Goal: Task Accomplishment & Management: Complete application form

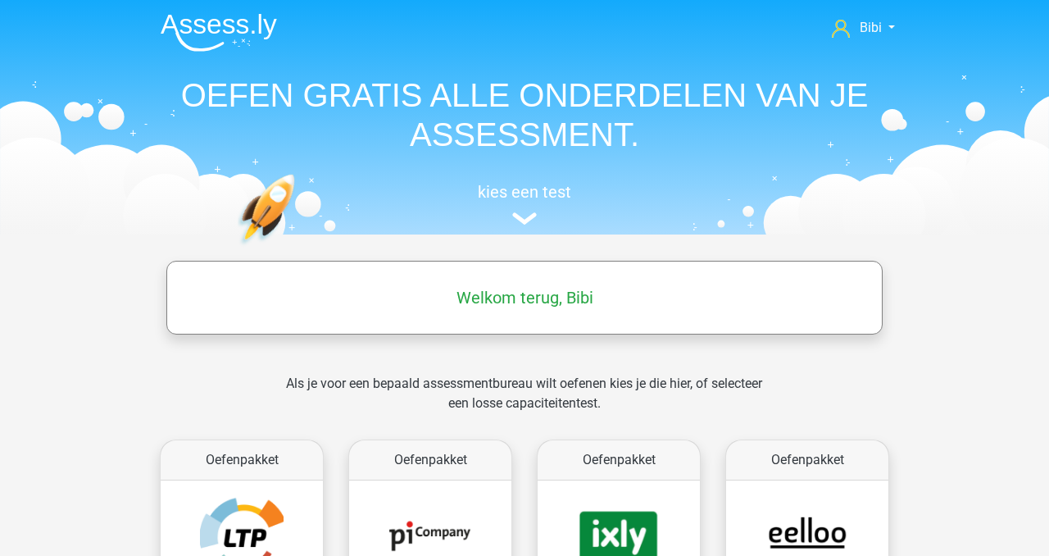
click at [492, 307] on h5 "Welkom terug, Bibi" at bounding box center [525, 298] width 700 height 20
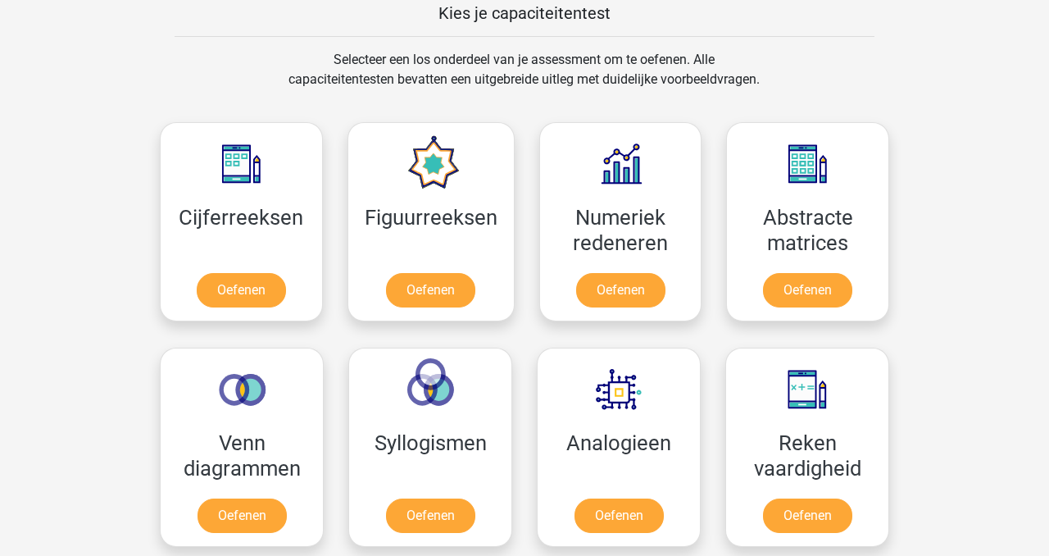
scroll to position [743, 0]
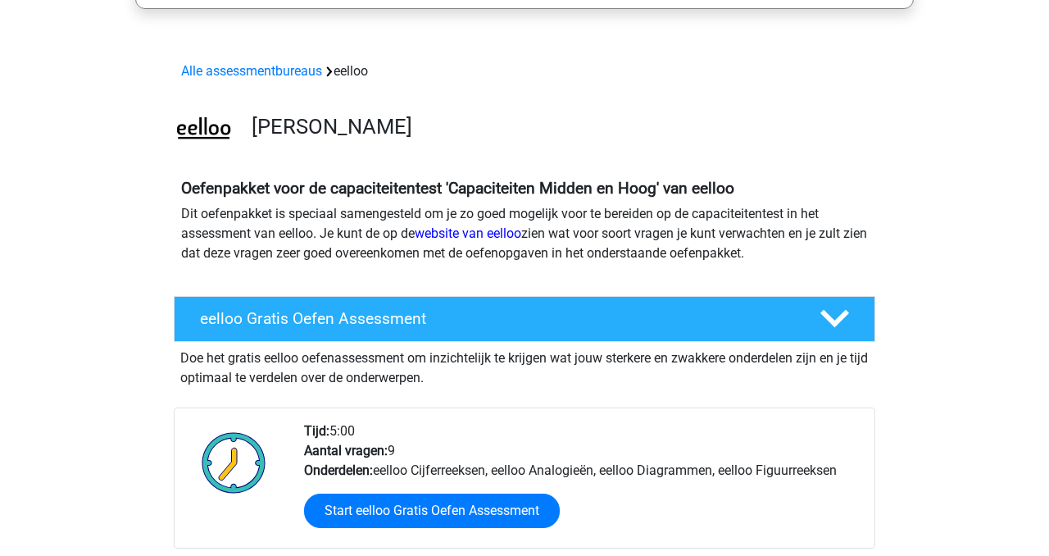
scroll to position [479, 0]
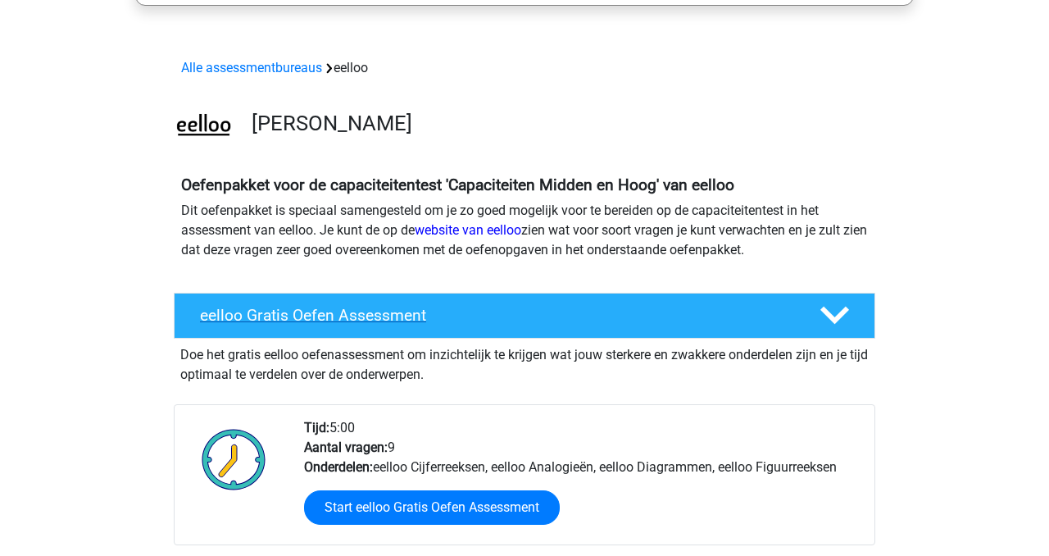
click at [439, 303] on div "eelloo Gratis Oefen Assessment" at bounding box center [525, 316] width 702 height 46
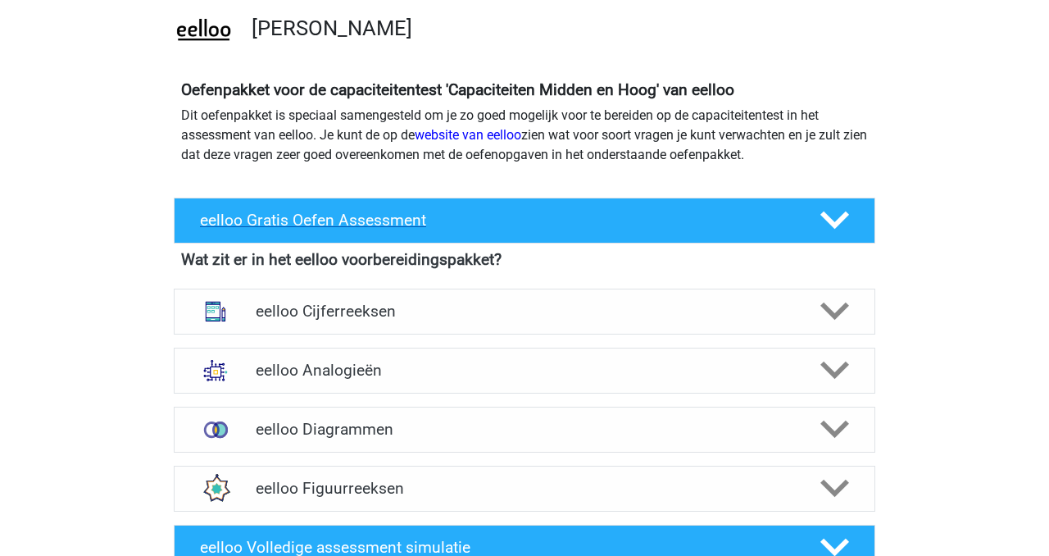
scroll to position [576, 0]
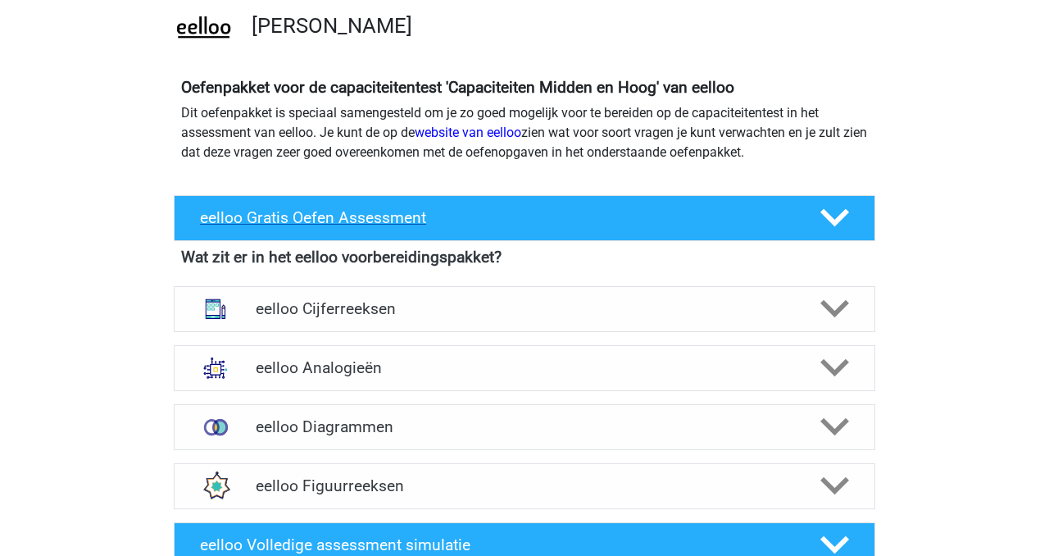
click at [447, 211] on h4 "eelloo Gratis Oefen Assessment" at bounding box center [497, 217] width 594 height 19
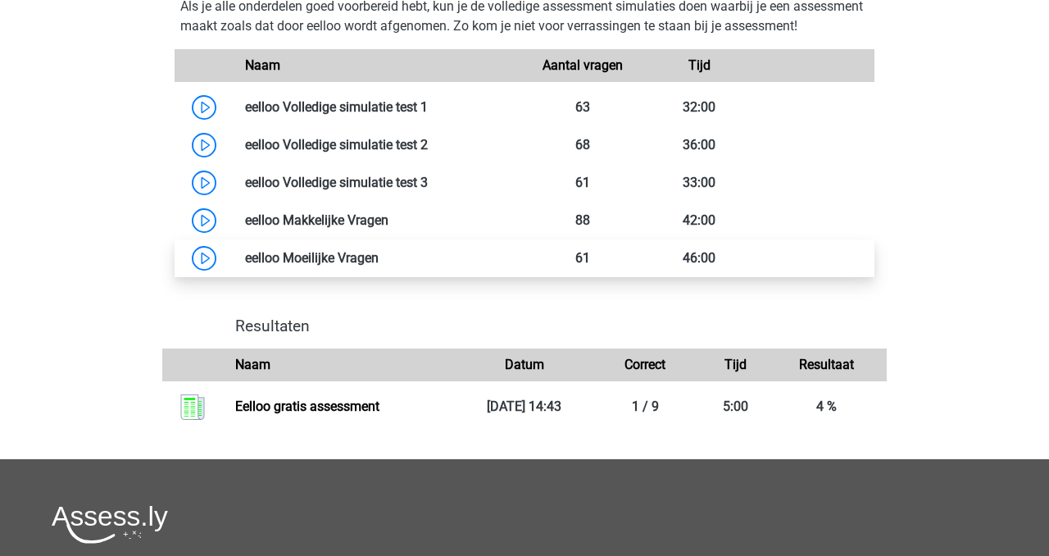
scroll to position [1426, 0]
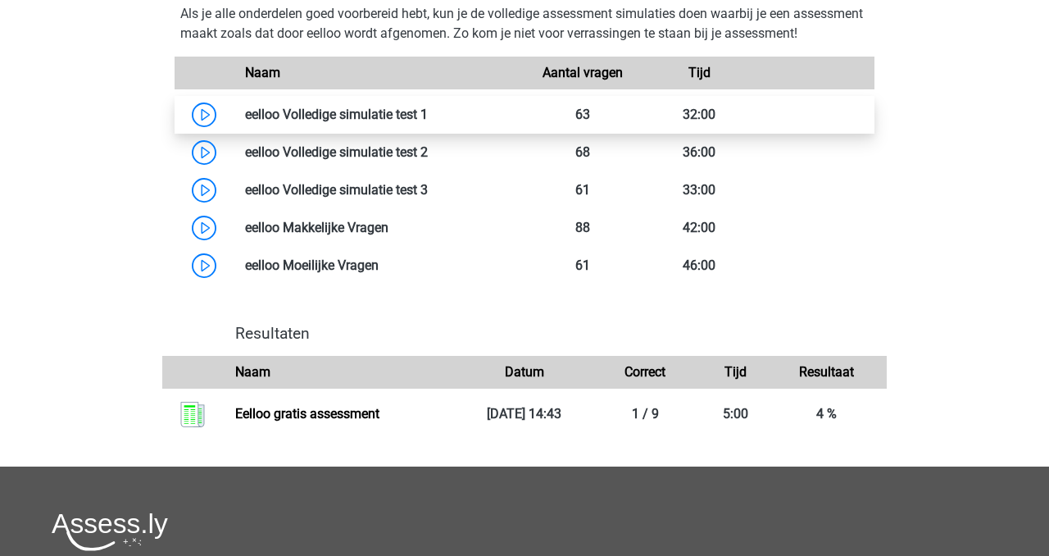
click at [428, 122] on link at bounding box center [428, 115] width 0 height 16
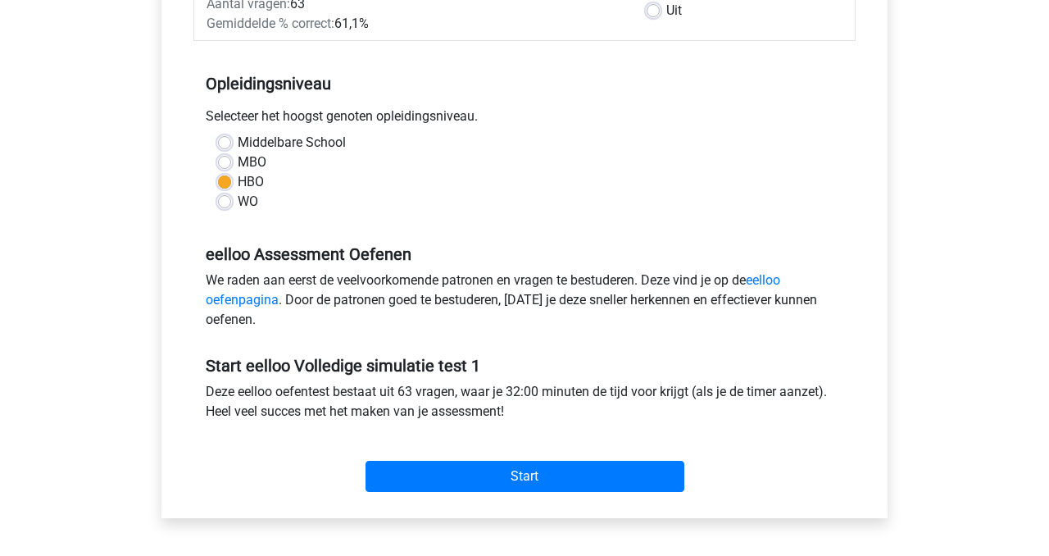
scroll to position [309, 0]
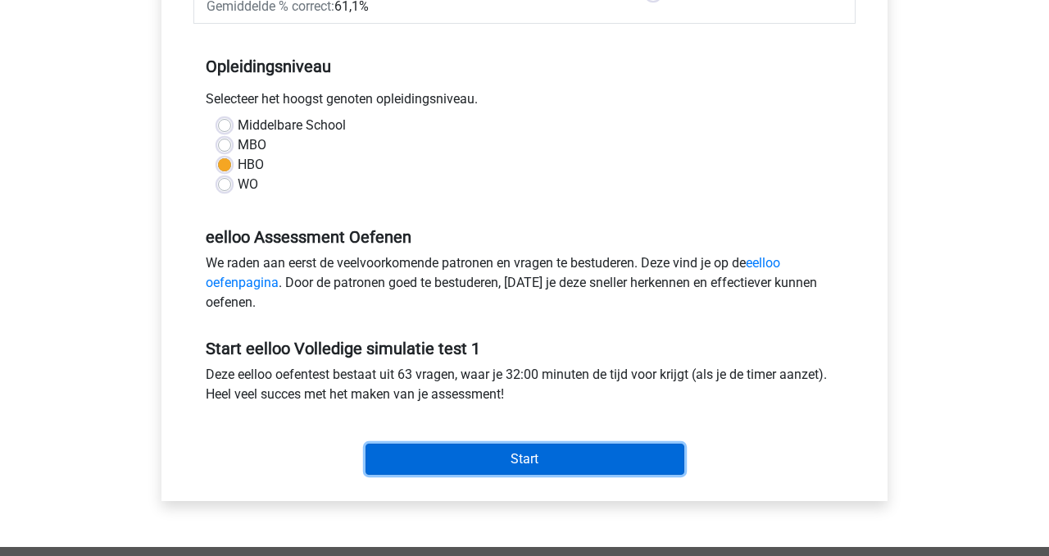
click at [405, 458] on input "Start" at bounding box center [525, 459] width 319 height 31
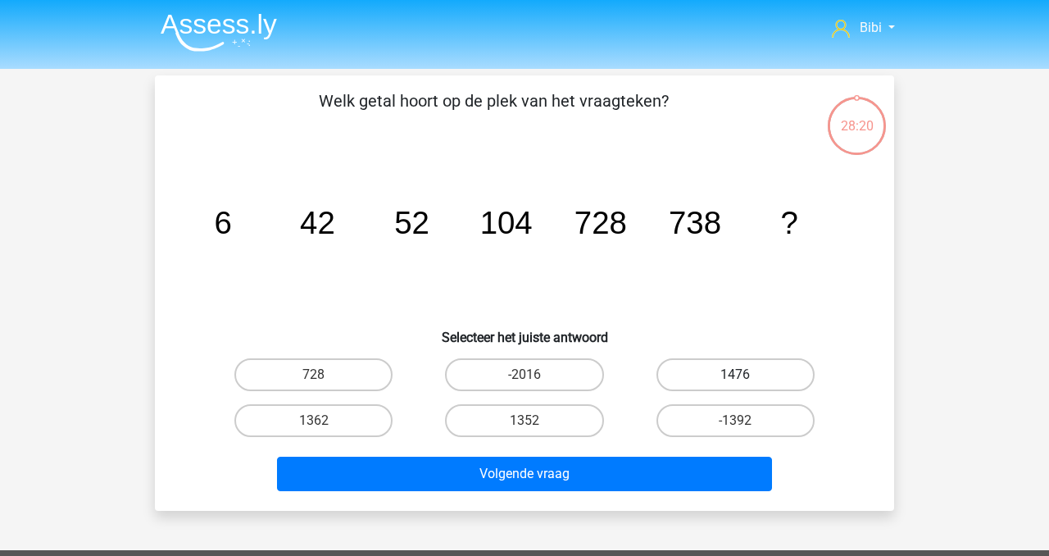
click at [764, 376] on label "1476" at bounding box center [736, 374] width 158 height 33
click at [746, 376] on input "1476" at bounding box center [740, 380] width 11 height 11
radio input "true"
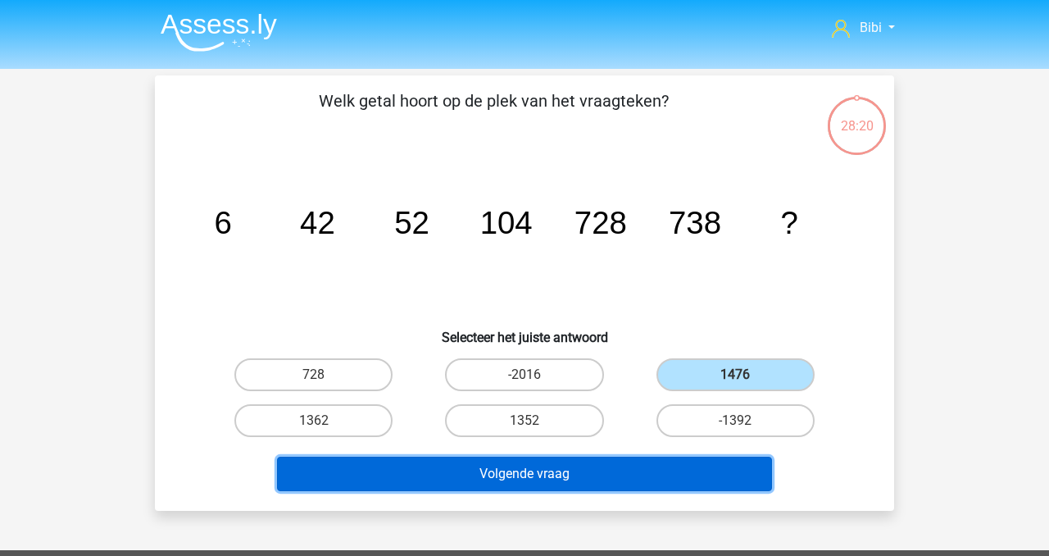
click at [722, 471] on button "Volgende vraag" at bounding box center [525, 474] width 496 height 34
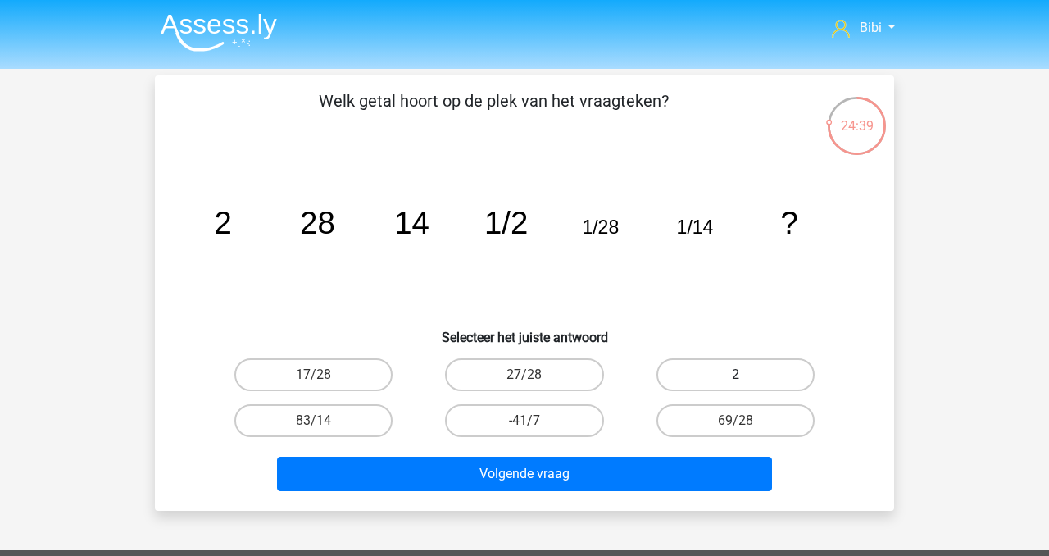
click at [732, 365] on label "2" at bounding box center [736, 374] width 158 height 33
click at [735, 375] on input "2" at bounding box center [740, 380] width 11 height 11
radio input "true"
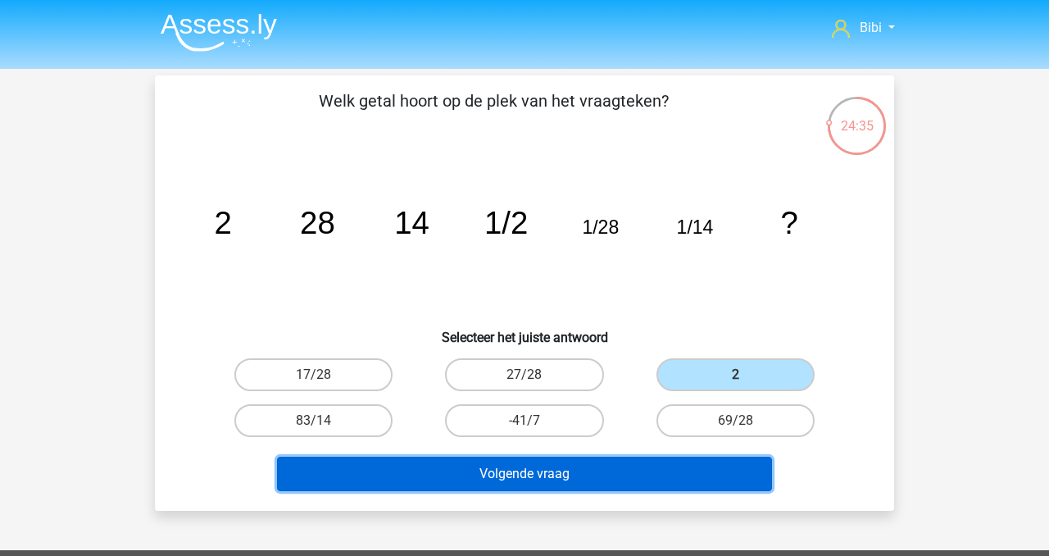
click at [741, 472] on button "Volgende vraag" at bounding box center [525, 474] width 496 height 34
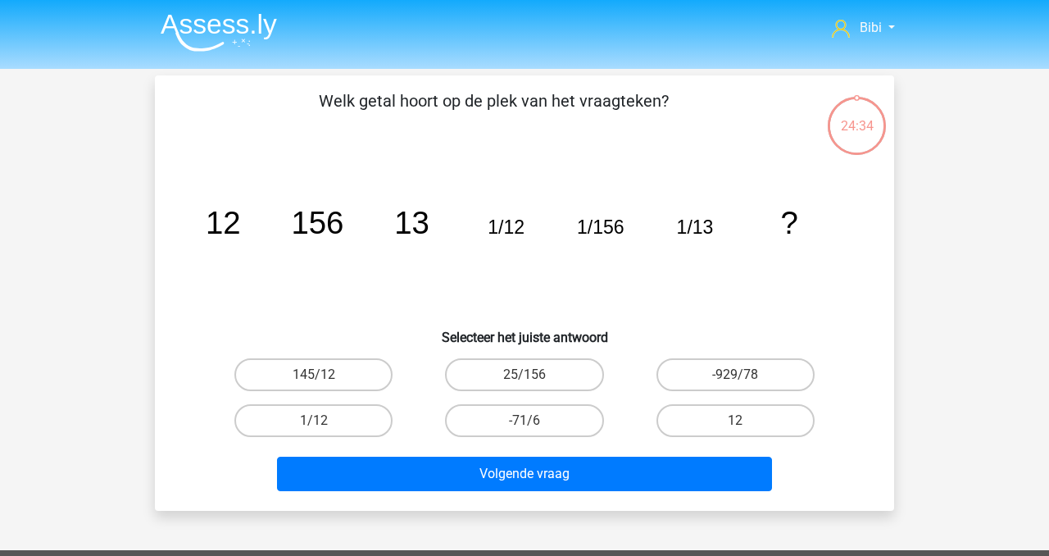
scroll to position [75, 0]
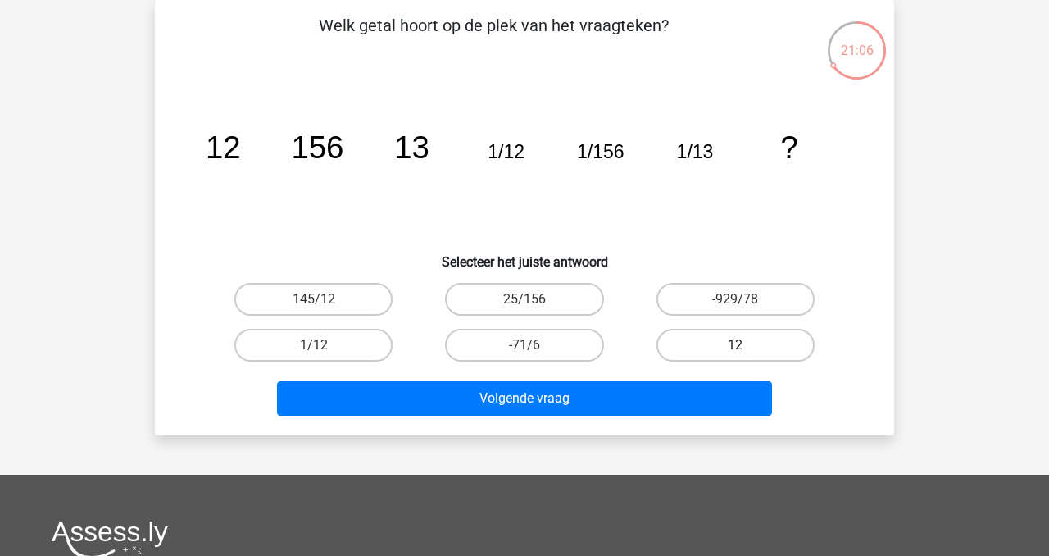
click at [735, 343] on label "12" at bounding box center [736, 345] width 158 height 33
click at [735, 345] on input "12" at bounding box center [740, 350] width 11 height 11
radio input "true"
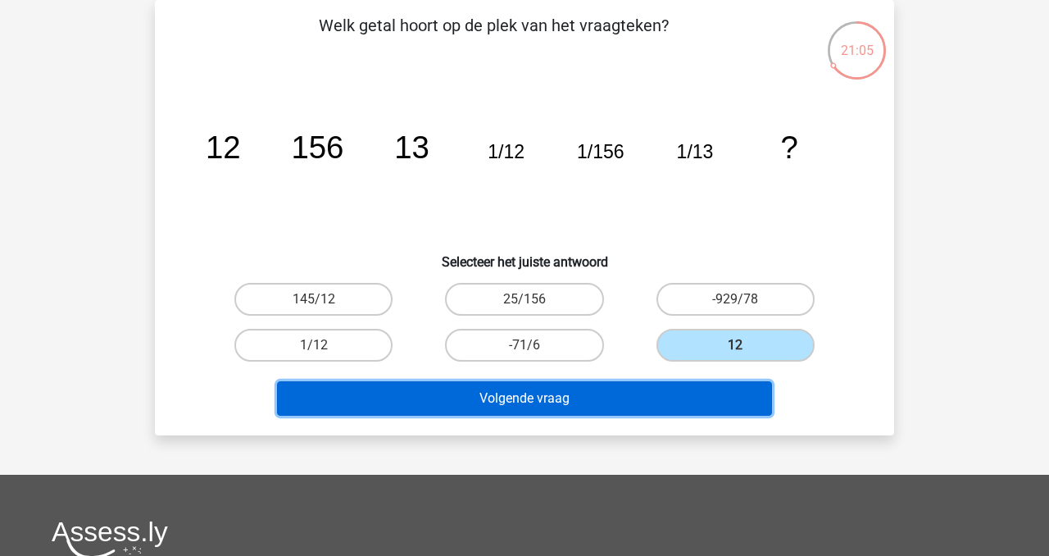
click at [713, 406] on button "Volgende vraag" at bounding box center [525, 398] width 496 height 34
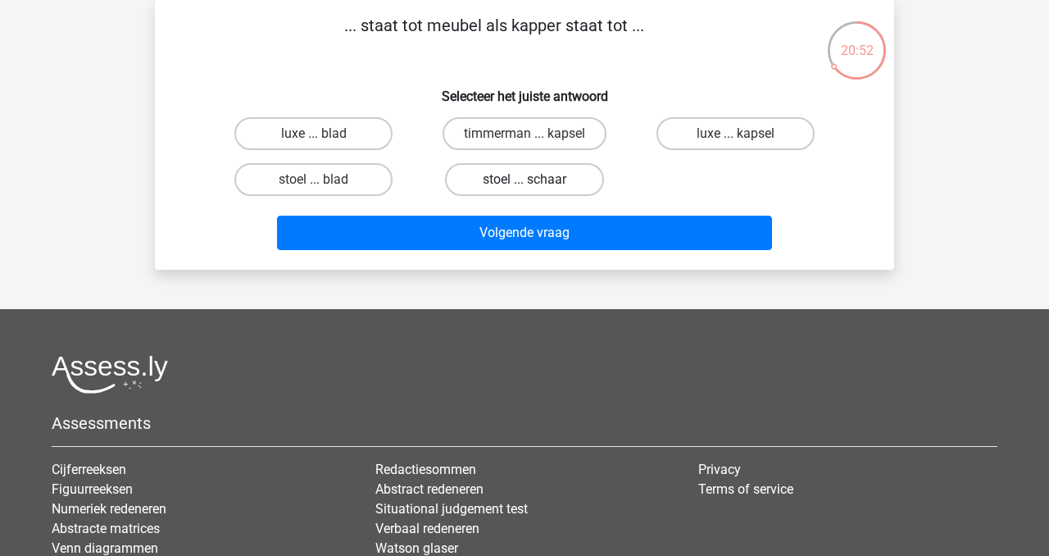
click at [506, 182] on label "stoel ... schaar" at bounding box center [524, 179] width 158 height 33
click at [525, 182] on input "stoel ... schaar" at bounding box center [530, 185] width 11 height 11
radio input "true"
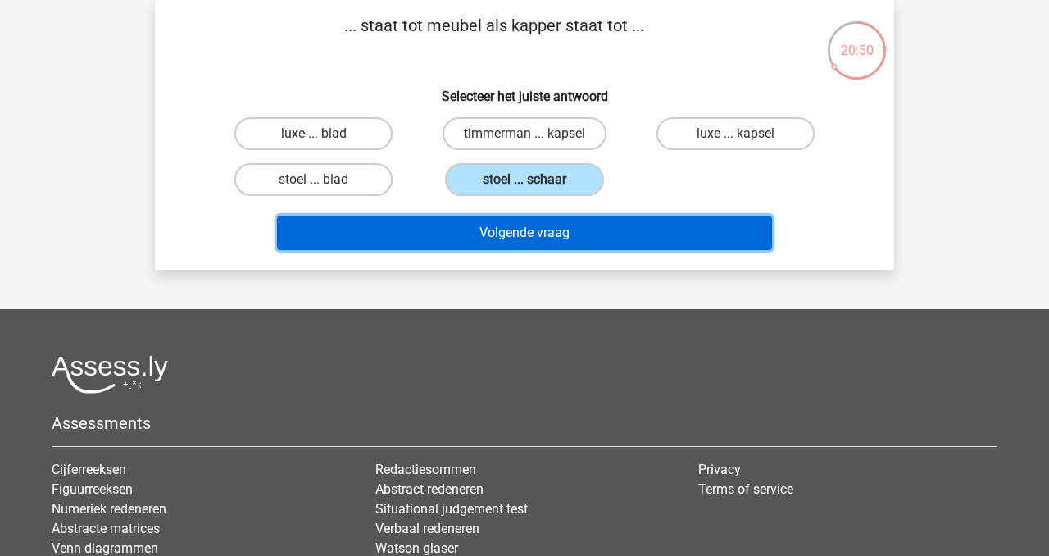
click at [544, 243] on button "Volgende vraag" at bounding box center [525, 233] width 496 height 34
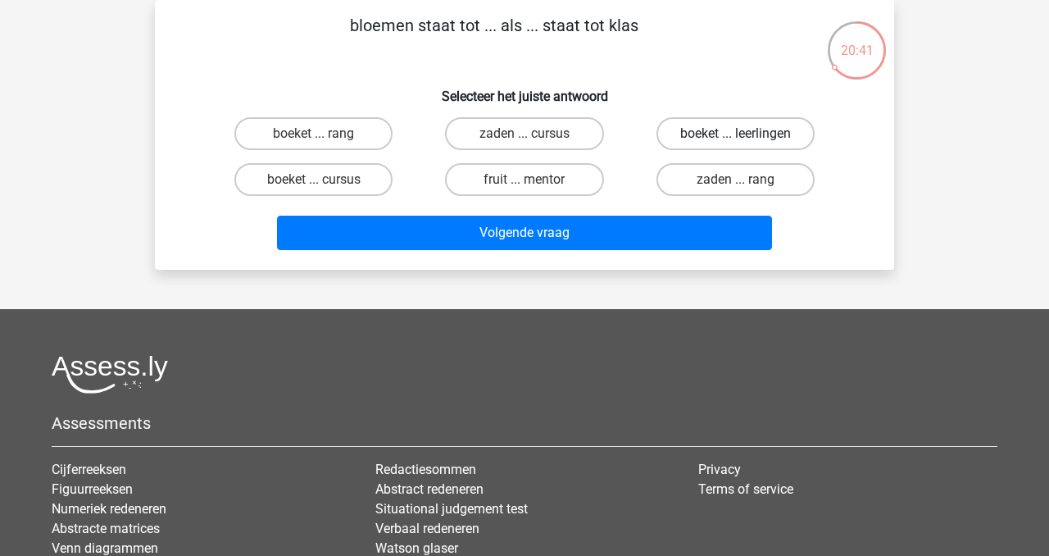
click at [746, 131] on label "boeket ... leerlingen" at bounding box center [736, 133] width 158 height 33
click at [746, 134] on input "boeket ... leerlingen" at bounding box center [740, 139] width 11 height 11
radio input "true"
click at [690, 255] on div "Volgende vraag" at bounding box center [524, 236] width 633 height 41
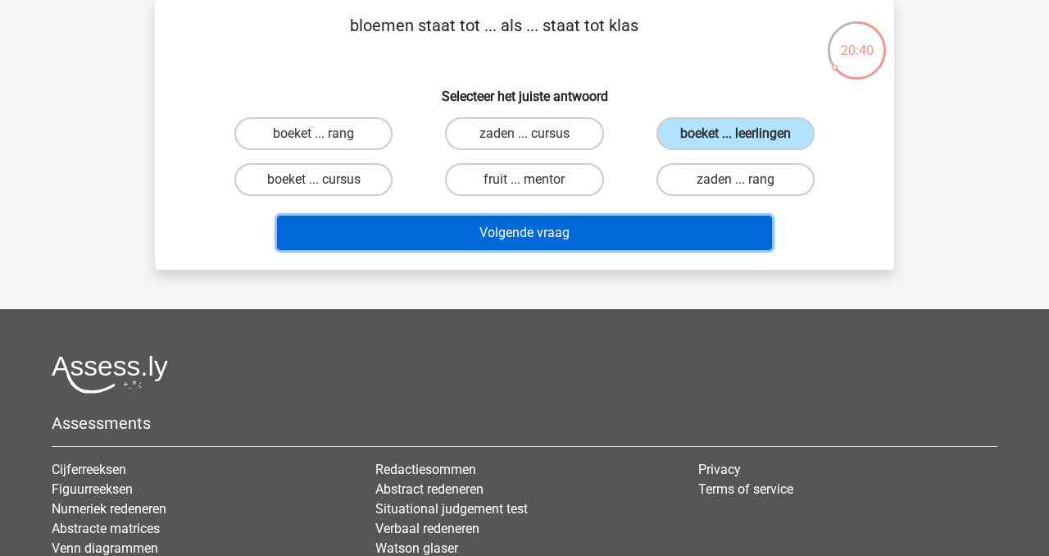
click at [691, 240] on button "Volgende vraag" at bounding box center [525, 233] width 496 height 34
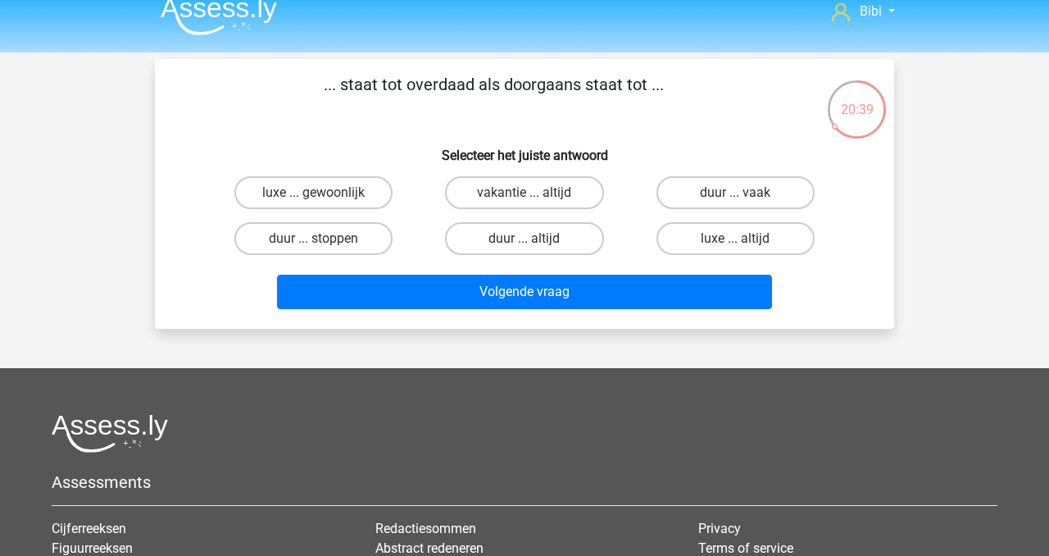
scroll to position [9, 0]
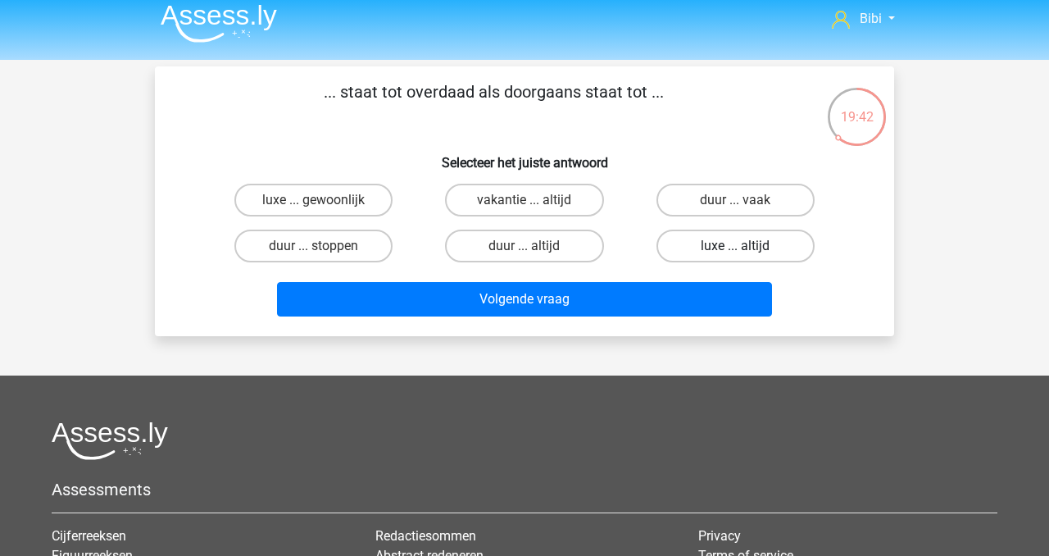
click at [730, 236] on label "luxe ... altijd" at bounding box center [736, 246] width 158 height 33
click at [735, 246] on input "luxe ... altijd" at bounding box center [740, 251] width 11 height 11
radio input "true"
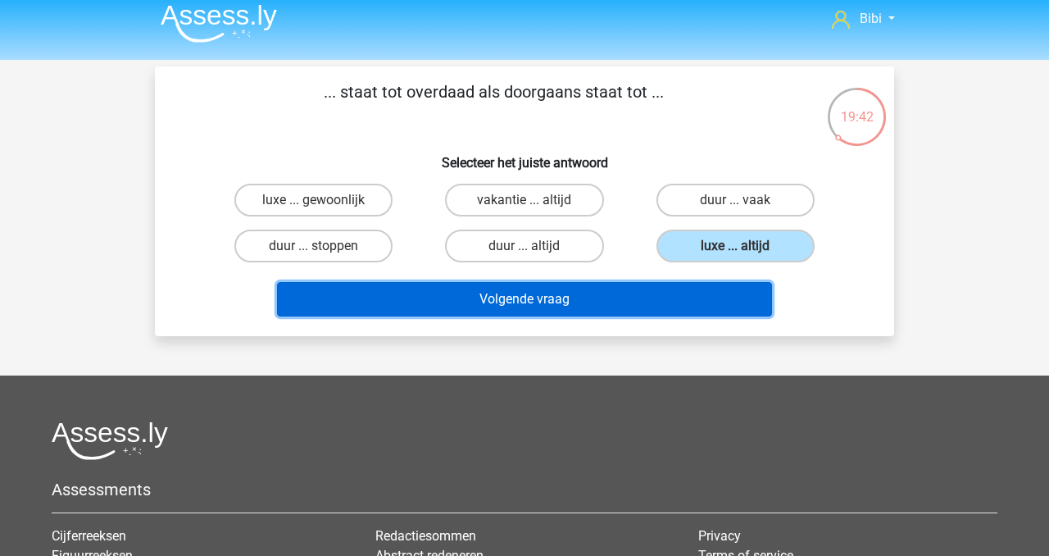
click at [697, 296] on button "Volgende vraag" at bounding box center [525, 299] width 496 height 34
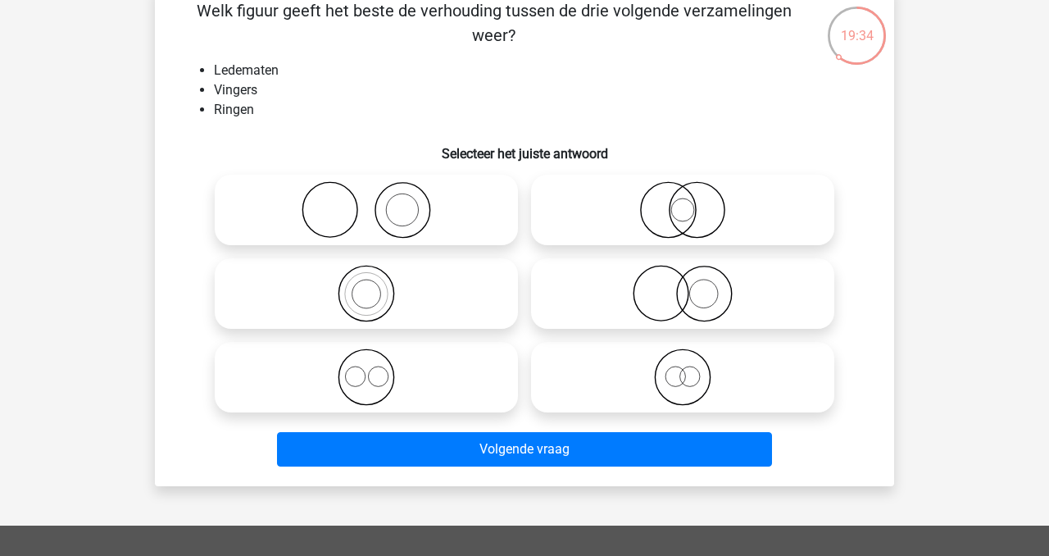
scroll to position [75, 0]
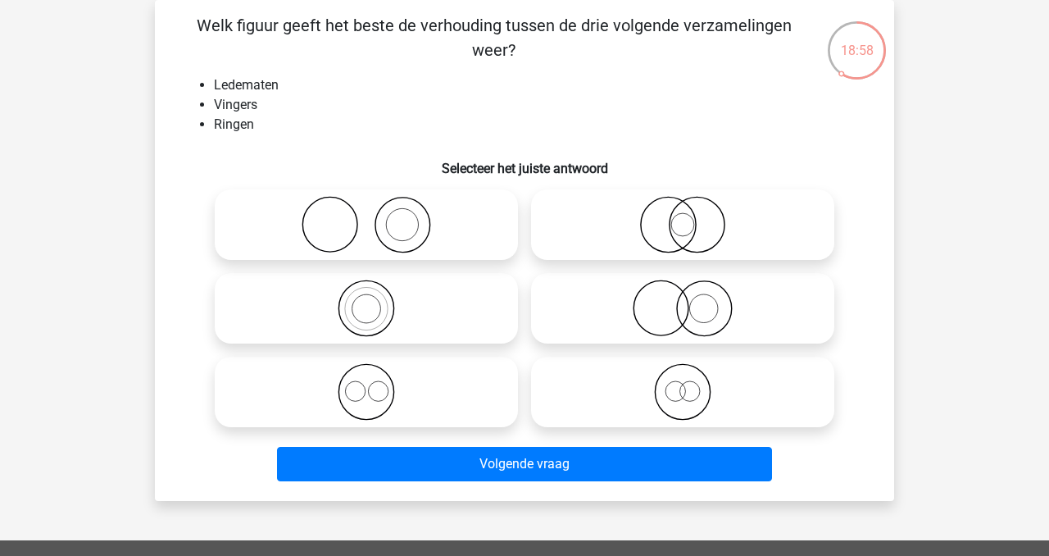
click at [369, 321] on icon at bounding box center [366, 308] width 290 height 57
click at [369, 300] on input "radio" at bounding box center [371, 294] width 11 height 11
radio input "true"
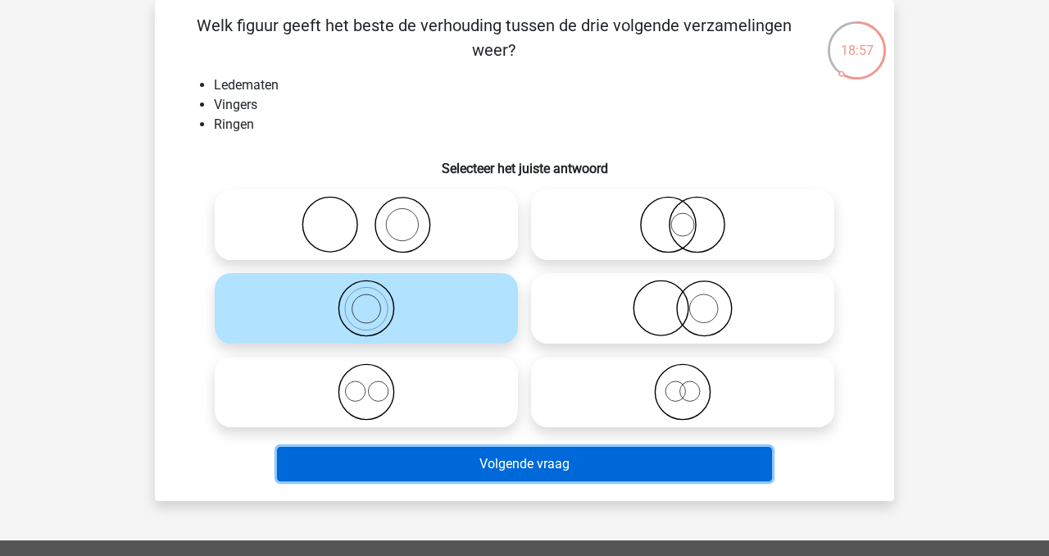
click at [399, 472] on button "Volgende vraag" at bounding box center [525, 464] width 496 height 34
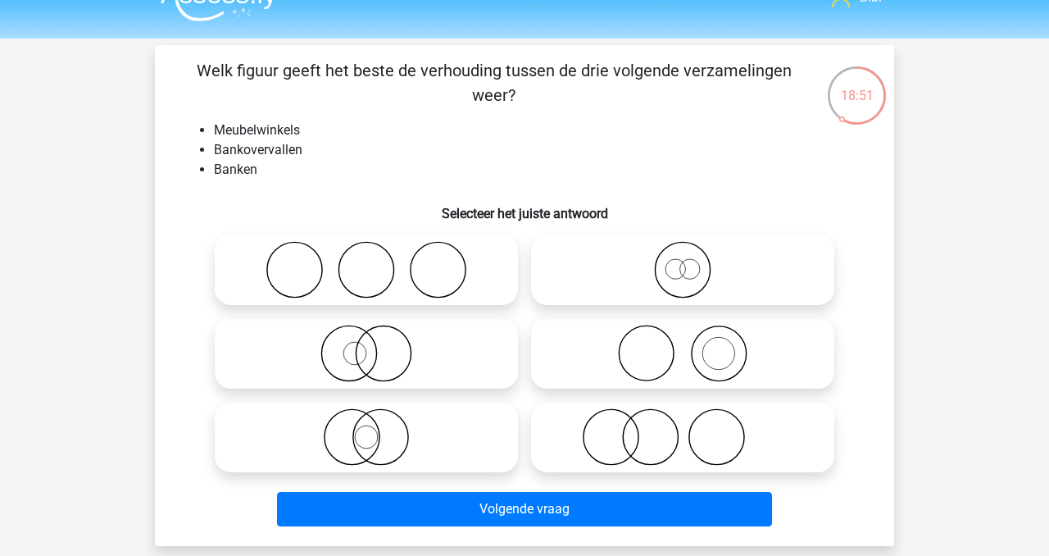
scroll to position [31, 0]
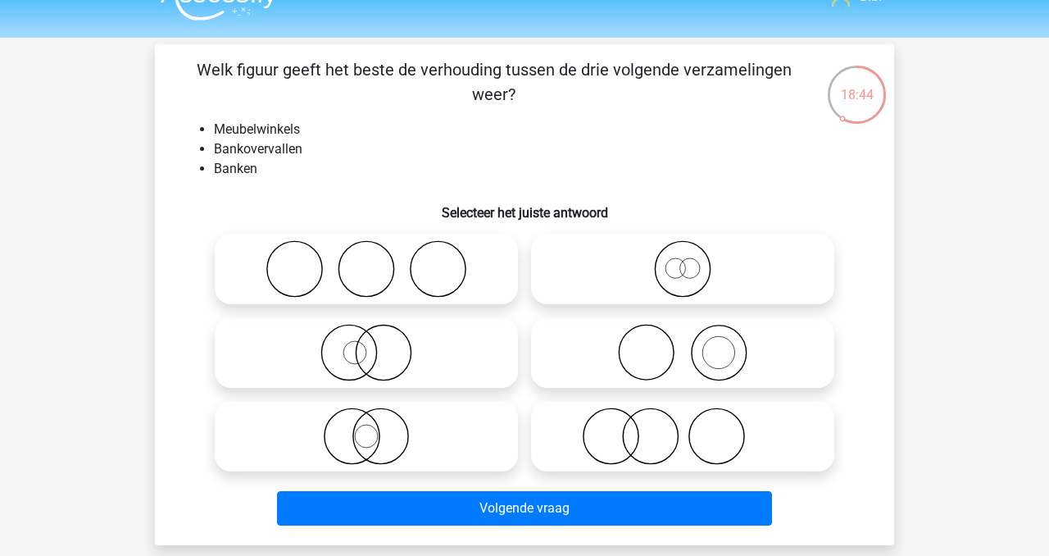
click at [376, 283] on icon at bounding box center [366, 268] width 290 height 57
click at [376, 261] on input "radio" at bounding box center [371, 255] width 11 height 11
radio input "true"
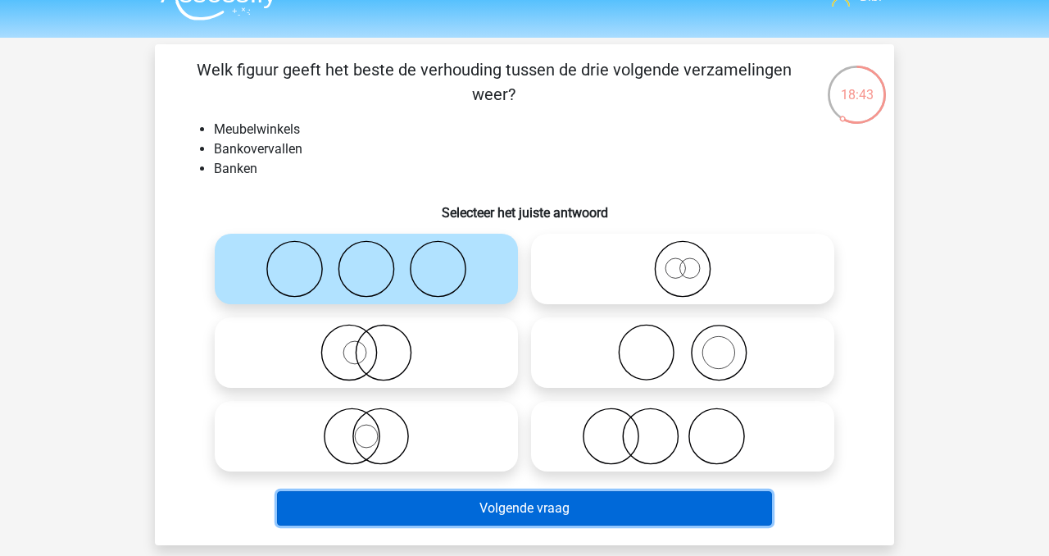
click at [458, 512] on button "Volgende vraag" at bounding box center [525, 508] width 496 height 34
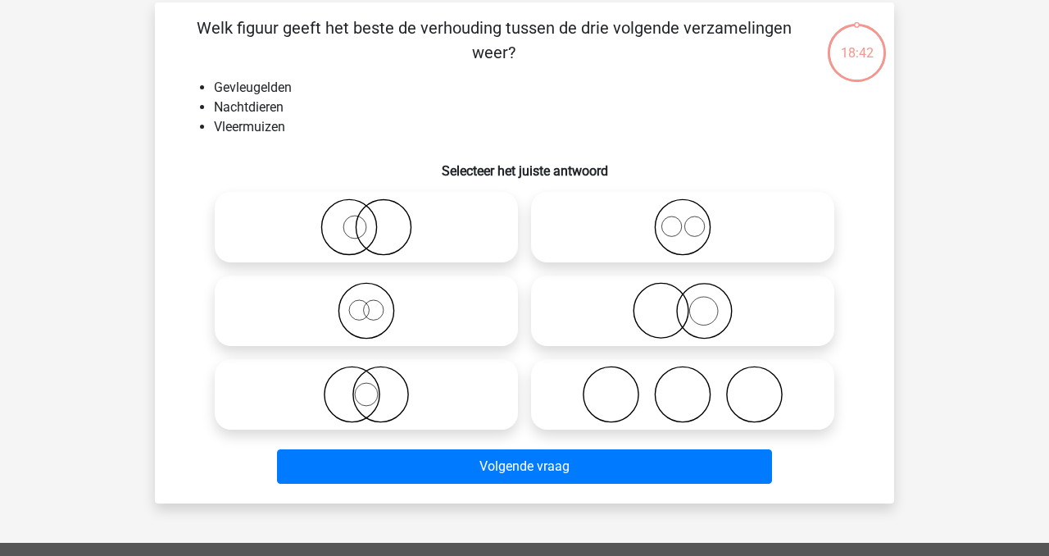
scroll to position [75, 0]
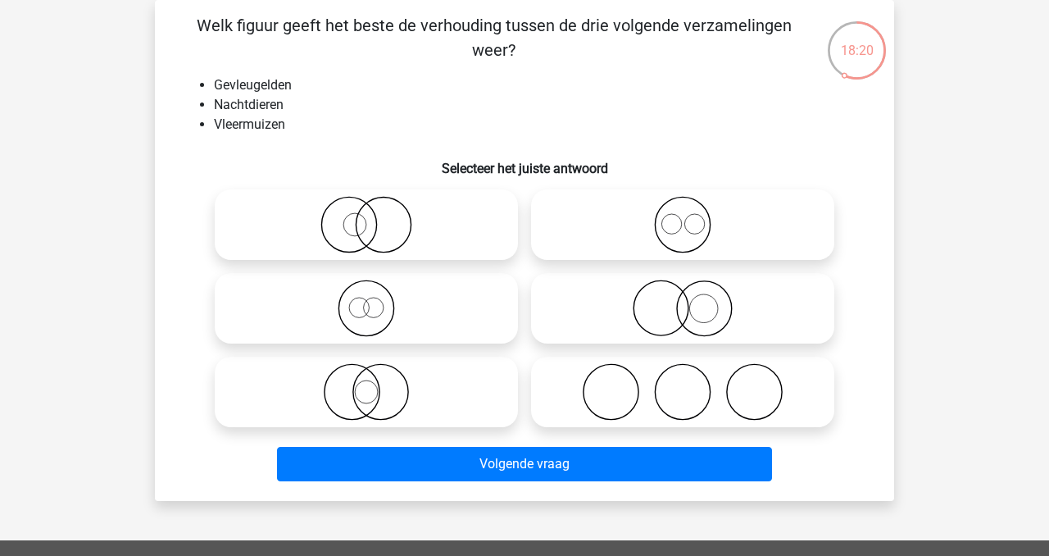
click at [422, 389] on icon at bounding box center [366, 391] width 290 height 57
click at [377, 384] on input "radio" at bounding box center [371, 378] width 11 height 11
radio input "true"
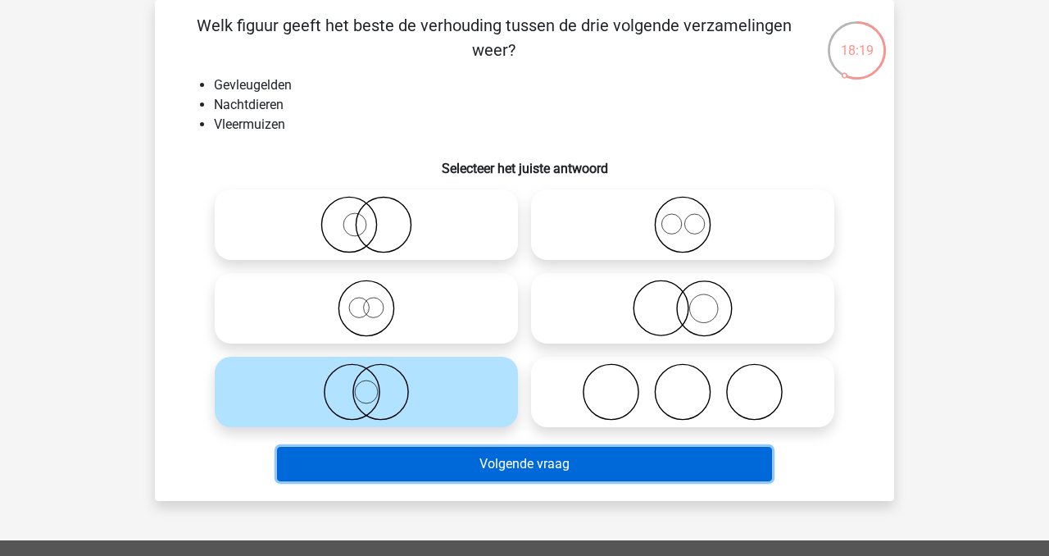
click at [453, 470] on button "Volgende vraag" at bounding box center [525, 464] width 496 height 34
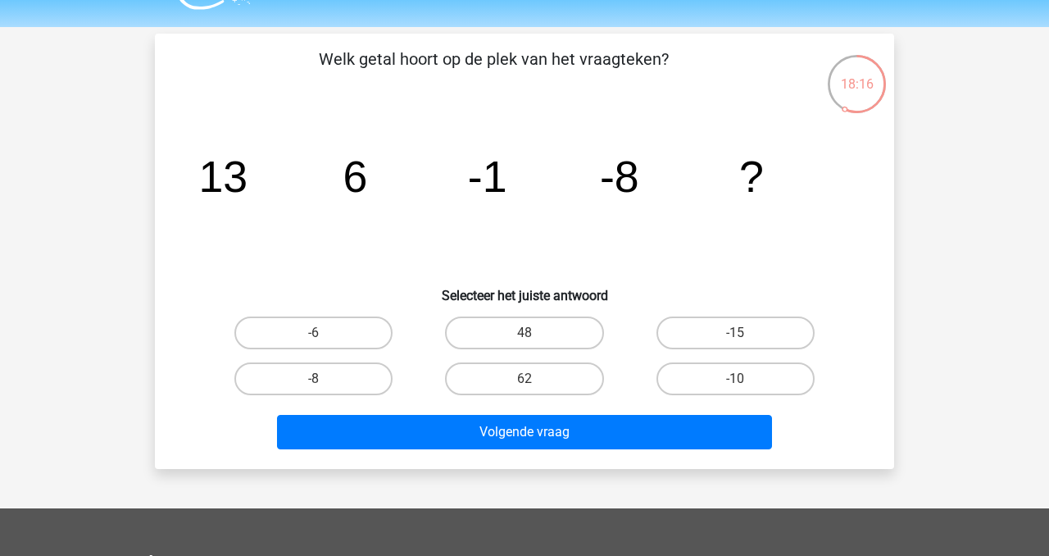
scroll to position [48, 0]
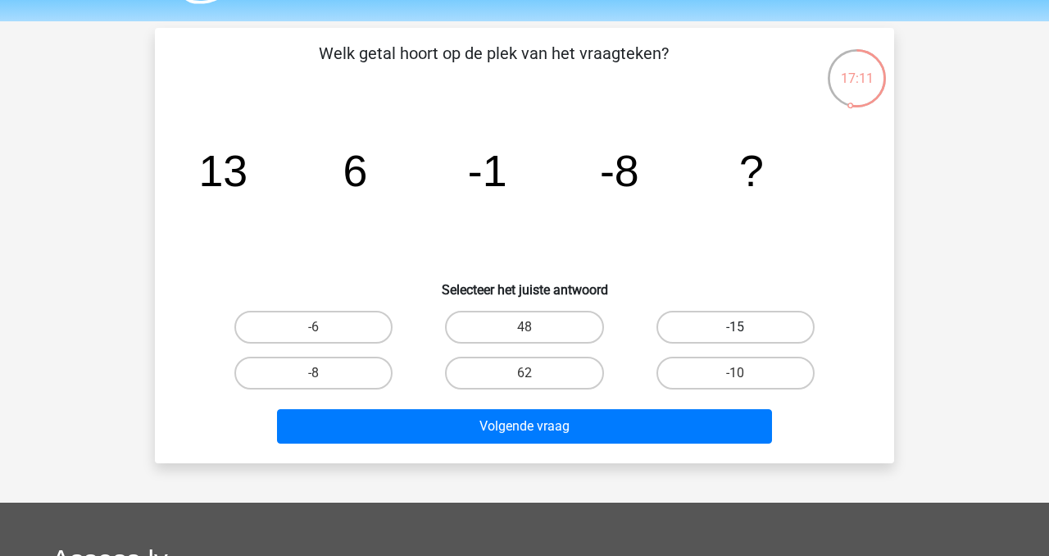
click at [776, 322] on label "-15" at bounding box center [736, 327] width 158 height 33
click at [746, 327] on input "-15" at bounding box center [740, 332] width 11 height 11
radio input "true"
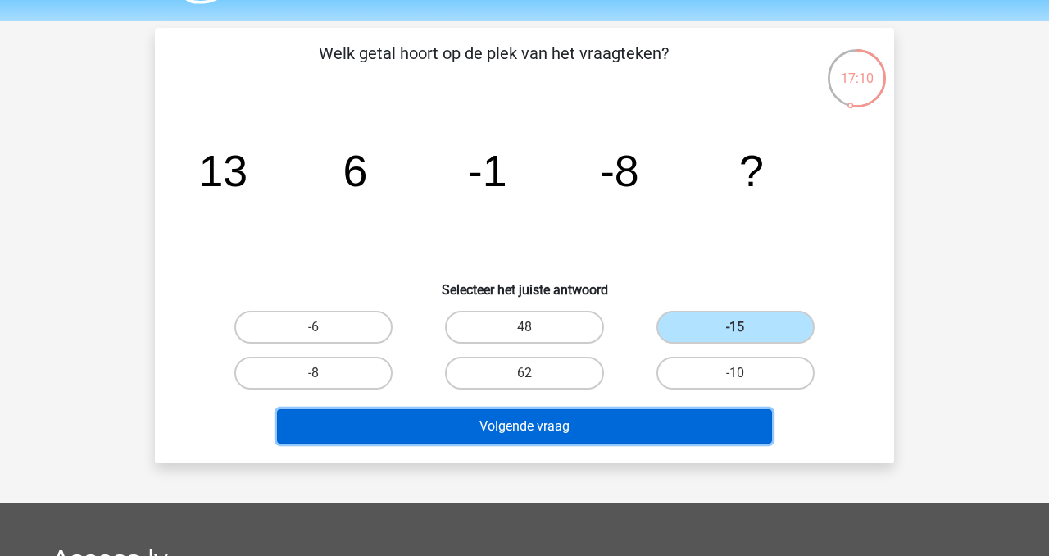
click at [701, 423] on button "Volgende vraag" at bounding box center [525, 426] width 496 height 34
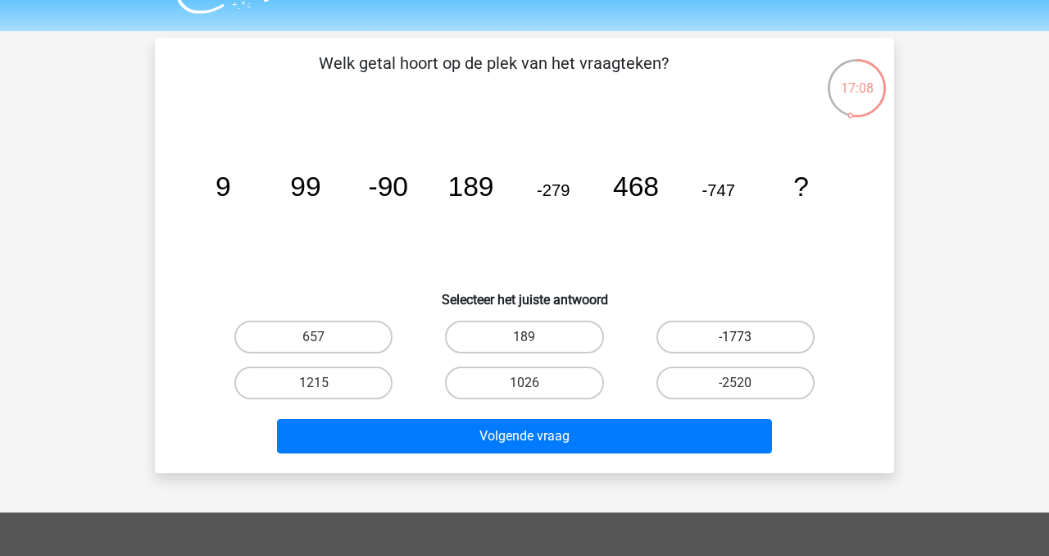
scroll to position [35, 0]
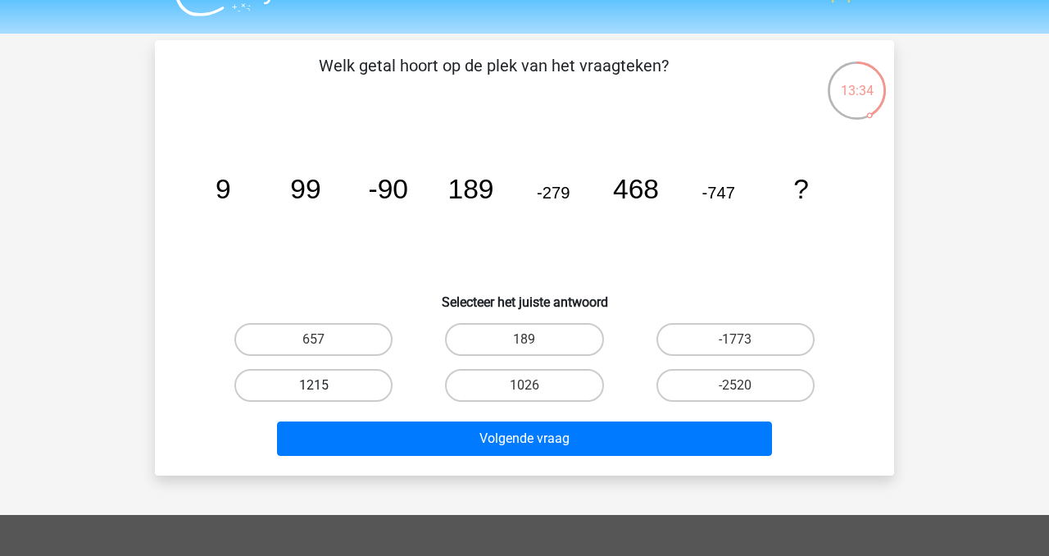
click at [371, 396] on label "1215" at bounding box center [313, 385] width 158 height 33
click at [325, 396] on input "1215" at bounding box center [319, 390] width 11 height 11
radio input "true"
click at [408, 458] on div "Volgende vraag" at bounding box center [524, 441] width 633 height 41
click at [408, 457] on div "Volgende vraag" at bounding box center [524, 441] width 633 height 41
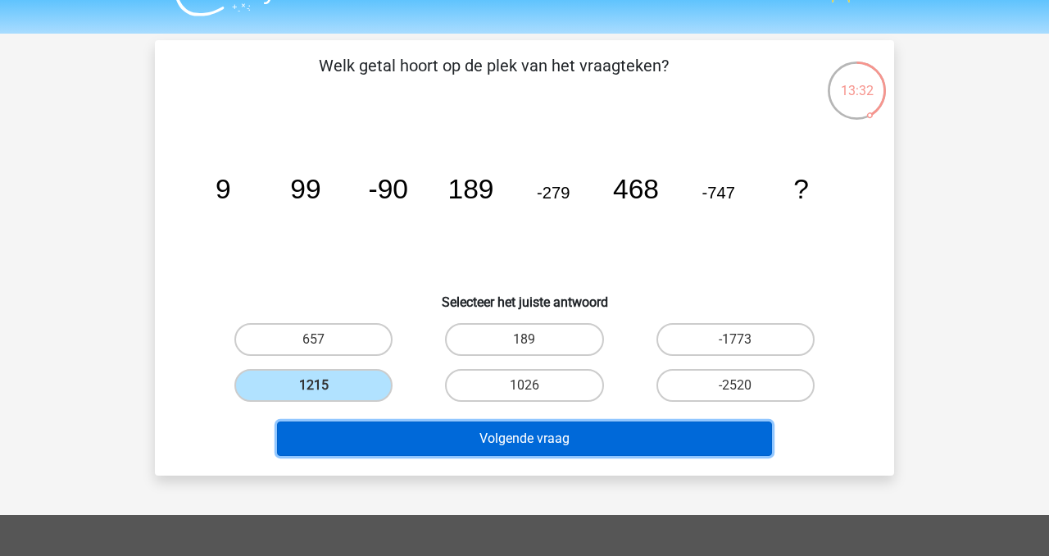
click at [398, 438] on button "Volgende vraag" at bounding box center [525, 438] width 496 height 34
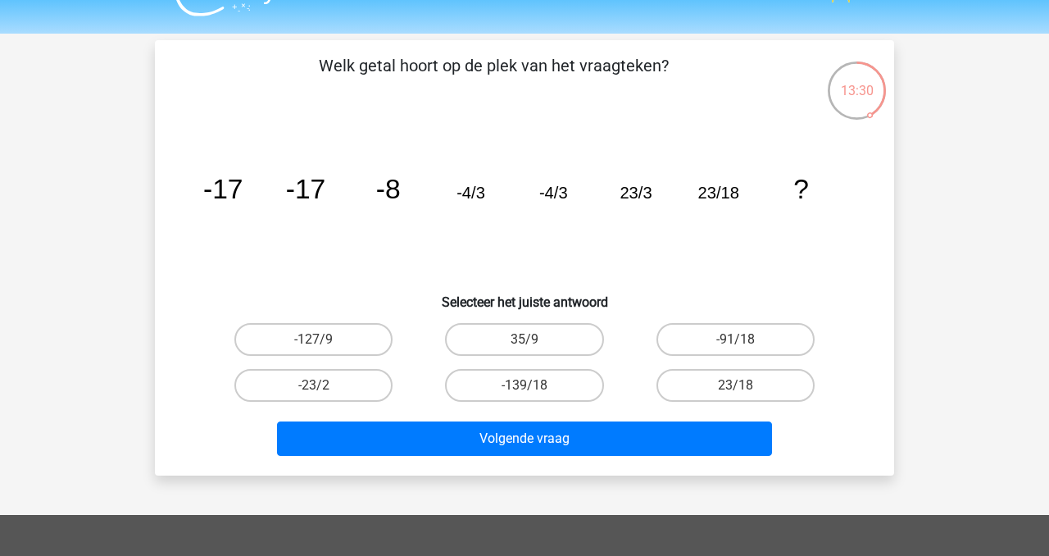
scroll to position [39, 0]
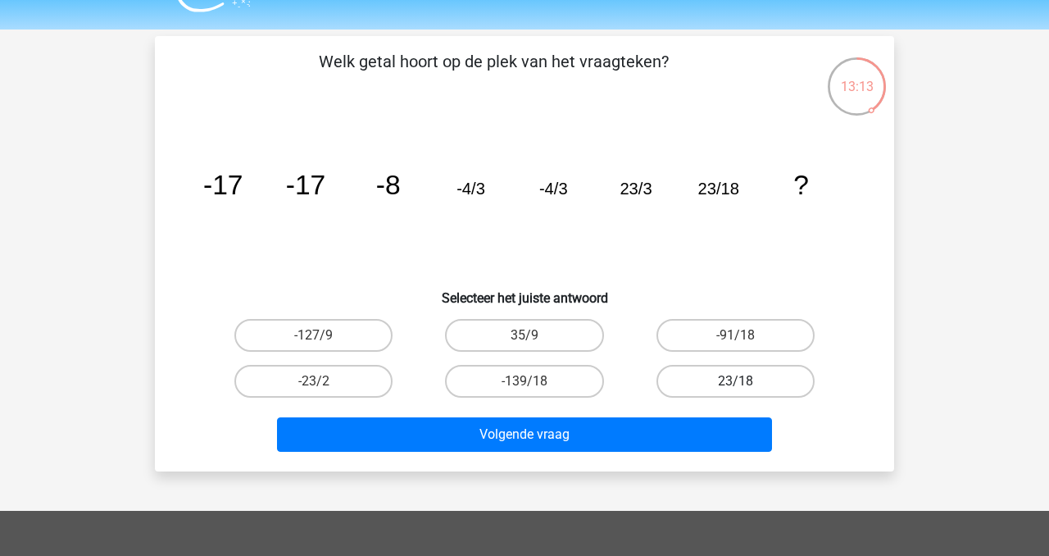
click at [724, 374] on label "23/18" at bounding box center [736, 381] width 158 height 33
click at [735, 381] on input "23/18" at bounding box center [740, 386] width 11 height 11
radio input "true"
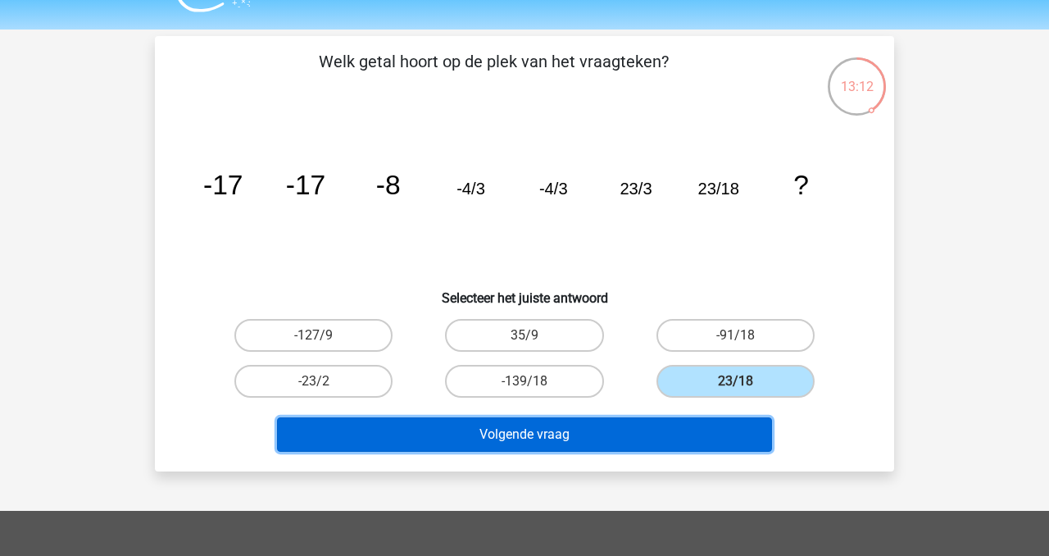
click at [700, 437] on button "Volgende vraag" at bounding box center [525, 434] width 496 height 34
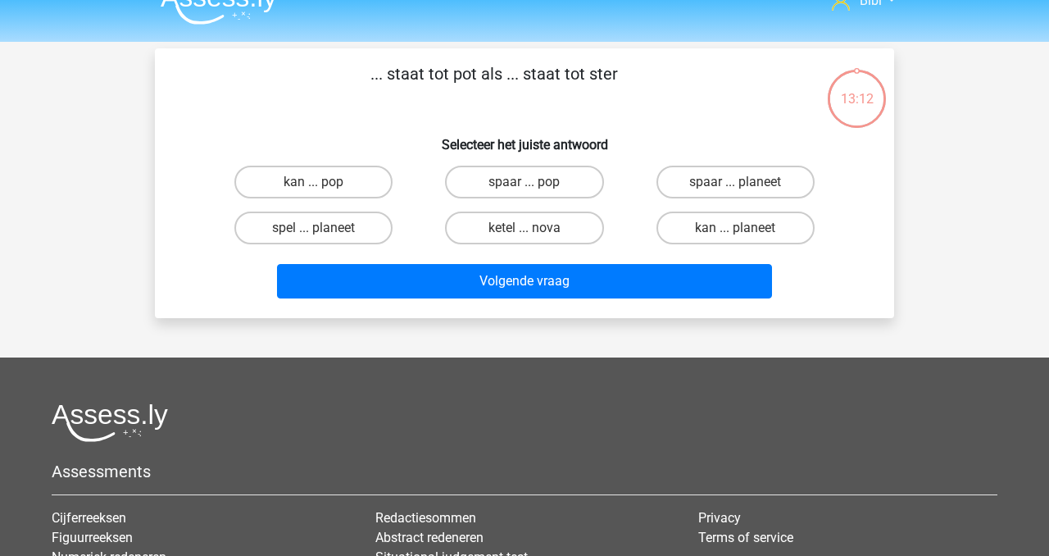
scroll to position [0, 0]
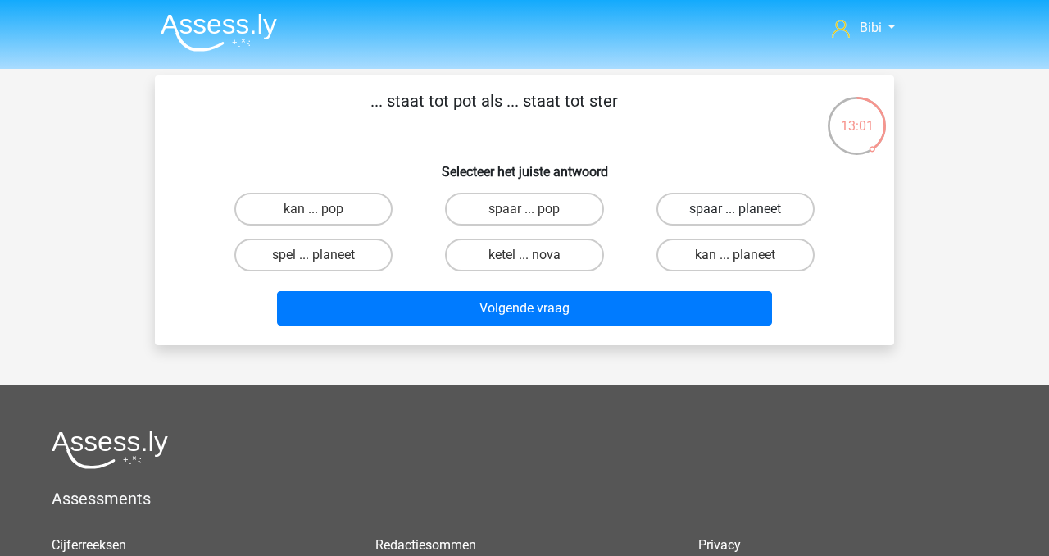
click at [723, 212] on label "spaar ... planeet" at bounding box center [736, 209] width 158 height 33
click at [735, 212] on input "spaar ... planeet" at bounding box center [740, 214] width 11 height 11
radio input "true"
click at [712, 290] on div "Volgende vraag" at bounding box center [524, 305] width 687 height 54
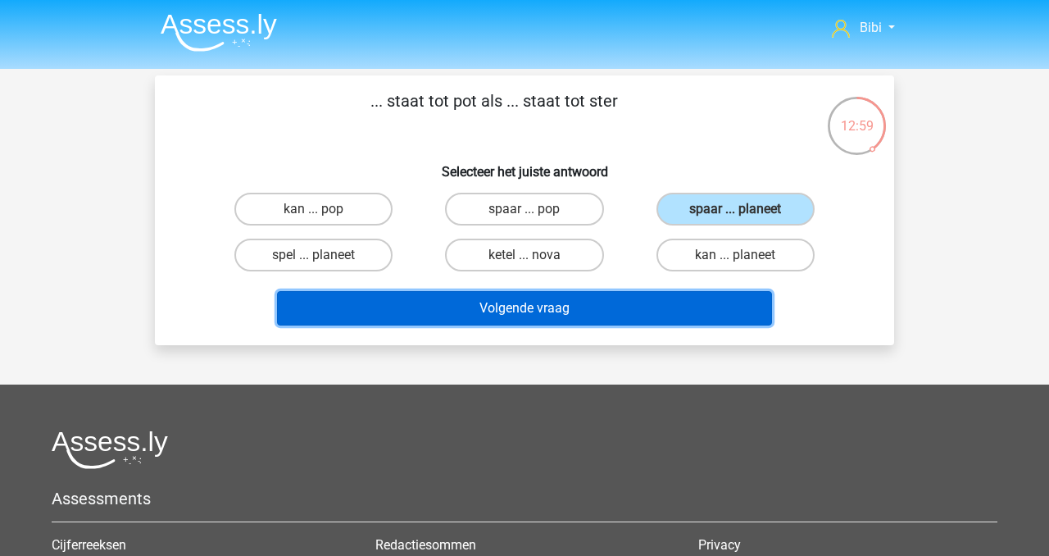
click at [711, 301] on button "Volgende vraag" at bounding box center [525, 308] width 496 height 34
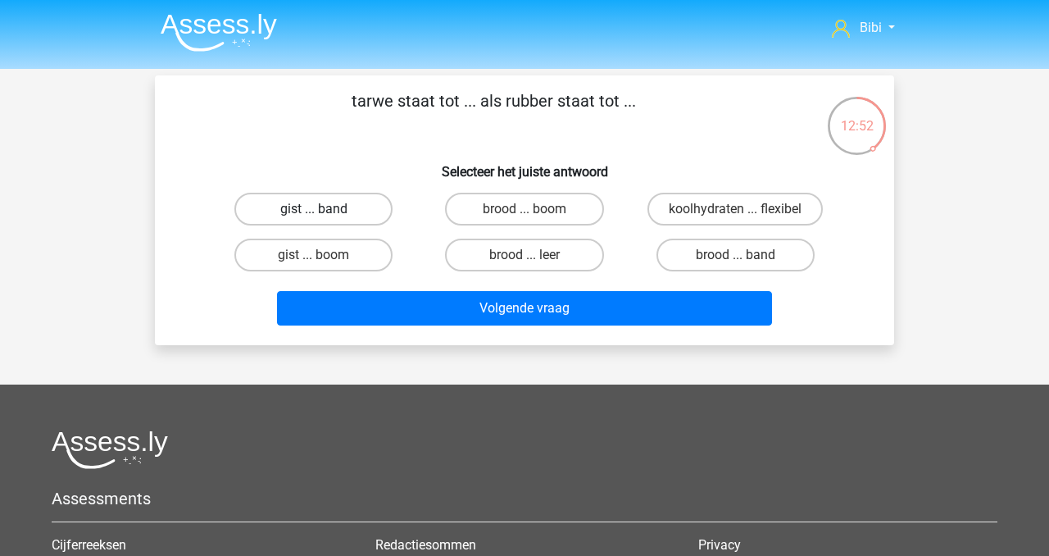
click at [361, 214] on label "gist ... band" at bounding box center [313, 209] width 158 height 33
click at [325, 214] on input "gist ... band" at bounding box center [319, 214] width 11 height 11
radio input "true"
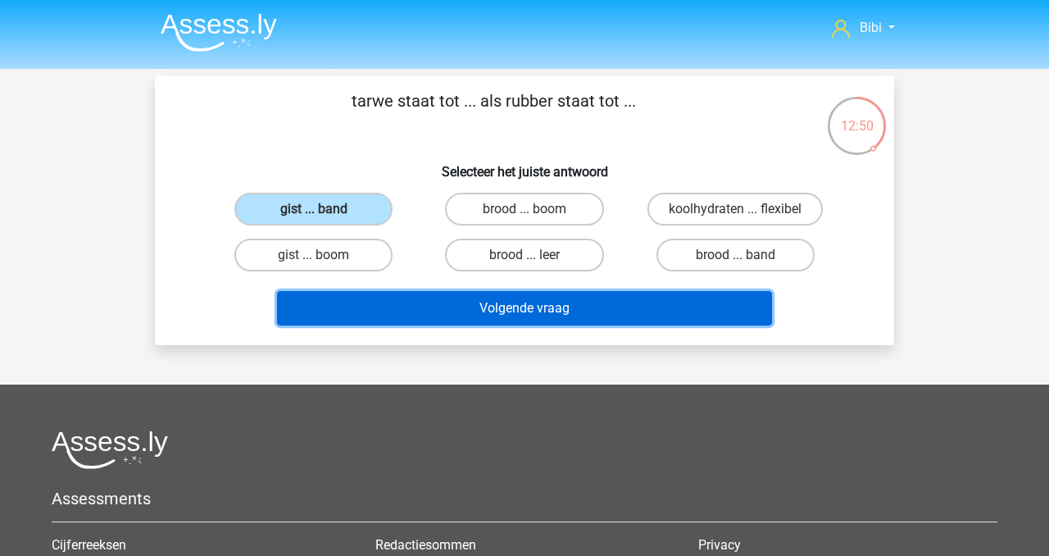
click at [433, 322] on button "Volgende vraag" at bounding box center [525, 308] width 496 height 34
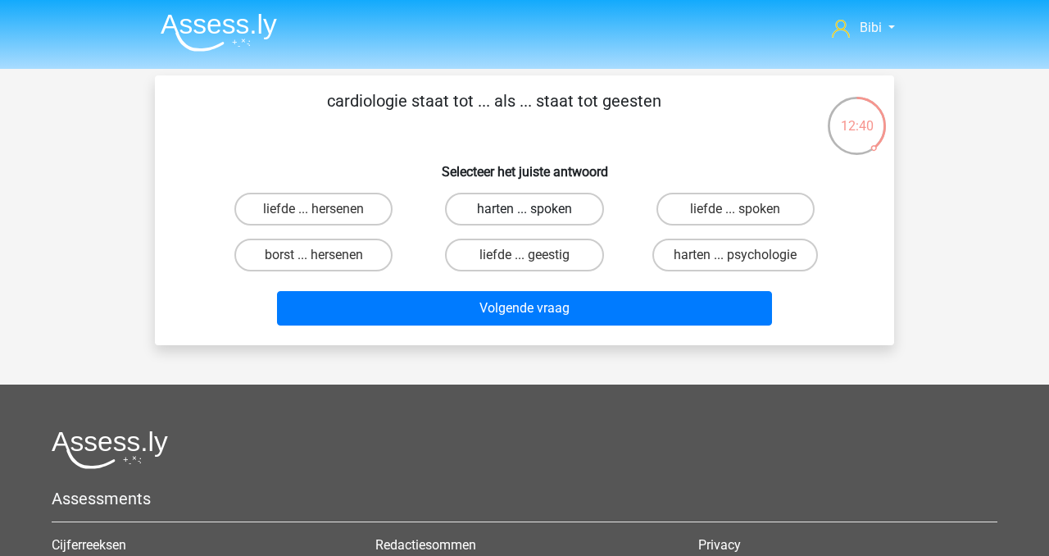
click at [521, 212] on label "harten ... spoken" at bounding box center [524, 209] width 158 height 33
click at [525, 212] on input "harten ... spoken" at bounding box center [530, 214] width 11 height 11
radio input "true"
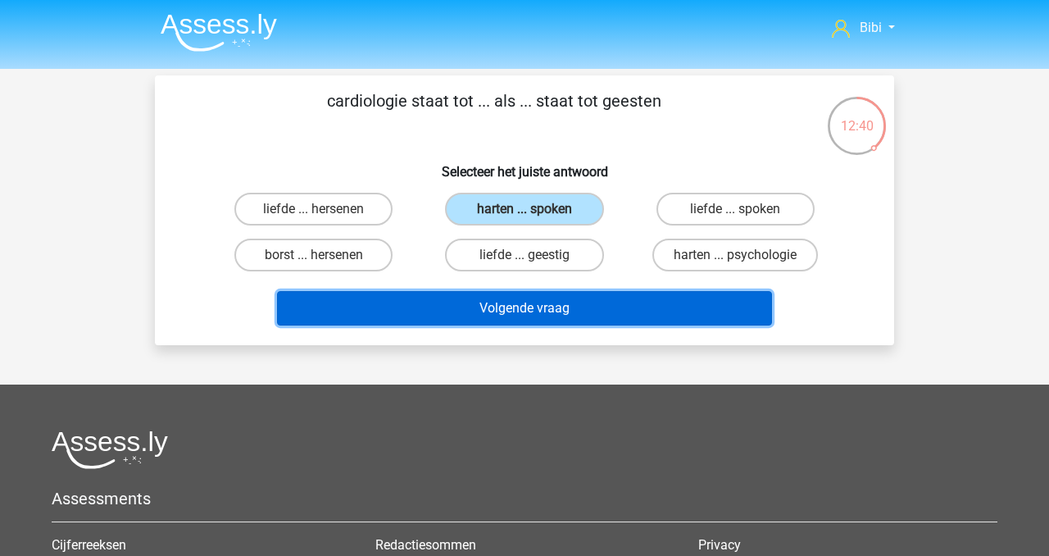
click at [535, 318] on button "Volgende vraag" at bounding box center [525, 308] width 496 height 34
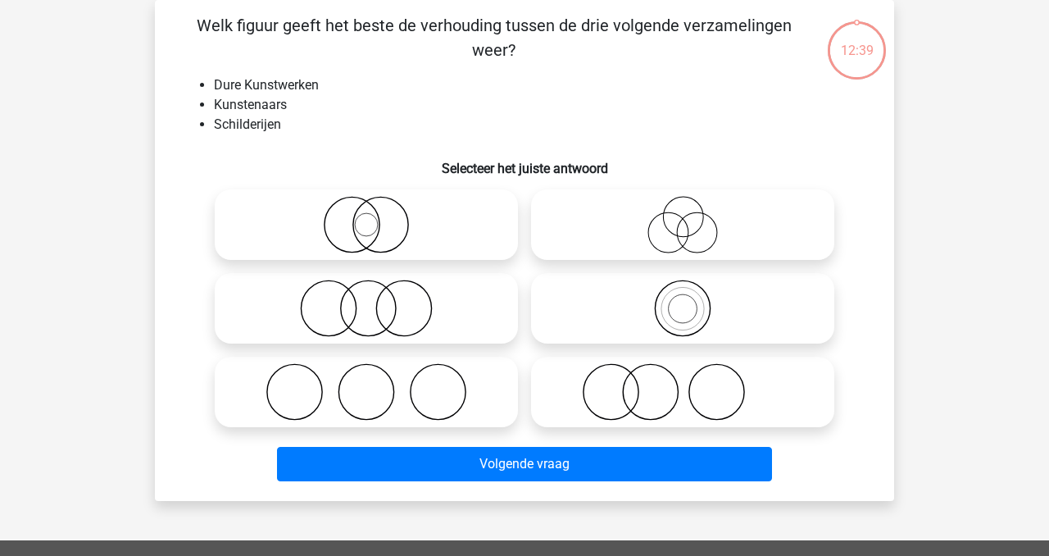
scroll to position [24, 0]
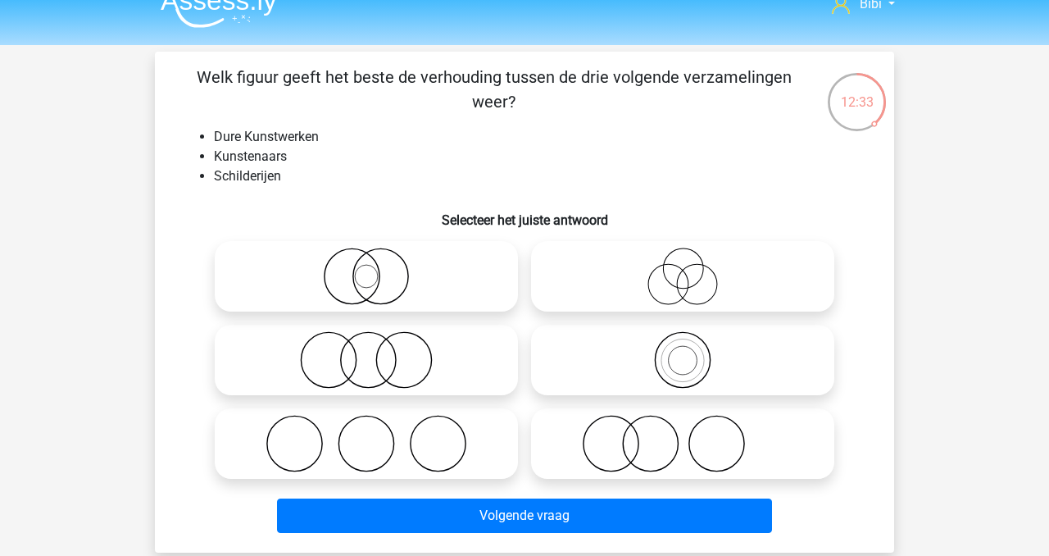
click at [465, 355] on icon at bounding box center [366, 359] width 290 height 57
click at [377, 352] on input "radio" at bounding box center [371, 346] width 11 height 11
radio input "true"
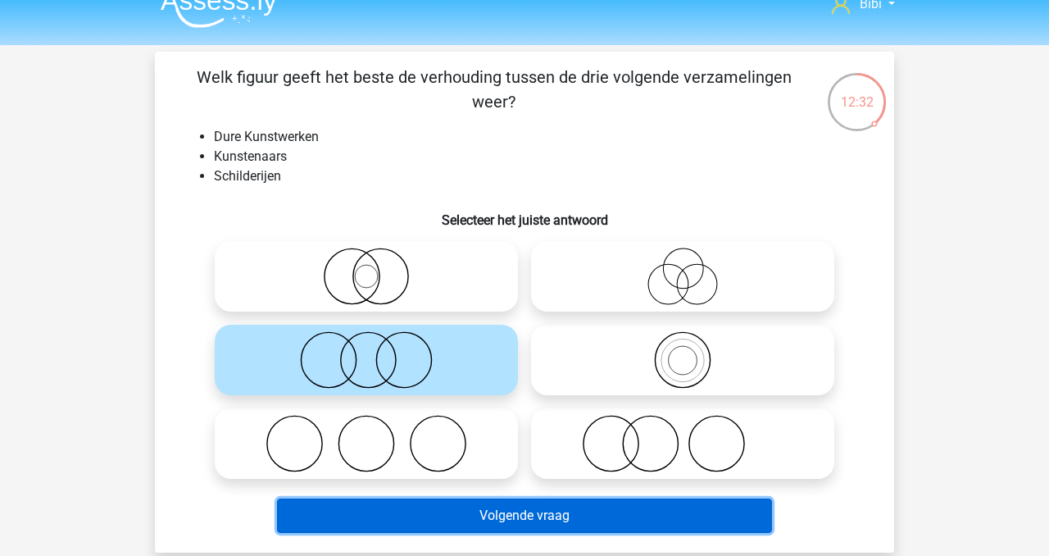
click at [523, 508] on button "Volgende vraag" at bounding box center [525, 515] width 496 height 34
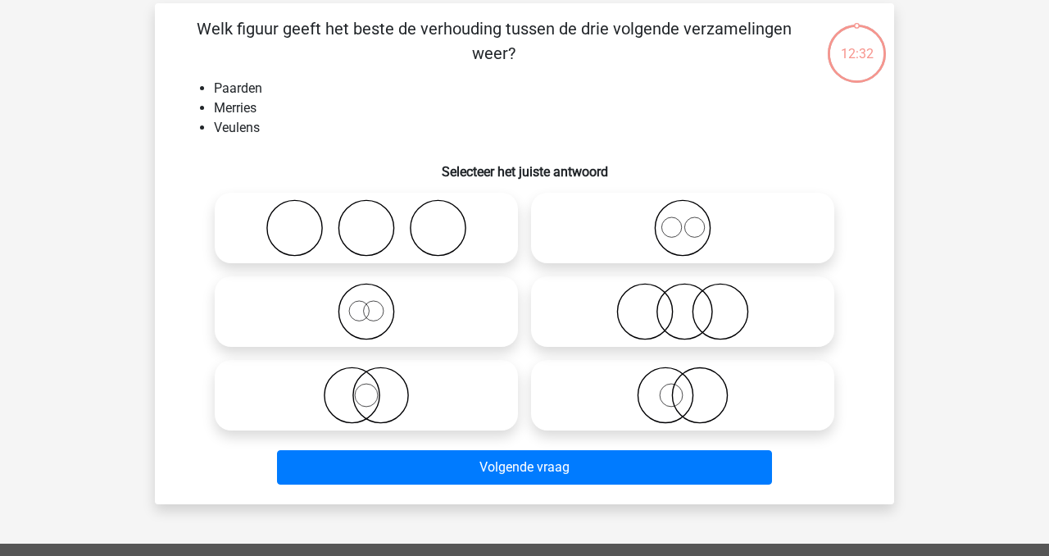
scroll to position [75, 0]
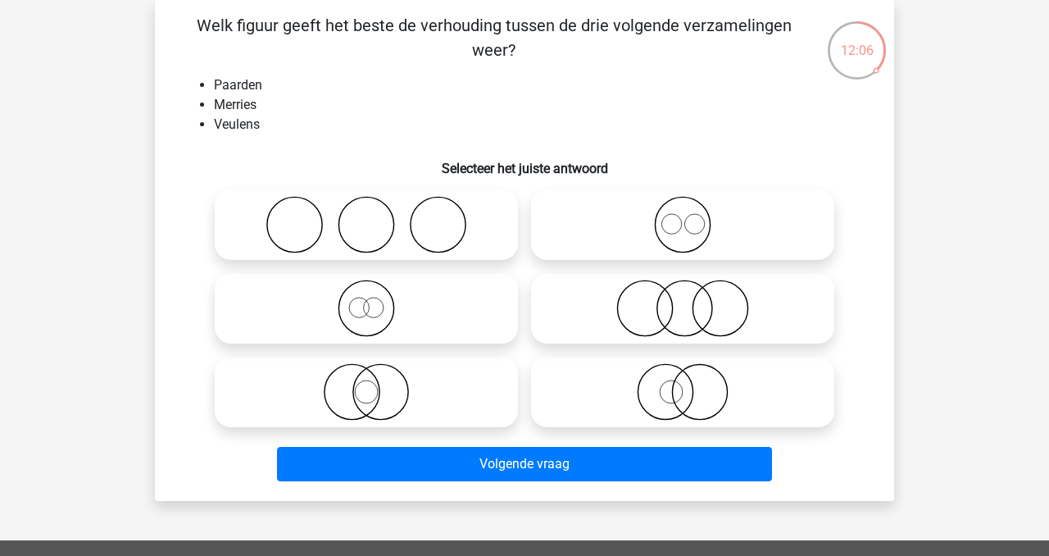
click at [740, 308] on icon at bounding box center [683, 308] width 290 height 57
click at [694, 300] on input "radio" at bounding box center [688, 294] width 11 height 11
radio input "true"
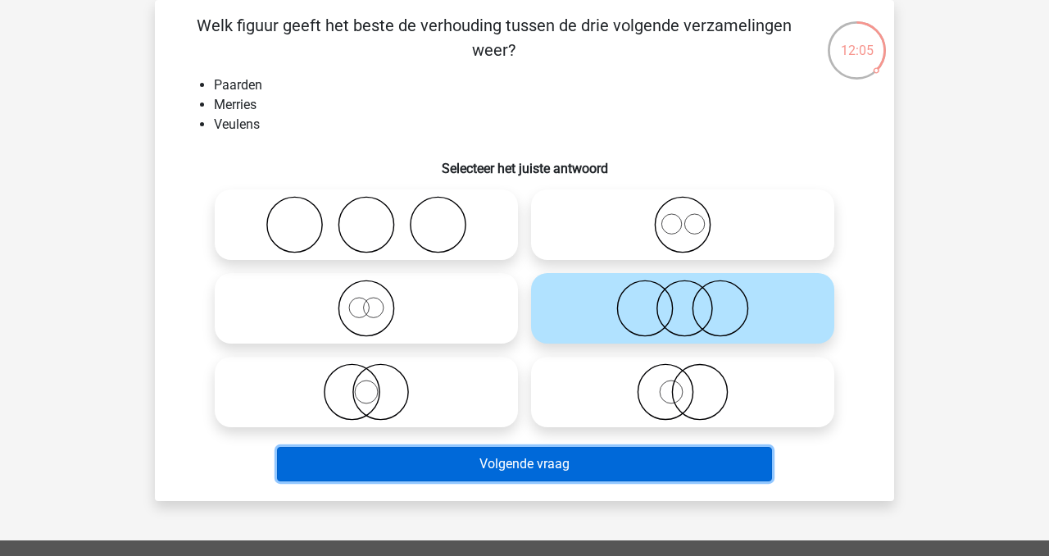
click at [711, 465] on button "Volgende vraag" at bounding box center [525, 464] width 496 height 34
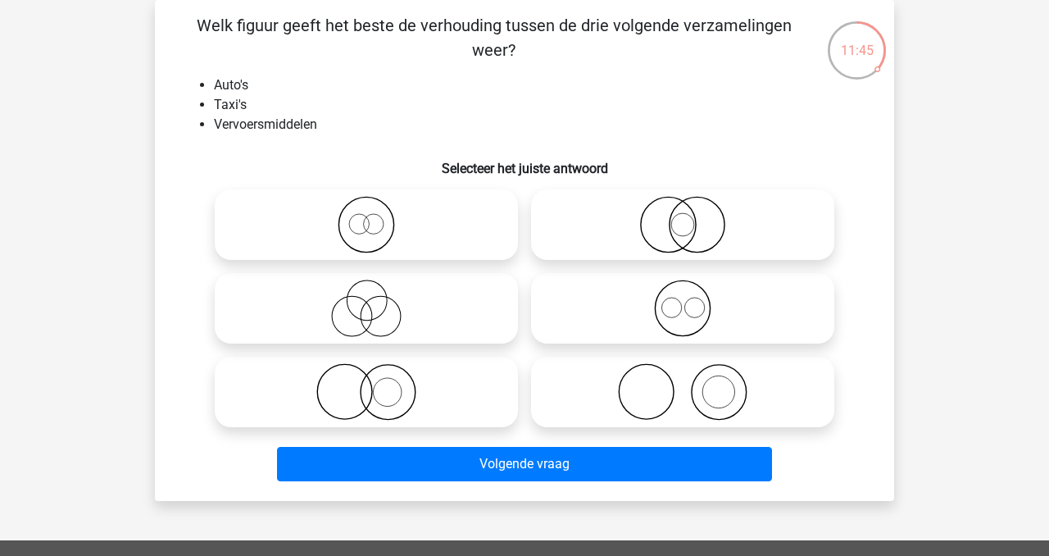
click at [472, 303] on icon at bounding box center [366, 308] width 290 height 57
click at [377, 300] on input "radio" at bounding box center [371, 294] width 11 height 11
radio input "true"
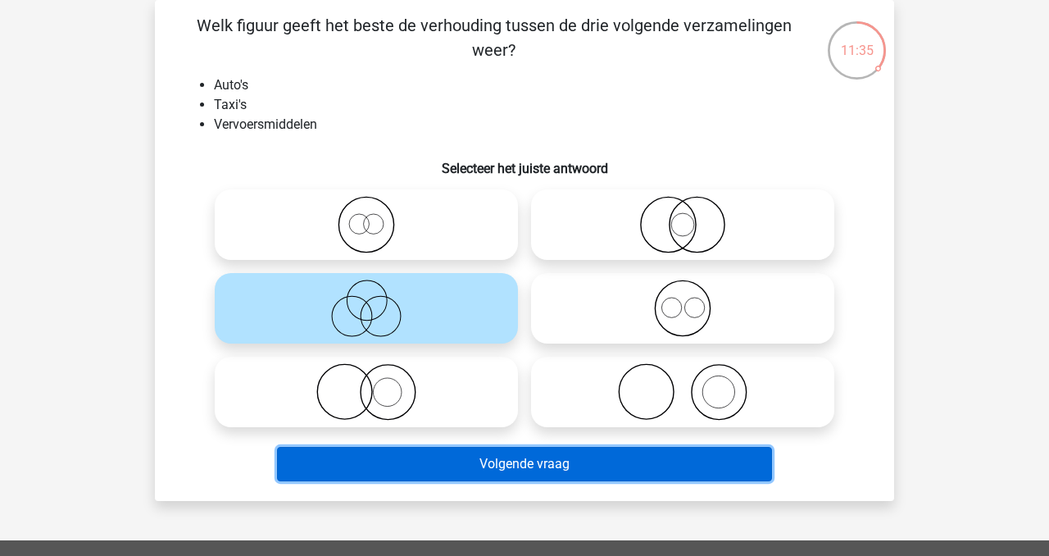
click at [468, 458] on button "Volgende vraag" at bounding box center [525, 464] width 496 height 34
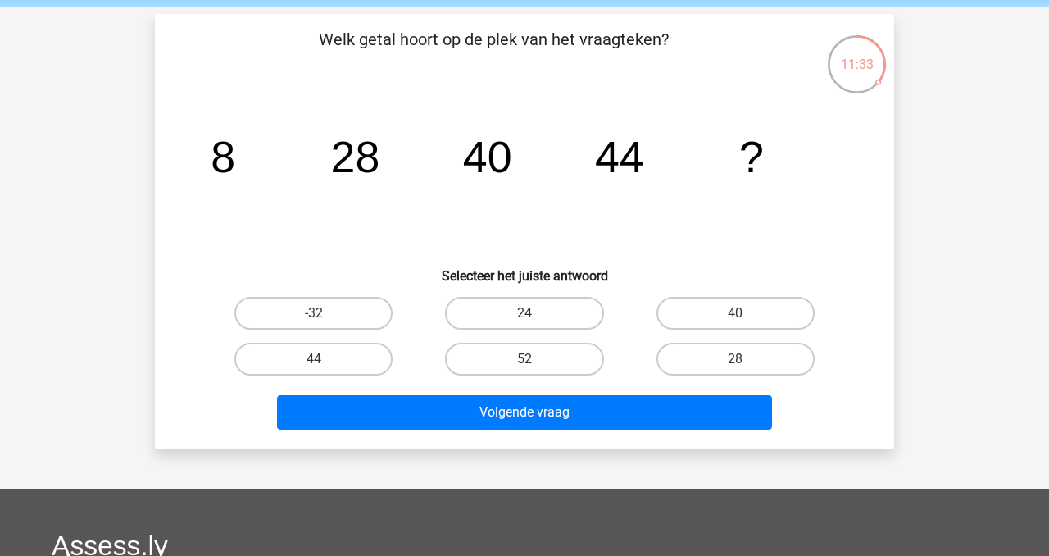
scroll to position [43, 0]
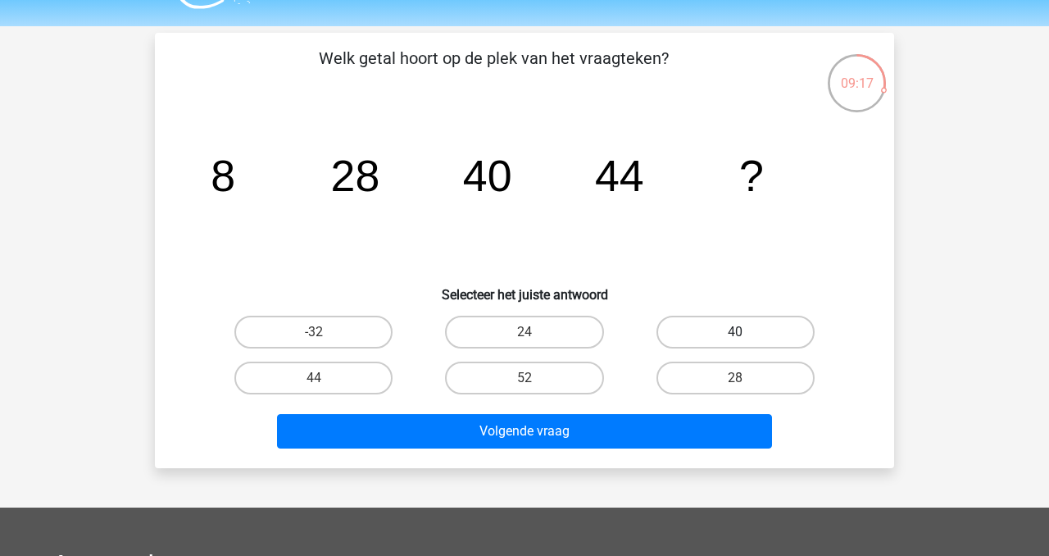
click at [696, 331] on label "40" at bounding box center [736, 332] width 158 height 33
click at [735, 332] on input "40" at bounding box center [740, 337] width 11 height 11
radio input "true"
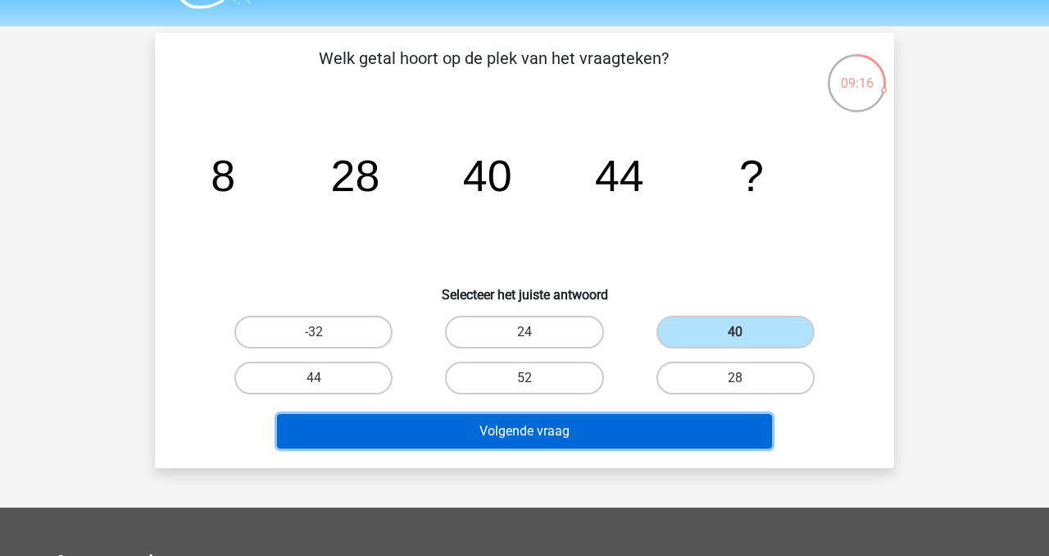
click at [662, 437] on button "Volgende vraag" at bounding box center [525, 431] width 496 height 34
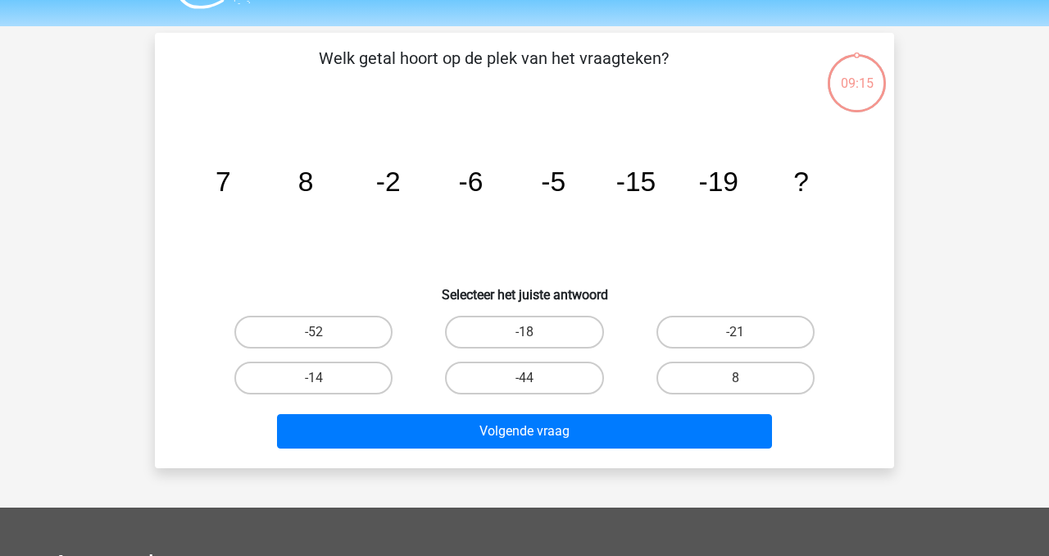
scroll to position [75, 0]
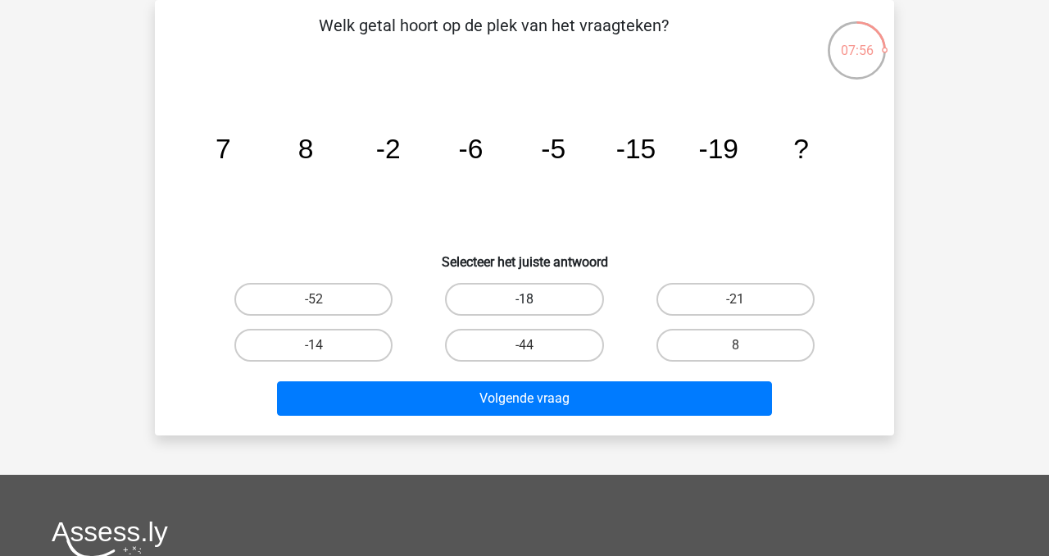
click at [521, 296] on label "-18" at bounding box center [524, 299] width 158 height 33
click at [525, 299] on input "-18" at bounding box center [530, 304] width 11 height 11
radio input "true"
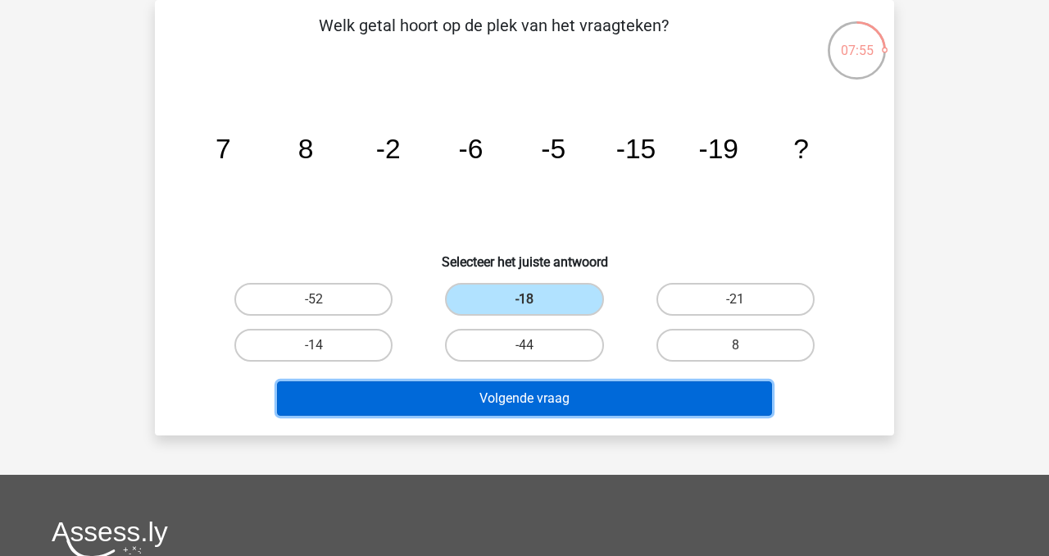
click at [646, 398] on button "Volgende vraag" at bounding box center [525, 398] width 496 height 34
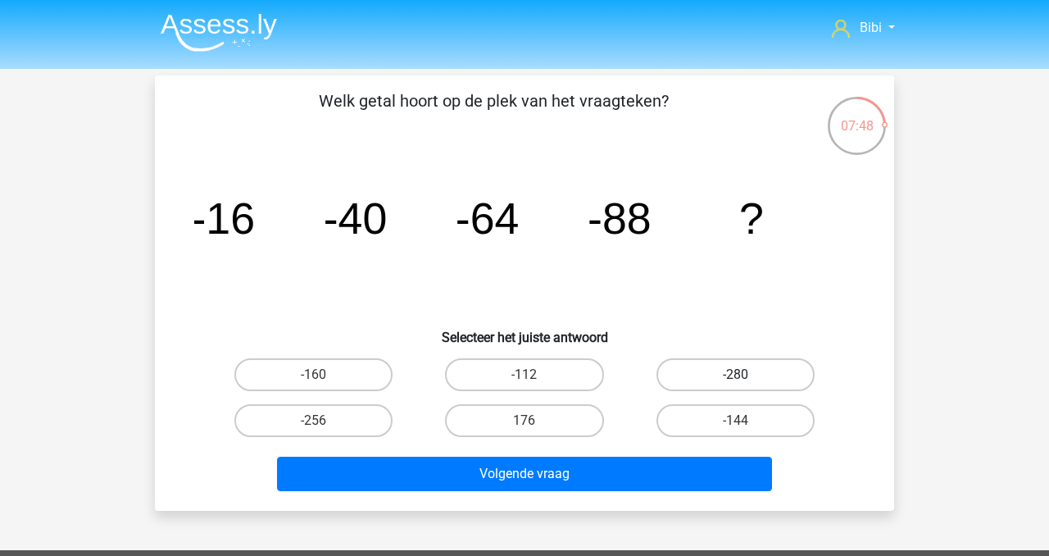
scroll to position [6, 0]
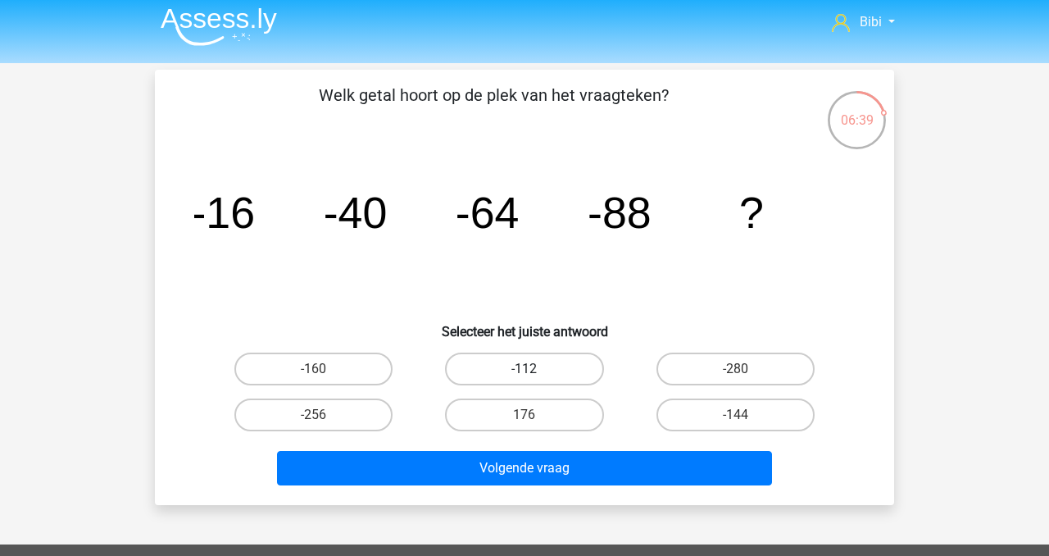
click at [554, 372] on label "-112" at bounding box center [524, 369] width 158 height 33
click at [535, 372] on input "-112" at bounding box center [530, 374] width 11 height 11
radio input "true"
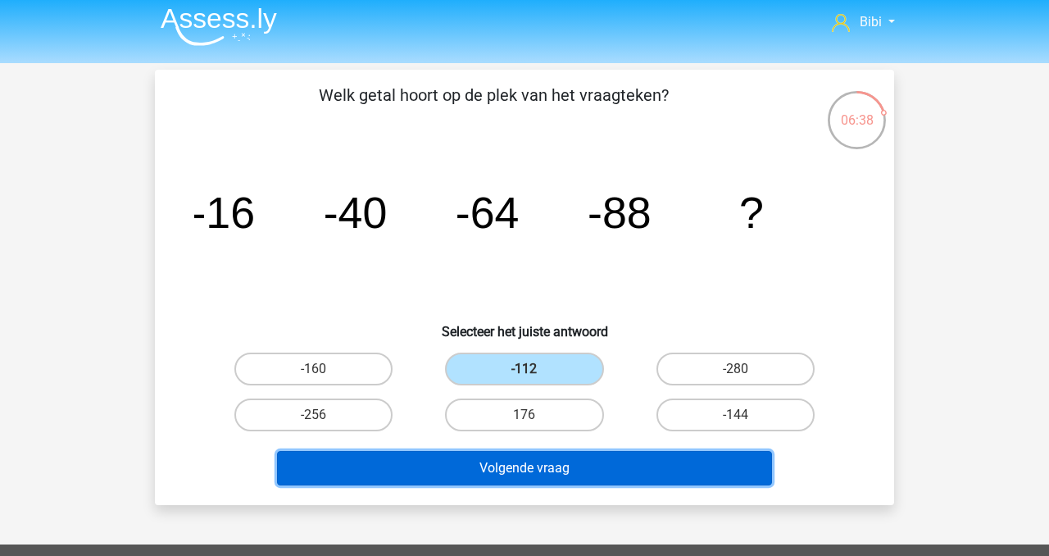
click at [571, 466] on button "Volgende vraag" at bounding box center [525, 468] width 496 height 34
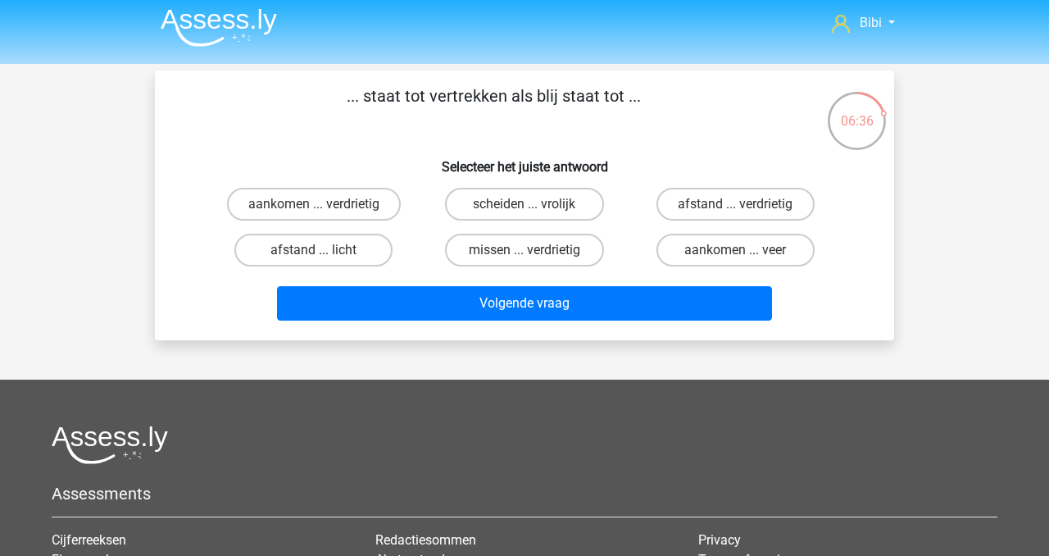
scroll to position [2, 0]
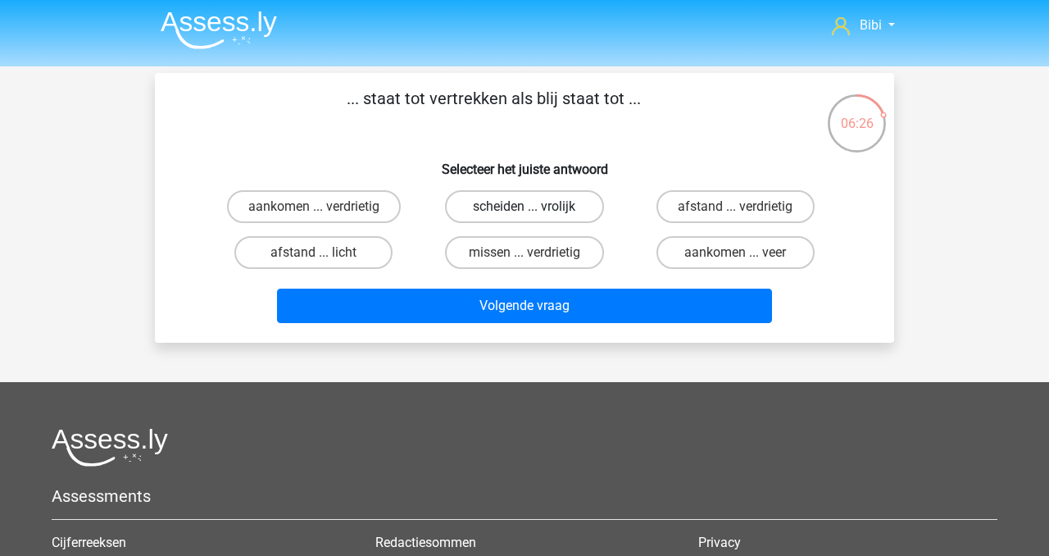
click at [497, 207] on label "scheiden ... vrolijk" at bounding box center [524, 206] width 158 height 33
click at [525, 207] on input "scheiden ... vrolijk" at bounding box center [530, 212] width 11 height 11
radio input "true"
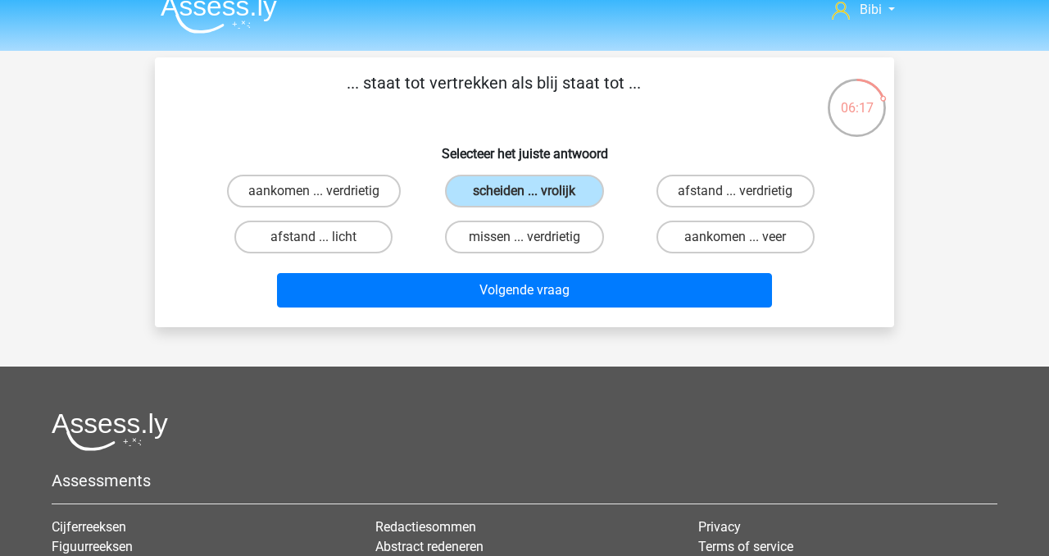
scroll to position [21, 0]
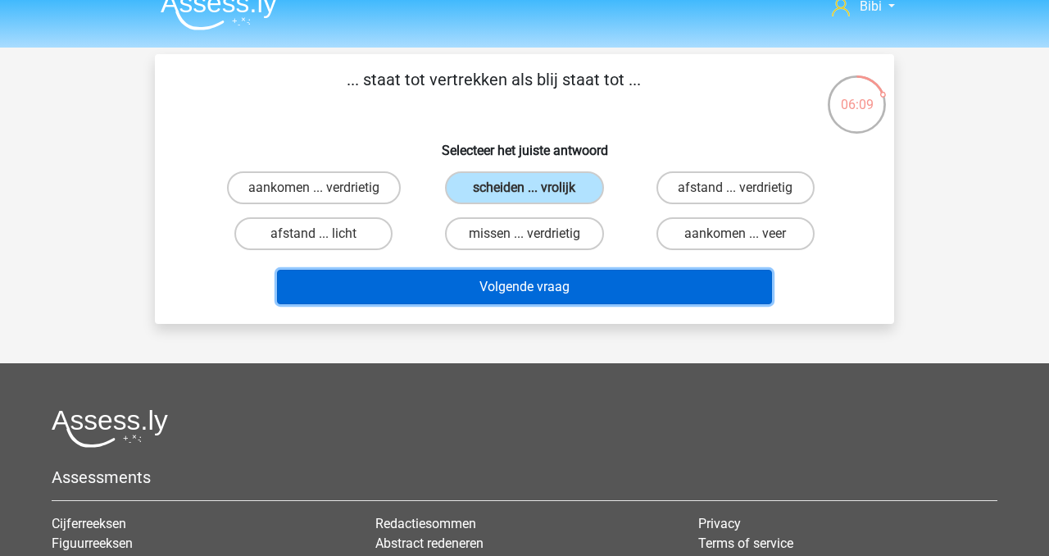
click at [541, 279] on button "Volgende vraag" at bounding box center [525, 287] width 496 height 34
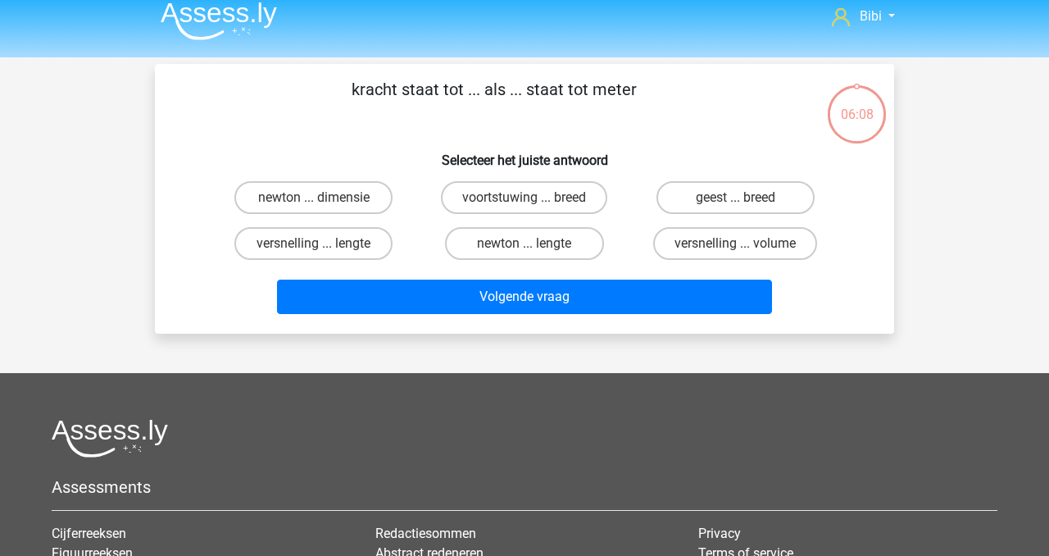
scroll to position [0, 0]
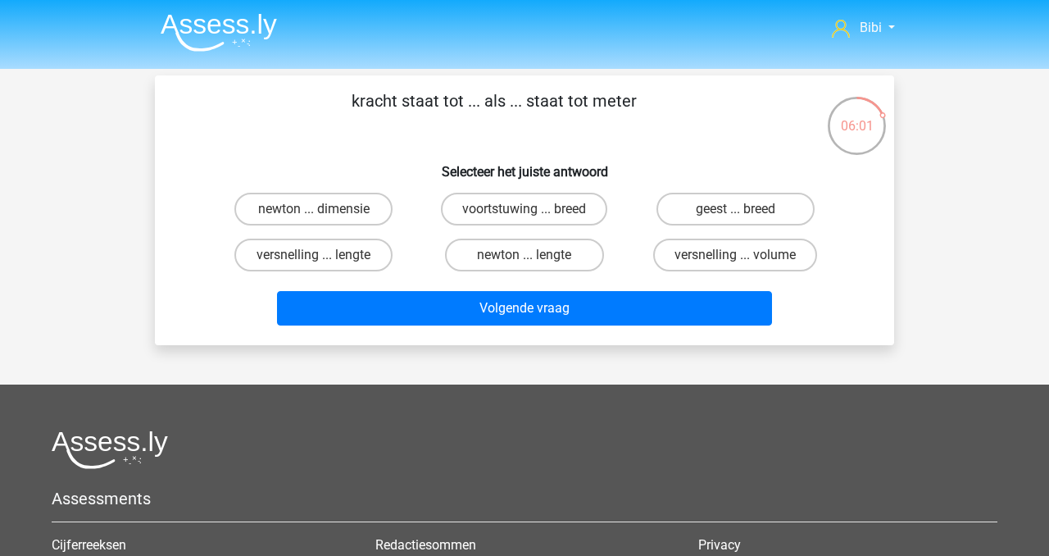
click at [322, 262] on input "versnelling ... lengte" at bounding box center [319, 260] width 11 height 11
radio input "true"
click at [376, 206] on label "newton ... dimensie" at bounding box center [313, 209] width 158 height 33
click at [325, 209] on input "newton ... dimensie" at bounding box center [319, 214] width 11 height 11
radio input "true"
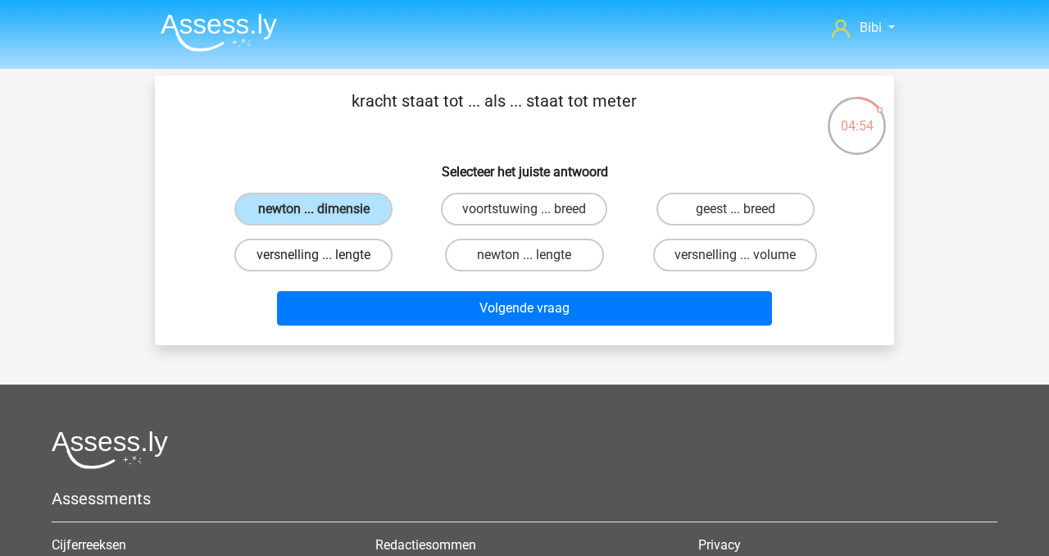
click at [371, 260] on label "versnelling ... lengte" at bounding box center [313, 255] width 158 height 33
click at [325, 260] on input "versnelling ... lengte" at bounding box center [319, 260] width 11 height 11
radio input "true"
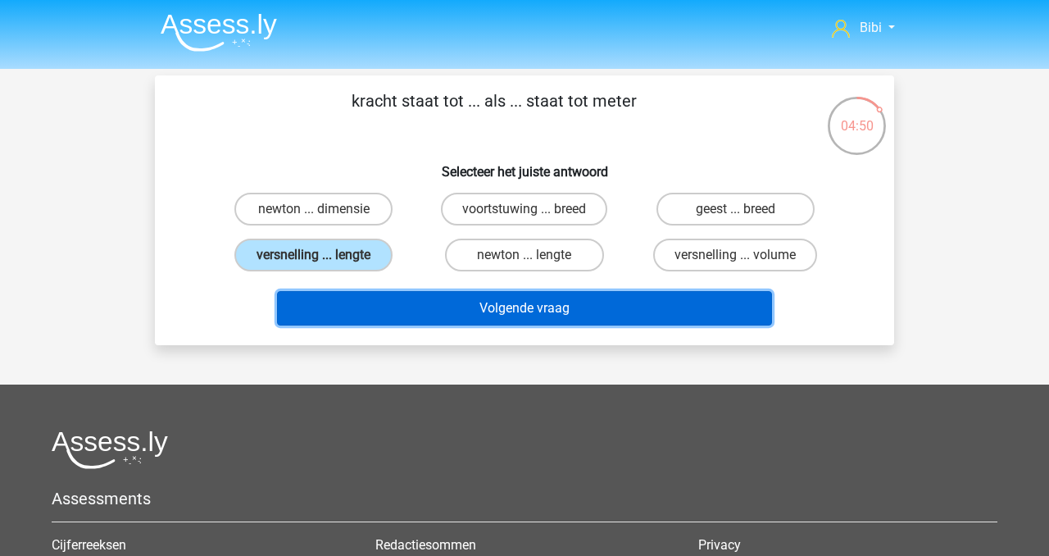
click at [419, 312] on button "Volgende vraag" at bounding box center [525, 308] width 496 height 34
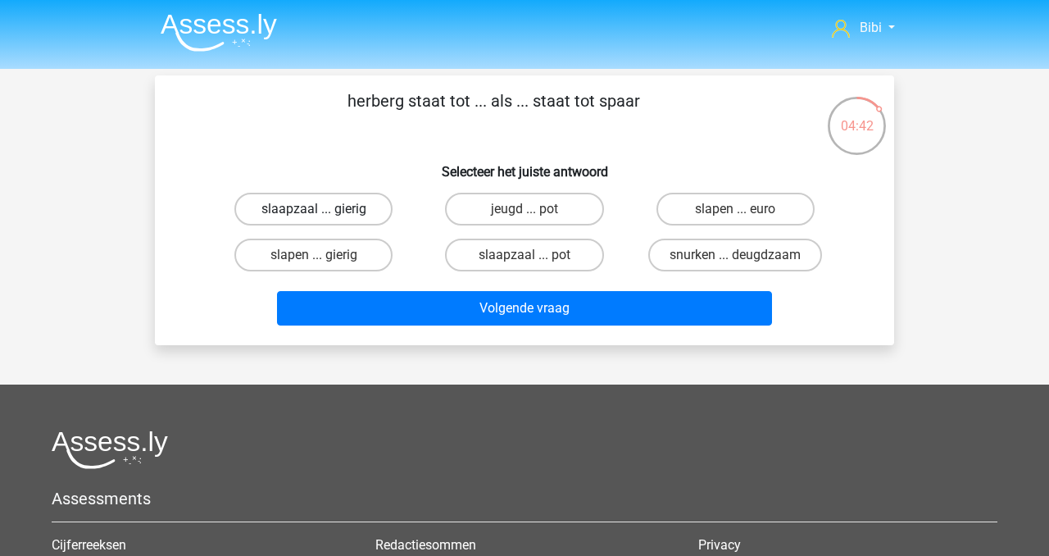
click at [334, 223] on label "slaapzaal ... gierig" at bounding box center [313, 209] width 158 height 33
click at [325, 220] on input "slaapzaal ... gierig" at bounding box center [319, 214] width 11 height 11
radio input "true"
click at [527, 239] on label "slaapzaal ... pot" at bounding box center [524, 255] width 158 height 33
click at [527, 255] on input "slaapzaal ... pot" at bounding box center [530, 260] width 11 height 11
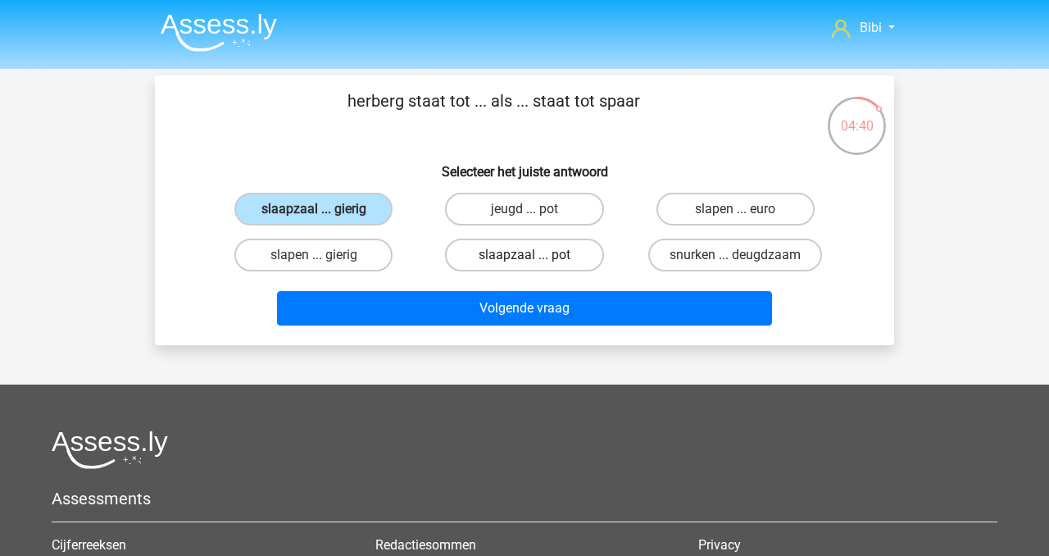
radio input "true"
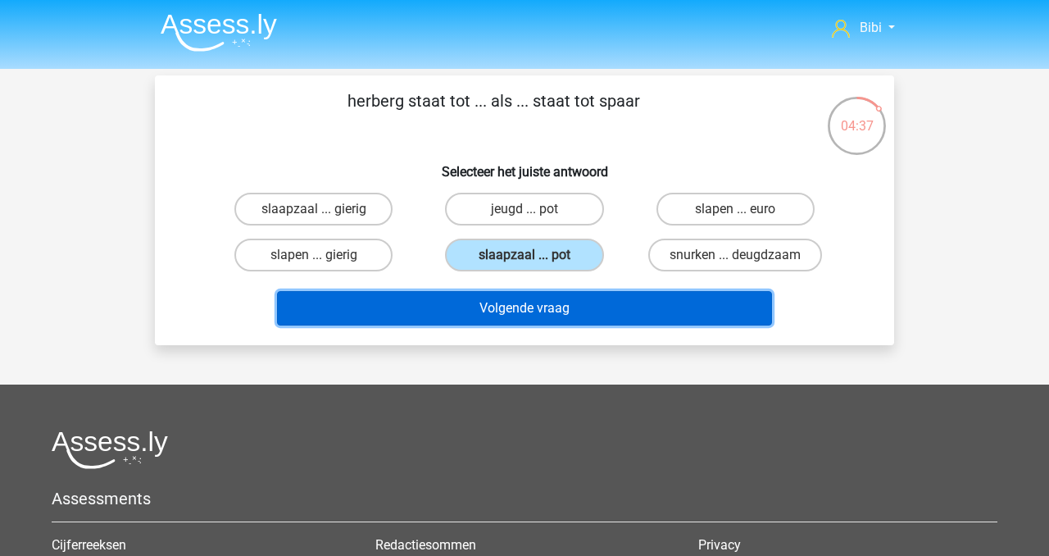
click at [548, 311] on button "Volgende vraag" at bounding box center [525, 308] width 496 height 34
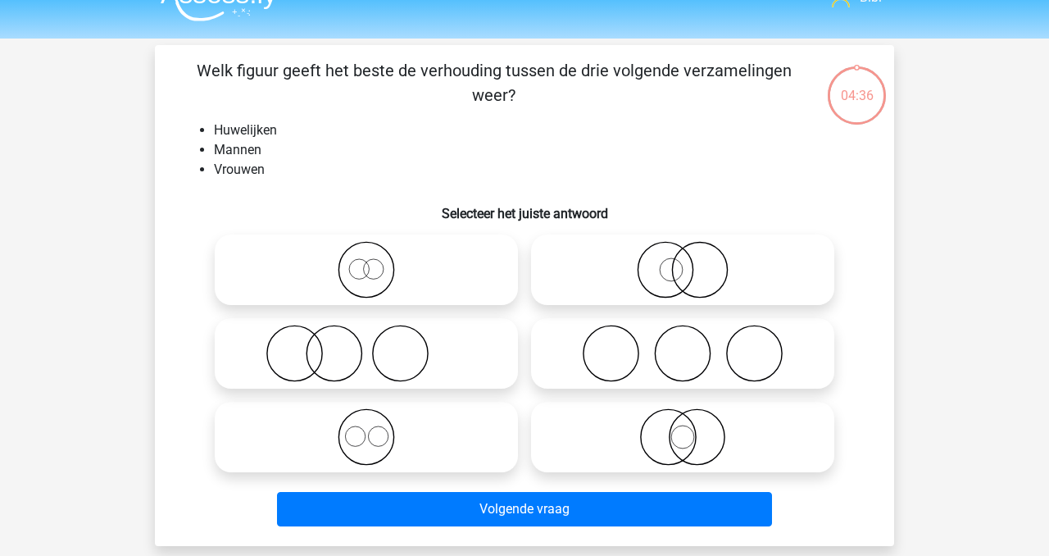
scroll to position [20, 0]
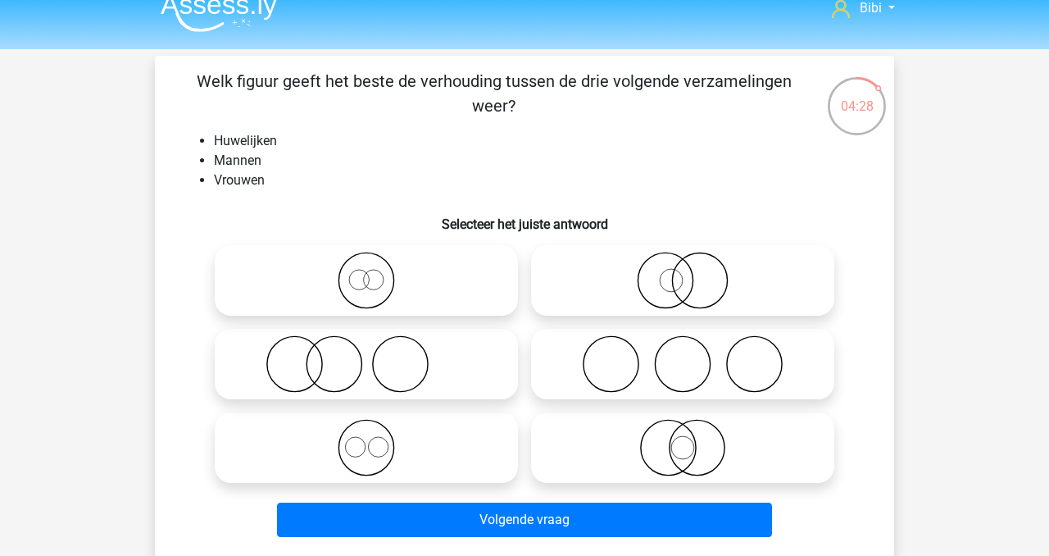
click at [380, 446] on icon at bounding box center [366, 447] width 290 height 57
click at [377, 439] on input "radio" at bounding box center [371, 434] width 11 height 11
radio input "true"
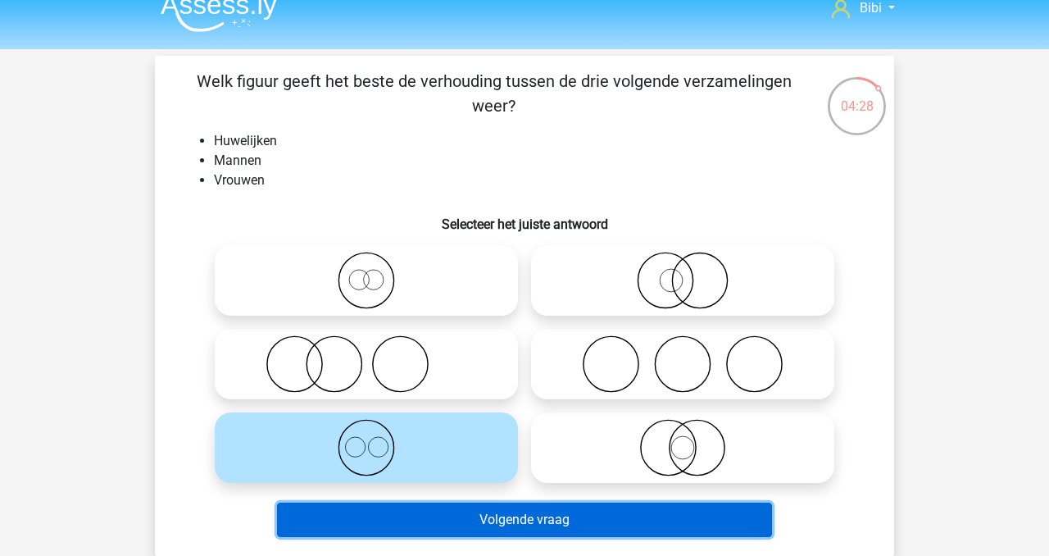
click at [448, 509] on button "Volgende vraag" at bounding box center [525, 520] width 496 height 34
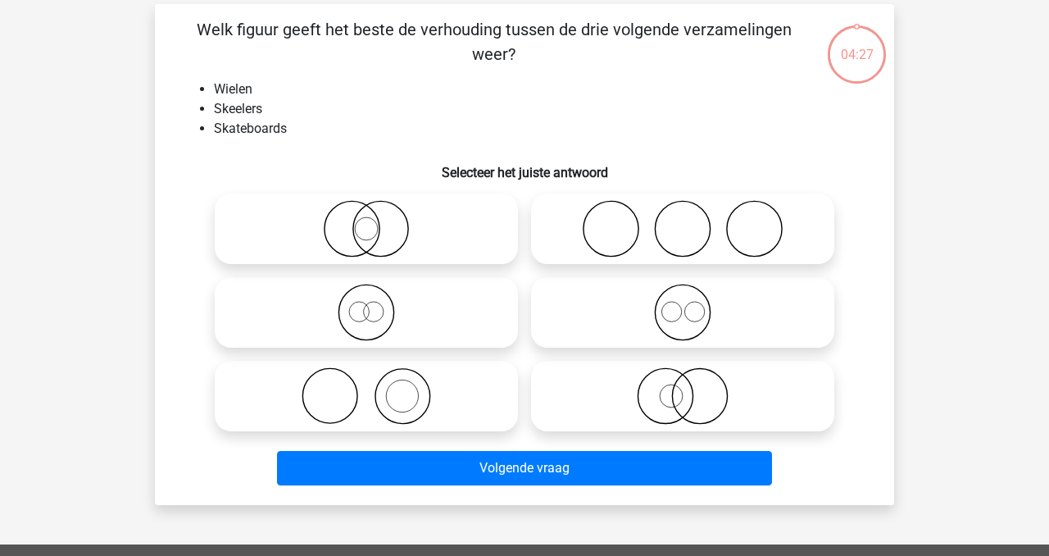
scroll to position [75, 0]
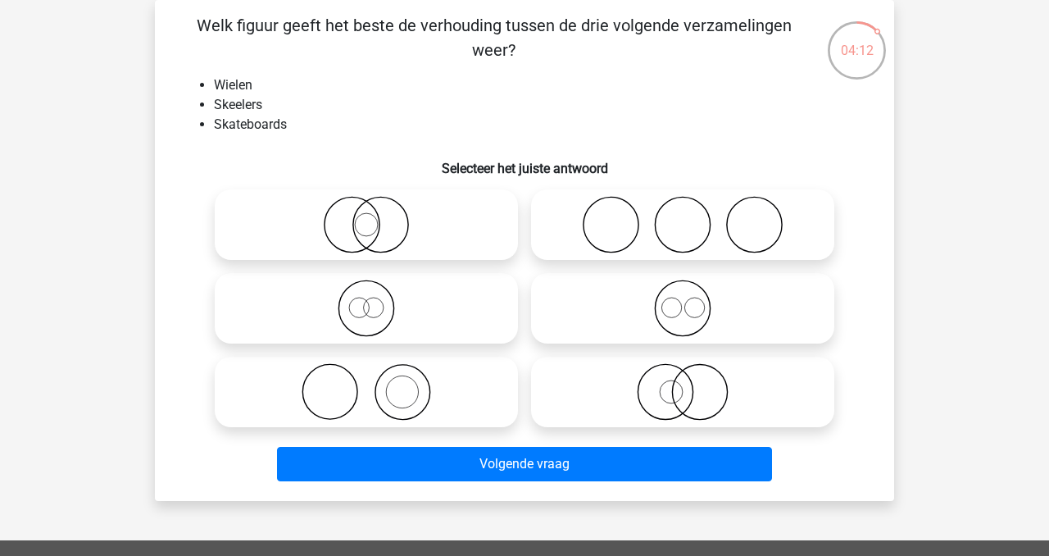
click at [403, 310] on icon at bounding box center [366, 308] width 290 height 57
click at [377, 300] on input "radio" at bounding box center [371, 294] width 11 height 11
radio input "true"
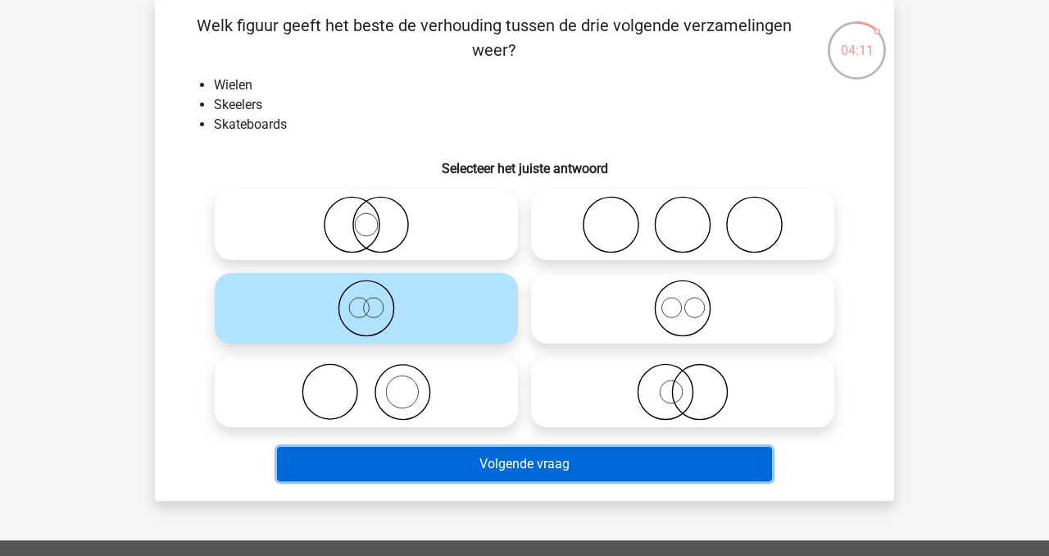
click at [446, 453] on button "Volgende vraag" at bounding box center [525, 464] width 496 height 34
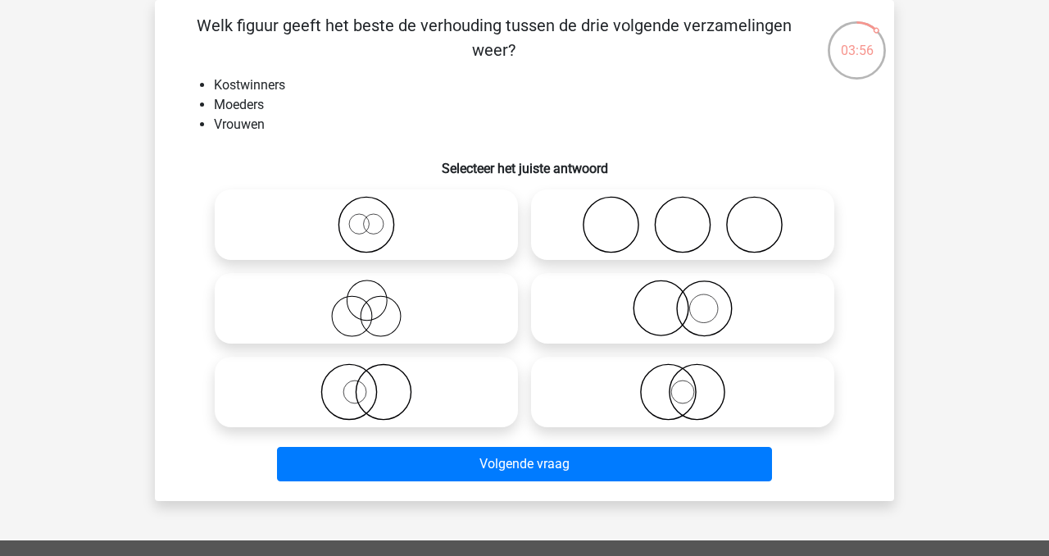
click at [448, 292] on icon at bounding box center [366, 308] width 290 height 57
click at [377, 292] on input "radio" at bounding box center [371, 294] width 11 height 11
radio input "true"
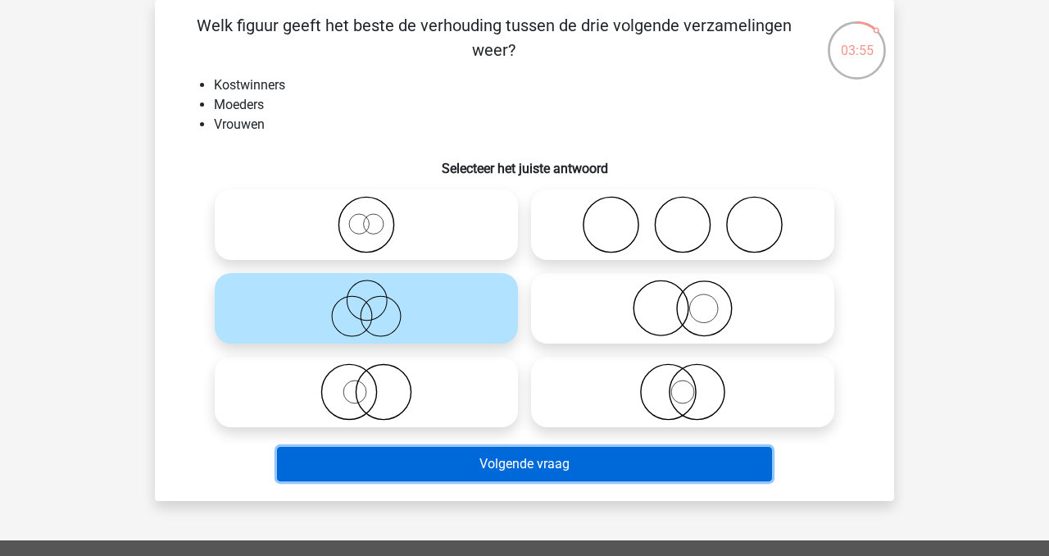
click at [438, 458] on button "Volgende vraag" at bounding box center [525, 464] width 496 height 34
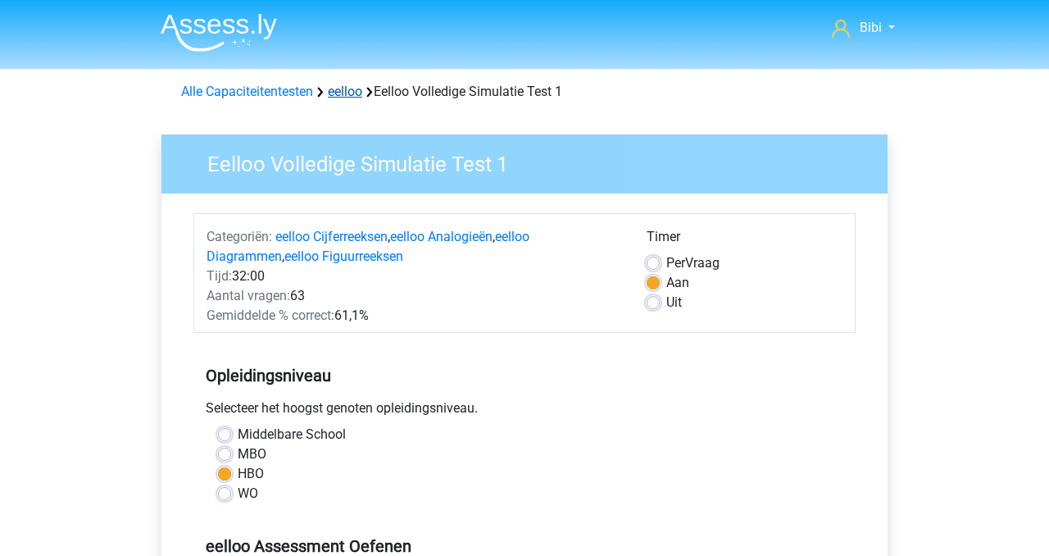
click at [348, 96] on link "eelloo" at bounding box center [345, 92] width 34 height 16
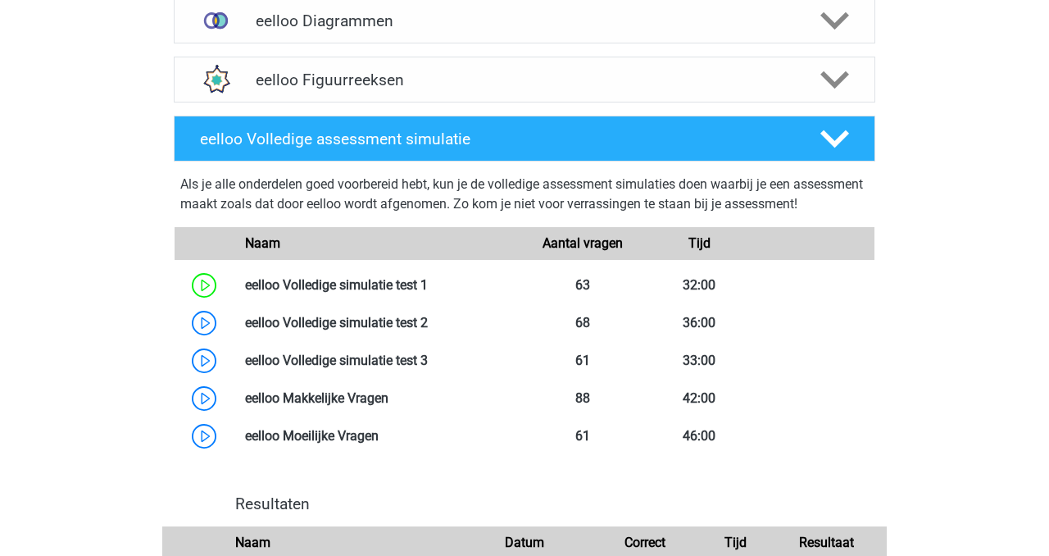
scroll to position [810, 0]
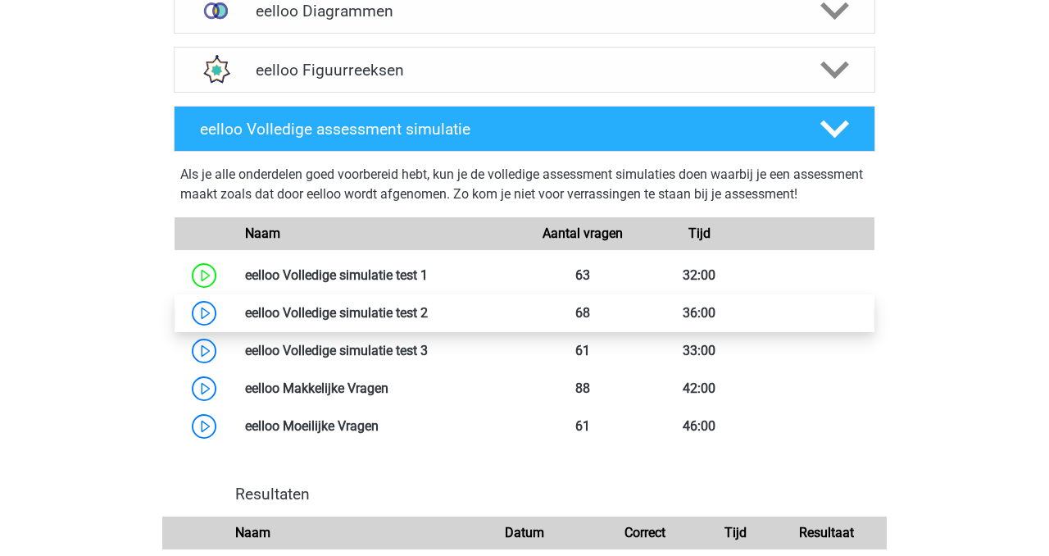
click at [428, 321] on link at bounding box center [428, 313] width 0 height 16
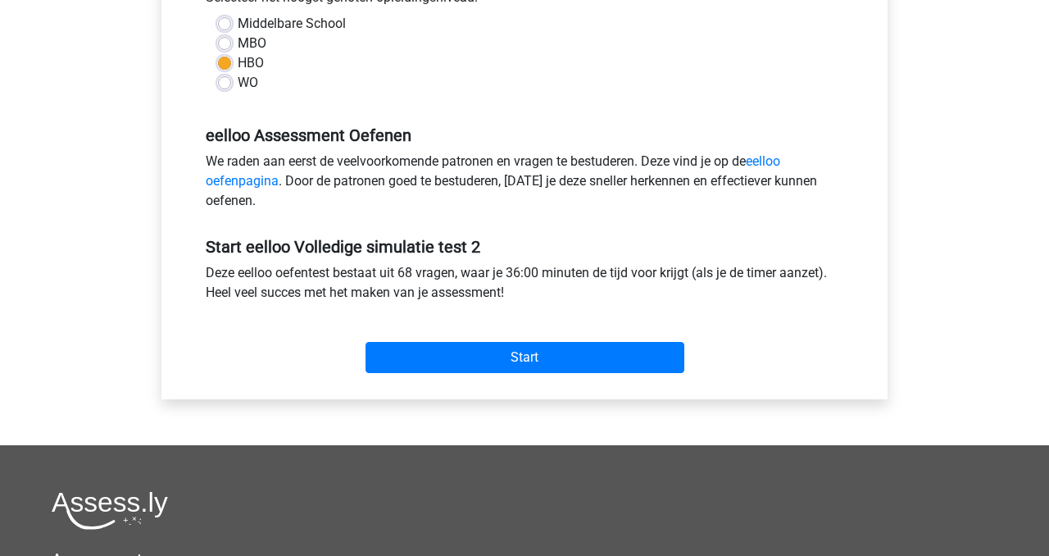
scroll to position [406, 0]
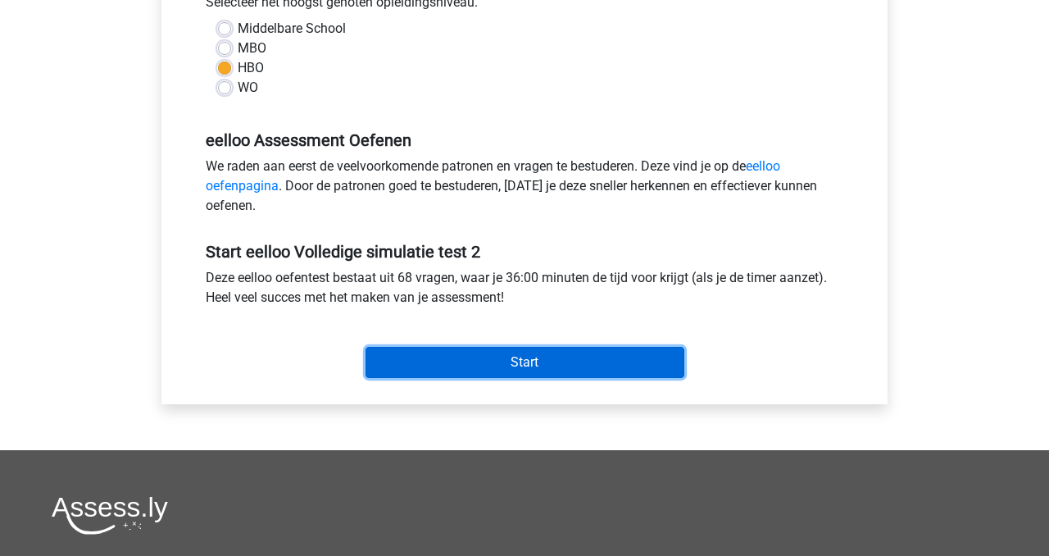
click at [408, 355] on input "Start" at bounding box center [525, 362] width 319 height 31
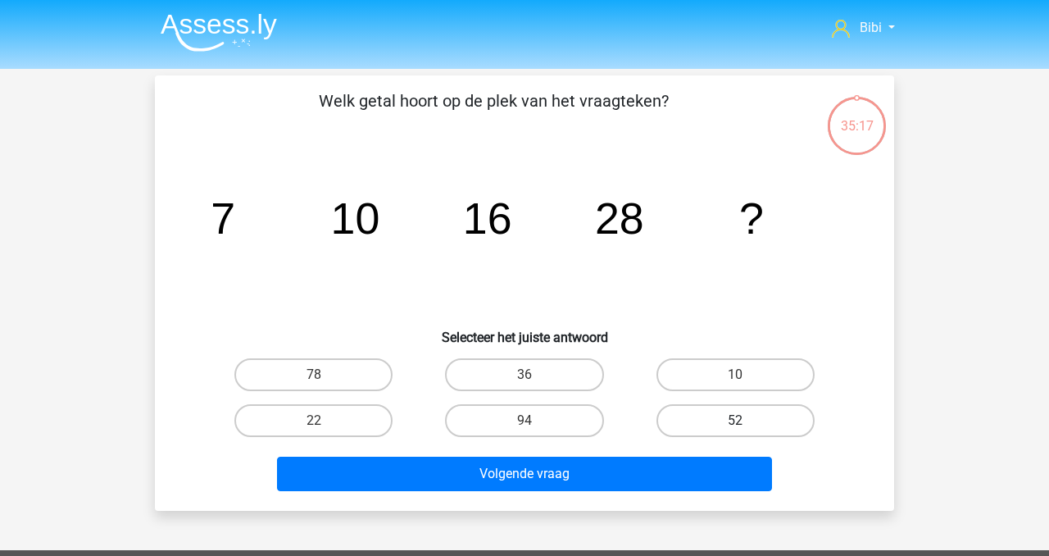
click at [722, 410] on label "52" at bounding box center [736, 420] width 158 height 33
click at [735, 421] on input "52" at bounding box center [740, 426] width 11 height 11
radio input "true"
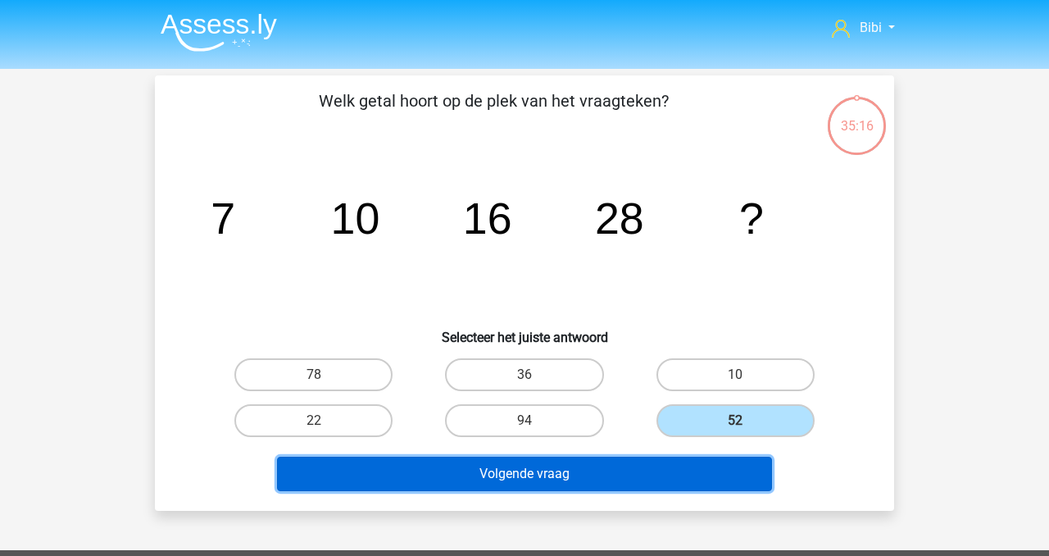
click at [735, 482] on button "Volgende vraag" at bounding box center [525, 474] width 496 height 34
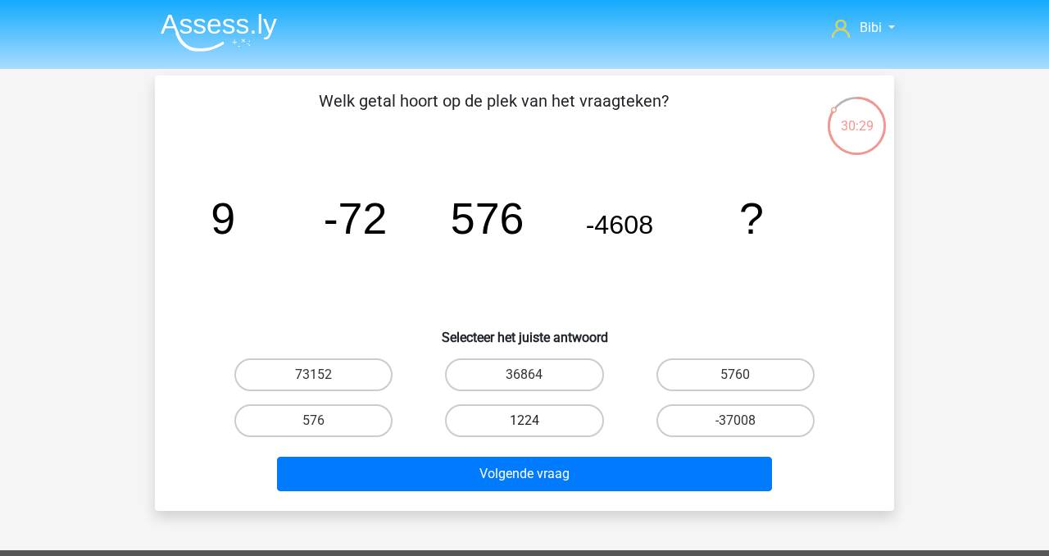
click at [585, 420] on label "1224" at bounding box center [524, 420] width 158 height 33
click at [535, 421] on input "1224" at bounding box center [530, 426] width 11 height 11
radio input "true"
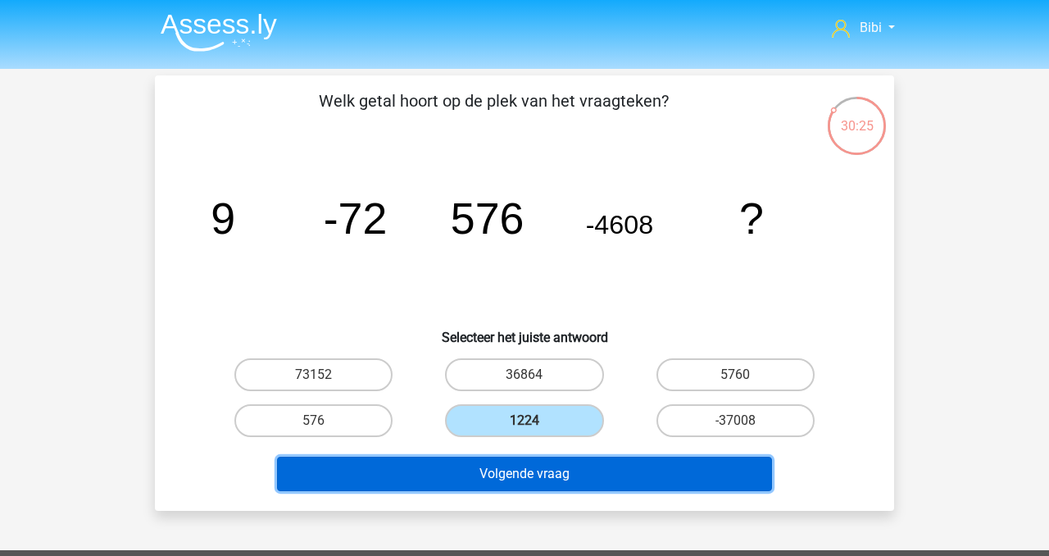
click at [621, 469] on button "Volgende vraag" at bounding box center [525, 474] width 496 height 34
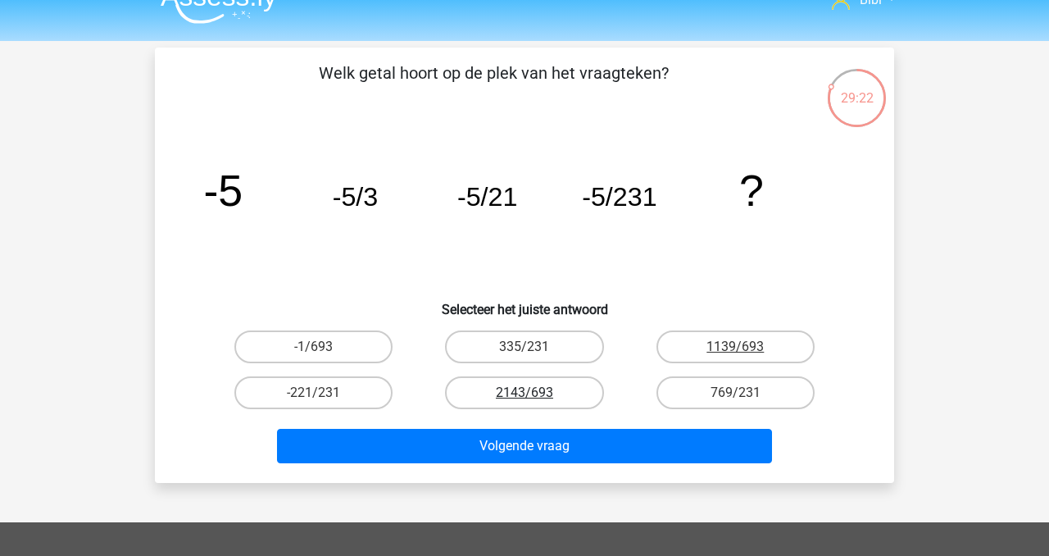
scroll to position [26, 0]
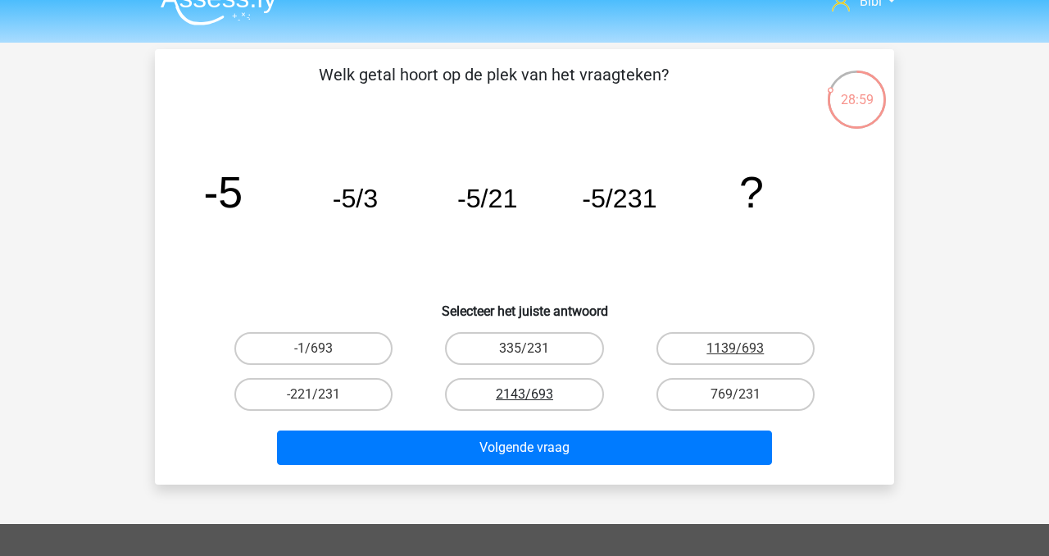
click at [575, 397] on label "2143/693" at bounding box center [524, 394] width 158 height 33
click at [535, 397] on input "2143/693" at bounding box center [530, 399] width 11 height 11
radio input "true"
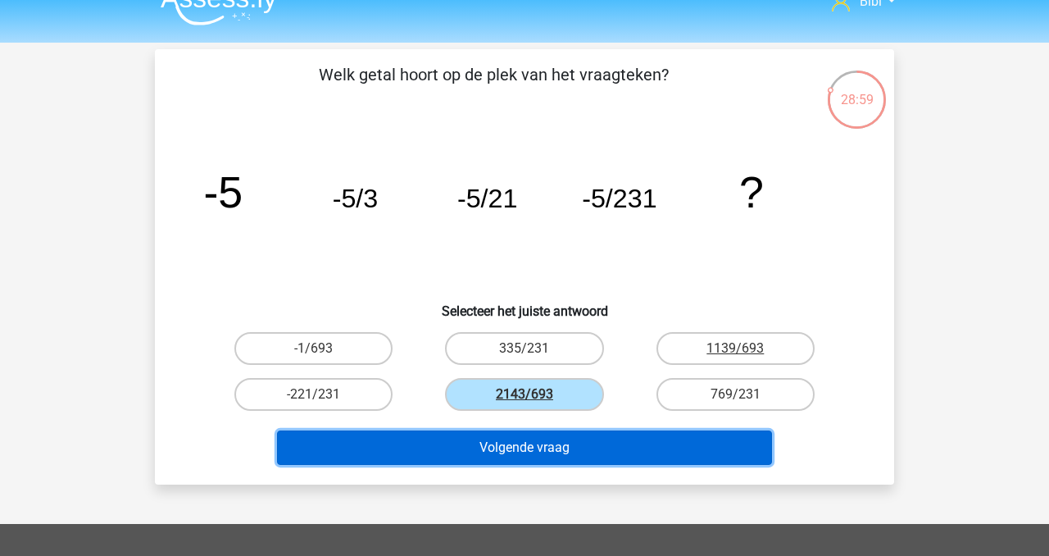
click at [586, 439] on button "Volgende vraag" at bounding box center [525, 447] width 496 height 34
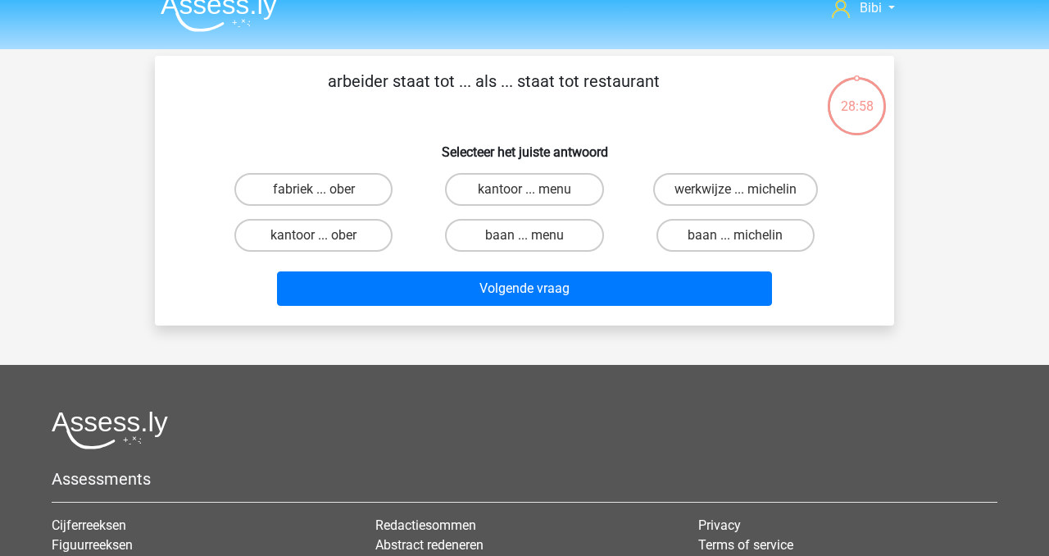
scroll to position [0, 0]
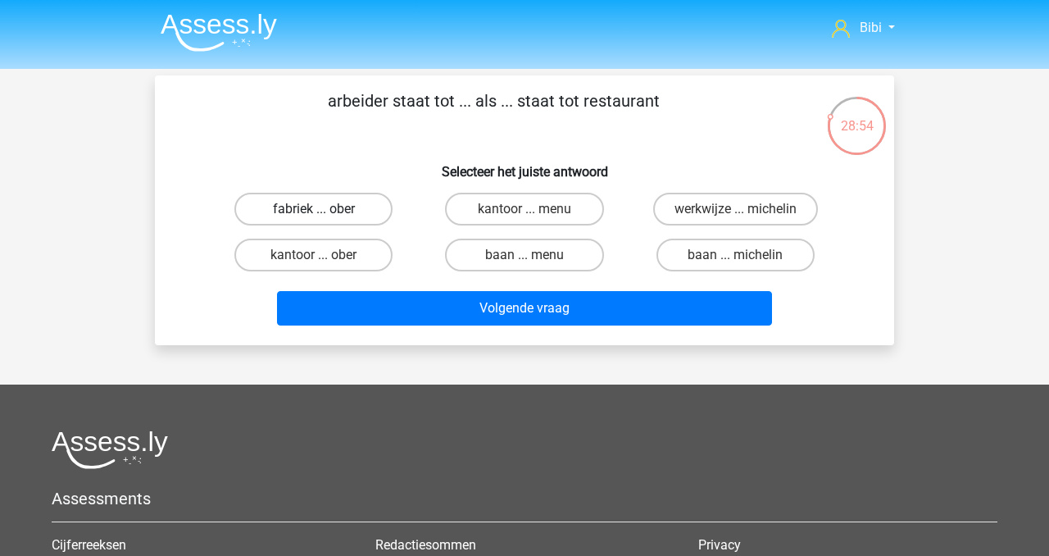
click at [353, 211] on label "fabriek ... ober" at bounding box center [313, 209] width 158 height 33
click at [325, 211] on input "fabriek ... ober" at bounding box center [319, 214] width 11 height 11
radio input "true"
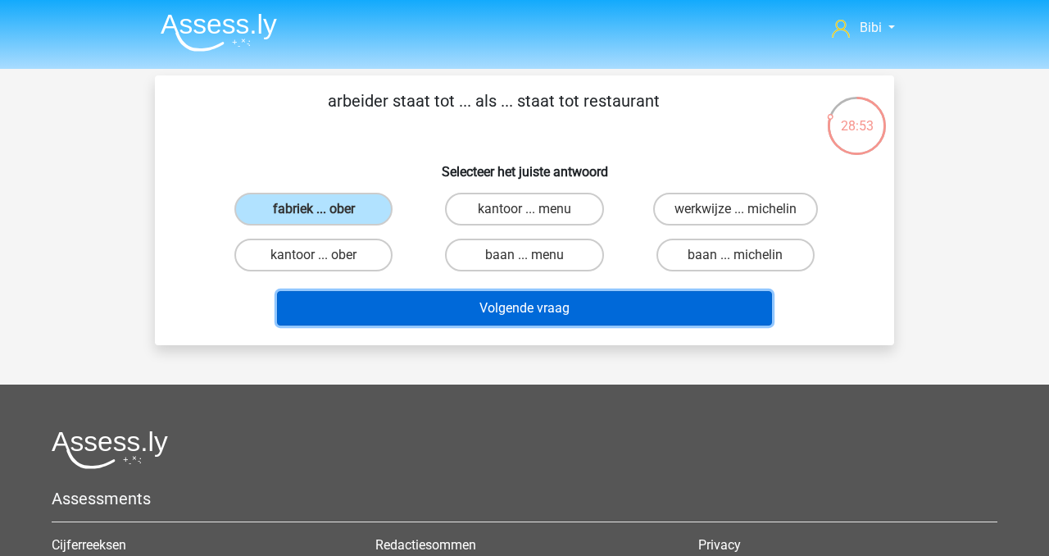
click at [407, 296] on button "Volgende vraag" at bounding box center [525, 308] width 496 height 34
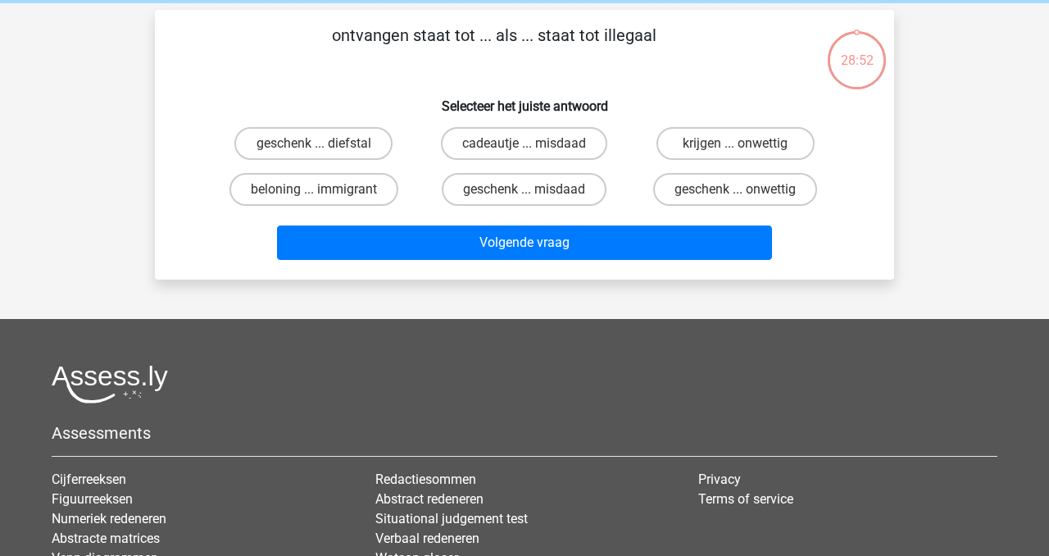
scroll to position [75, 0]
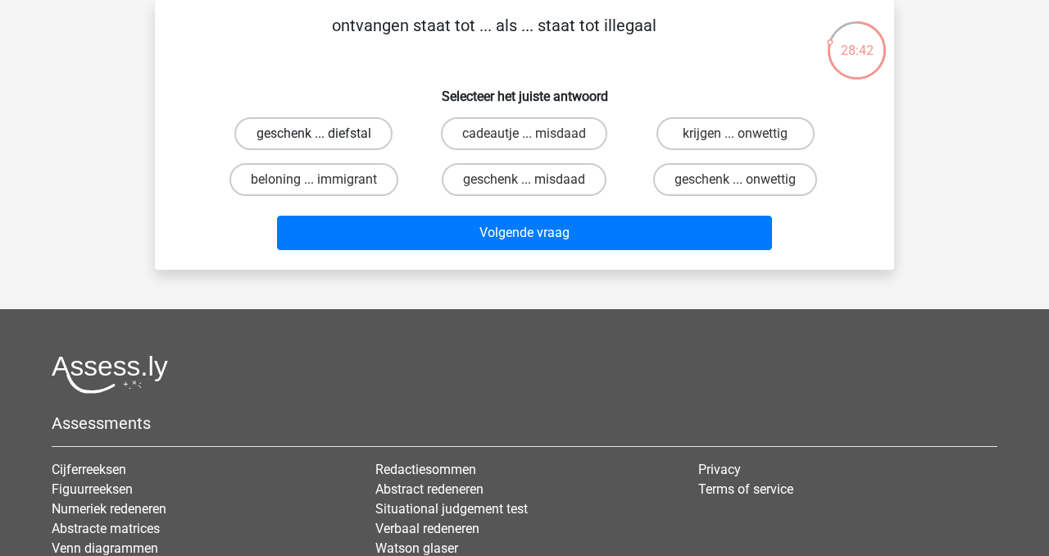
click at [367, 134] on label "geschenk ... diefstal" at bounding box center [313, 133] width 158 height 33
click at [325, 134] on input "geschenk ... diefstal" at bounding box center [319, 139] width 11 height 11
radio input "true"
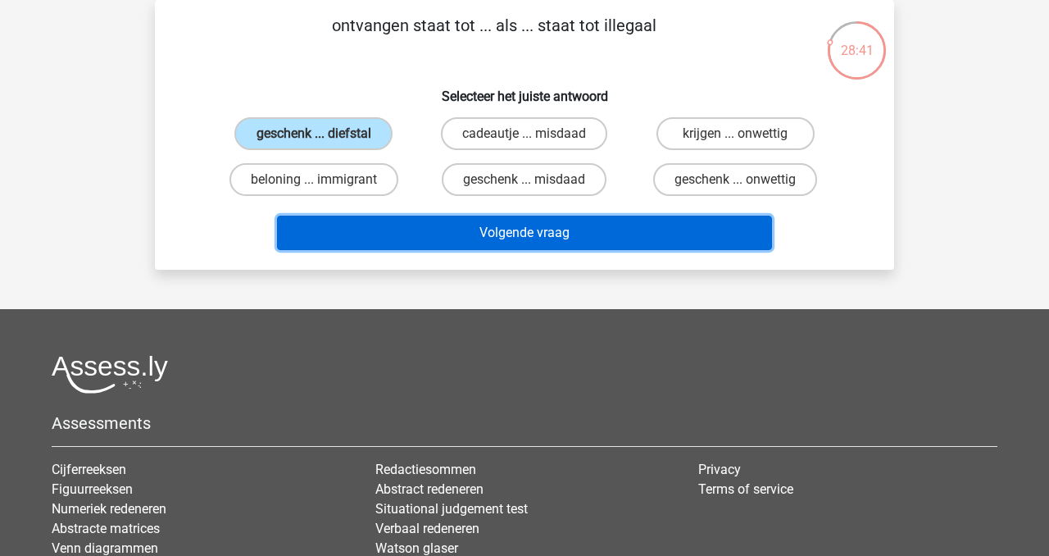
click at [409, 240] on button "Volgende vraag" at bounding box center [525, 233] width 496 height 34
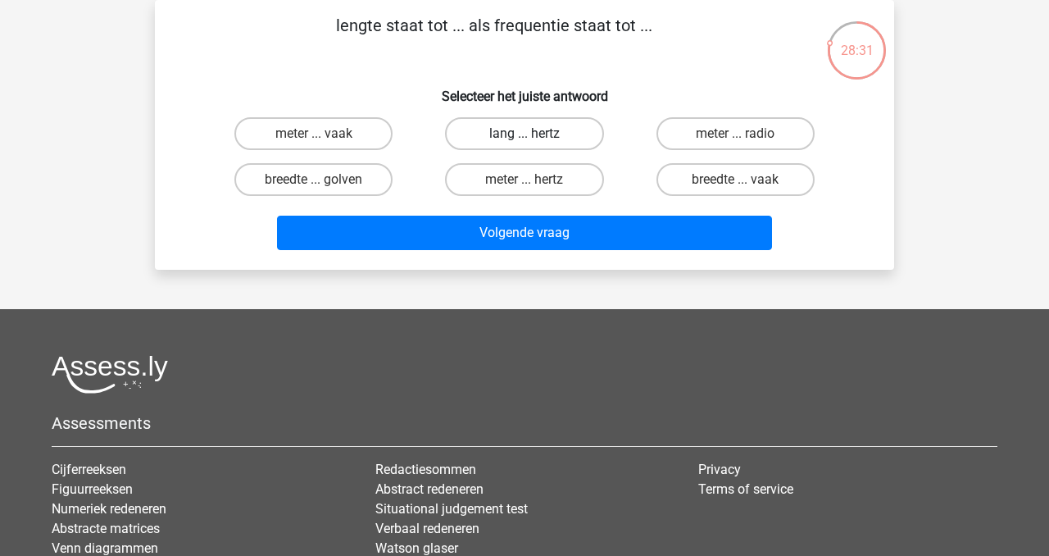
click at [481, 138] on label "lang ... hertz" at bounding box center [524, 133] width 158 height 33
click at [525, 138] on input "lang ... hertz" at bounding box center [530, 139] width 11 height 11
radio input "true"
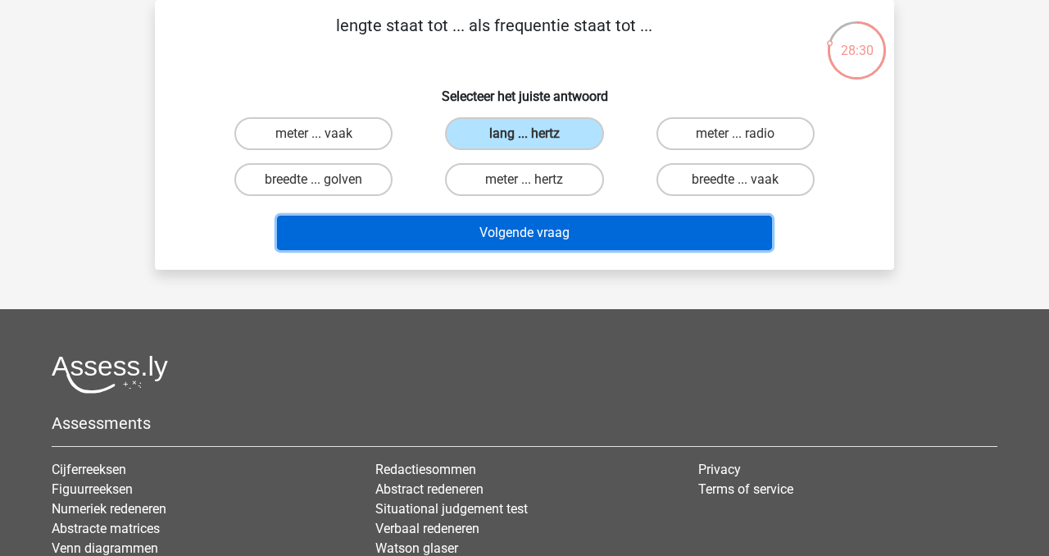
click at [490, 226] on button "Volgende vraag" at bounding box center [525, 233] width 496 height 34
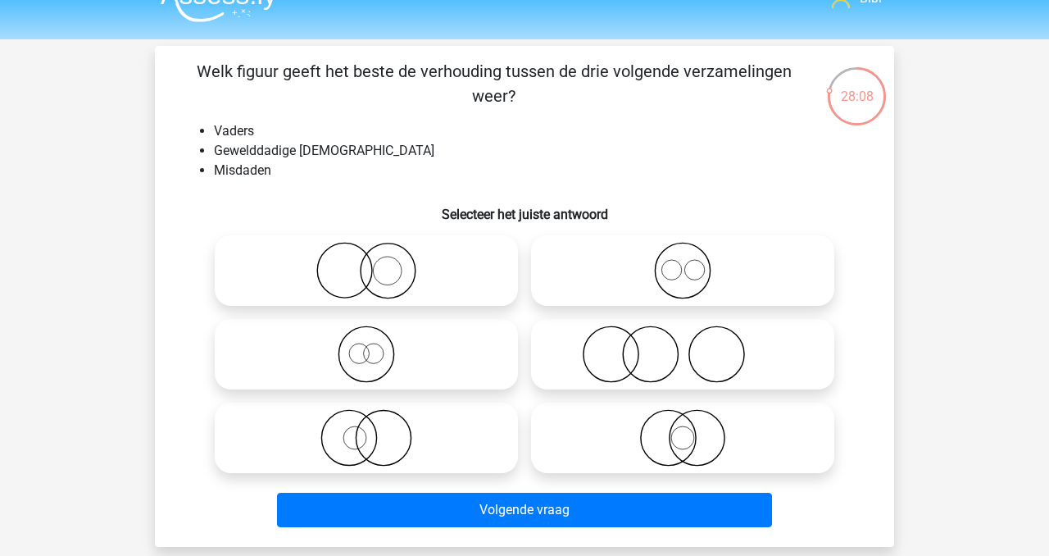
scroll to position [31, 0]
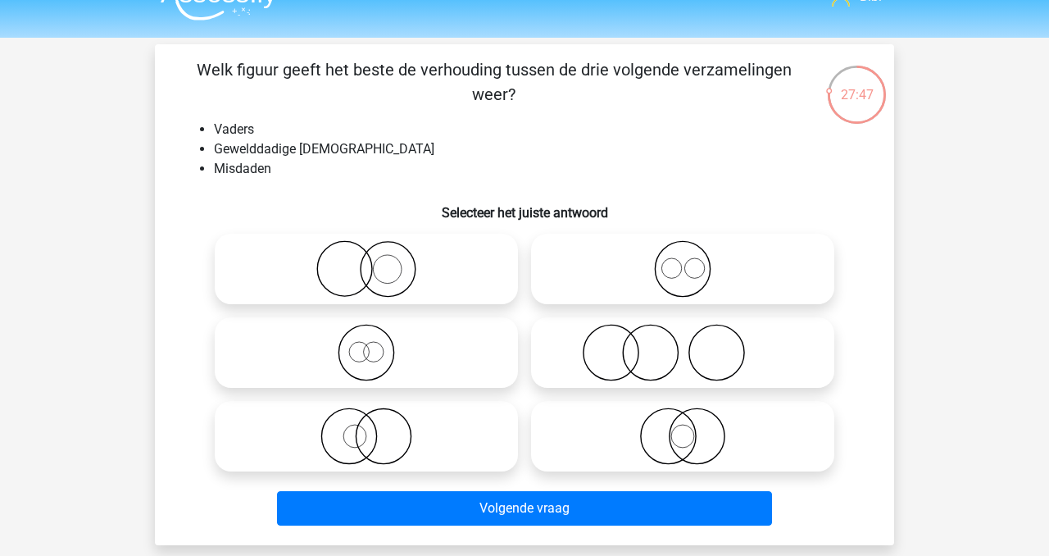
click at [620, 345] on icon at bounding box center [683, 352] width 290 height 57
click at [683, 344] on input "radio" at bounding box center [688, 339] width 11 height 11
radio input "true"
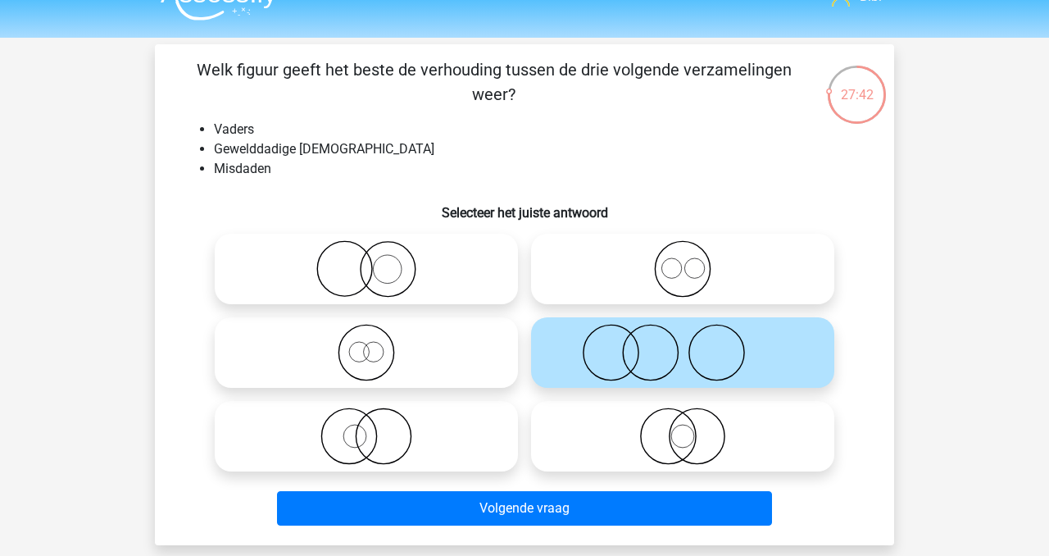
click at [607, 490] on div "Volgende vraag" at bounding box center [524, 505] width 687 height 54
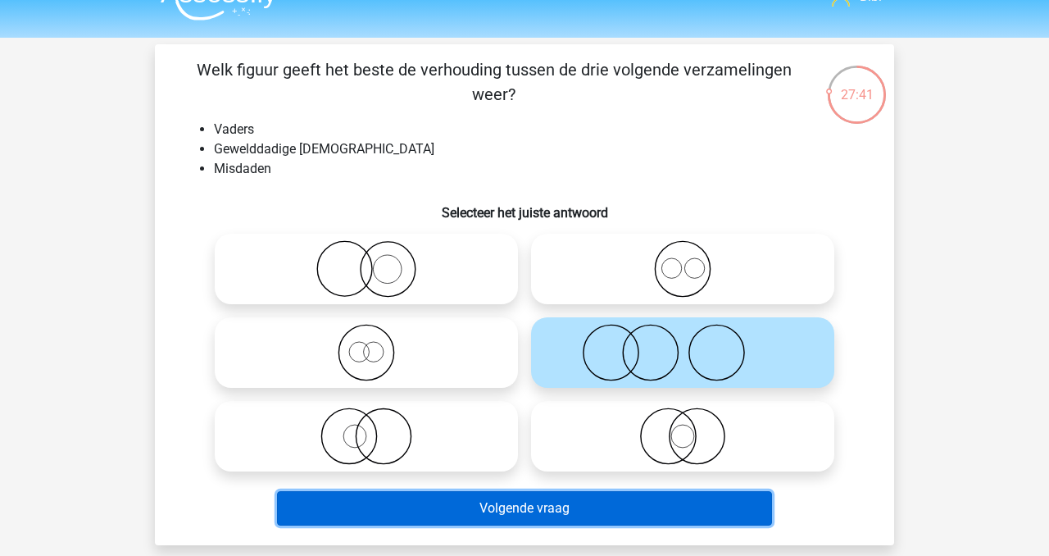
click at [607, 495] on button "Volgende vraag" at bounding box center [525, 508] width 496 height 34
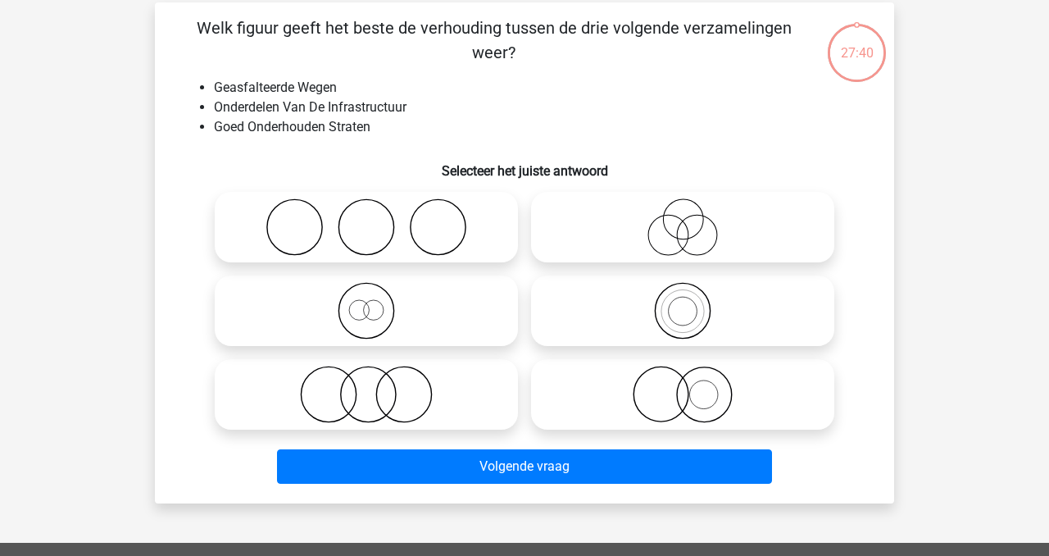
scroll to position [75, 0]
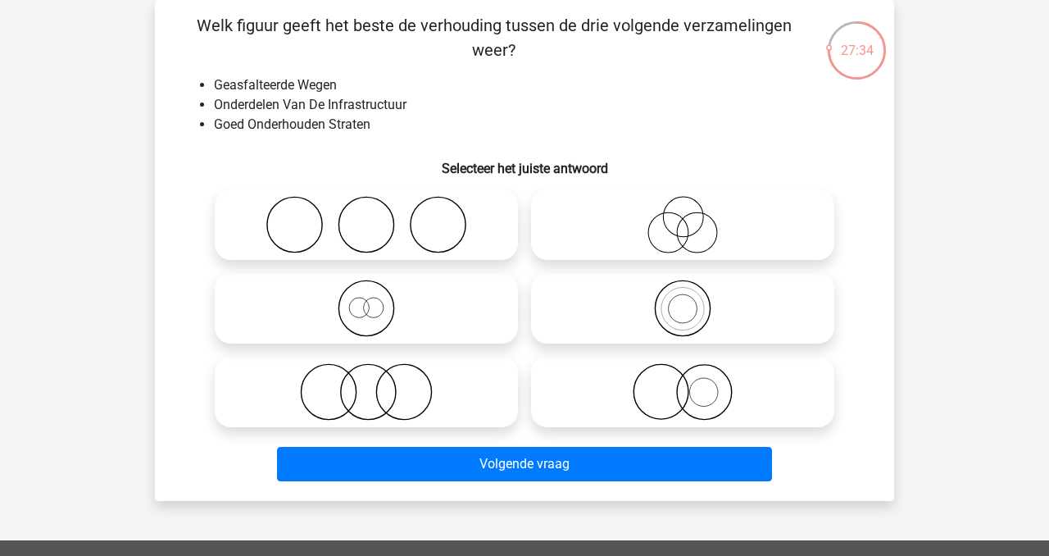
click at [462, 430] on div at bounding box center [366, 392] width 316 height 84
click at [464, 403] on icon at bounding box center [366, 391] width 290 height 57
click at [377, 384] on input "radio" at bounding box center [371, 378] width 11 height 11
radio input "true"
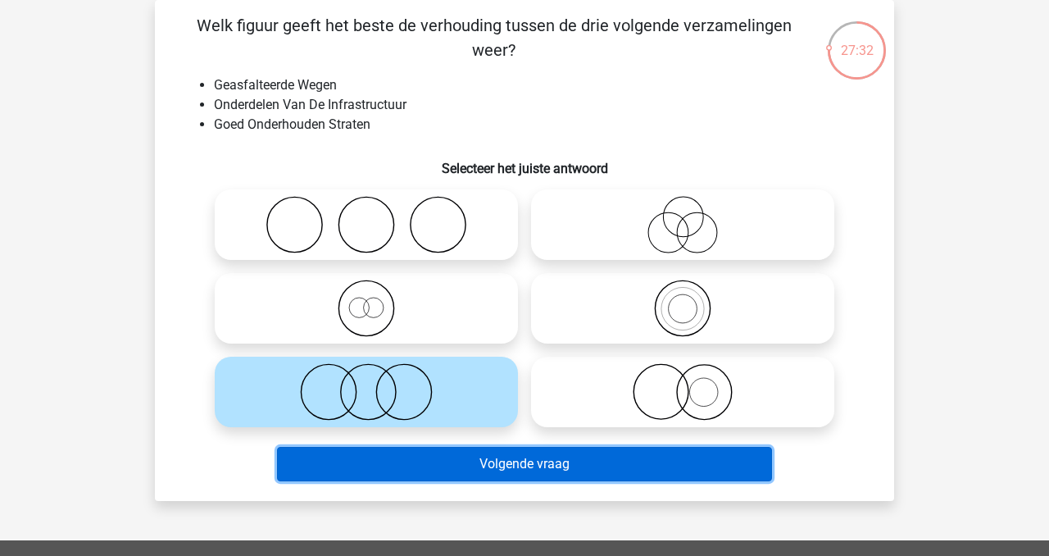
click at [486, 451] on button "Volgende vraag" at bounding box center [525, 464] width 496 height 34
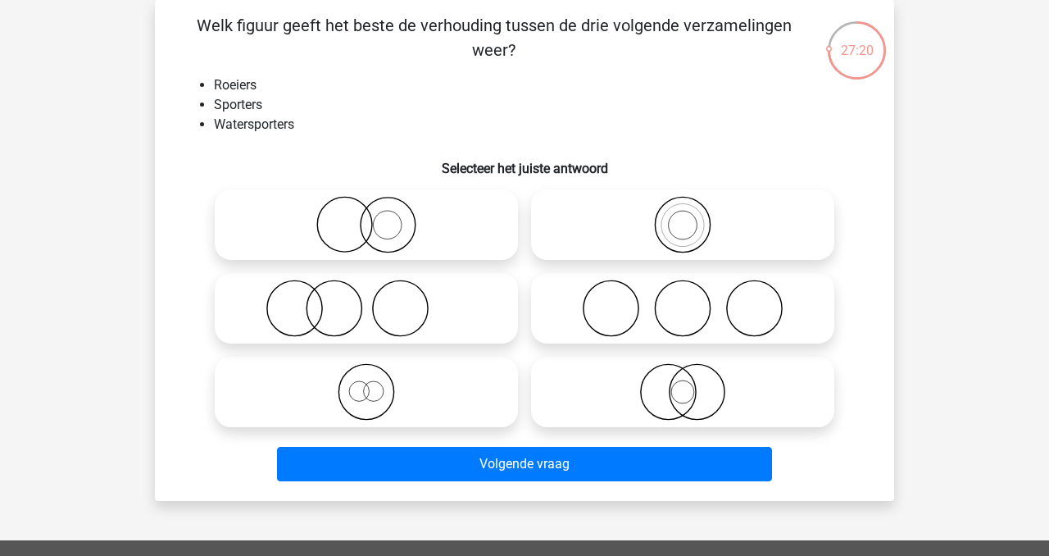
click at [641, 362] on label at bounding box center [682, 392] width 303 height 71
click at [683, 373] on input "radio" at bounding box center [688, 378] width 11 height 11
radio input "true"
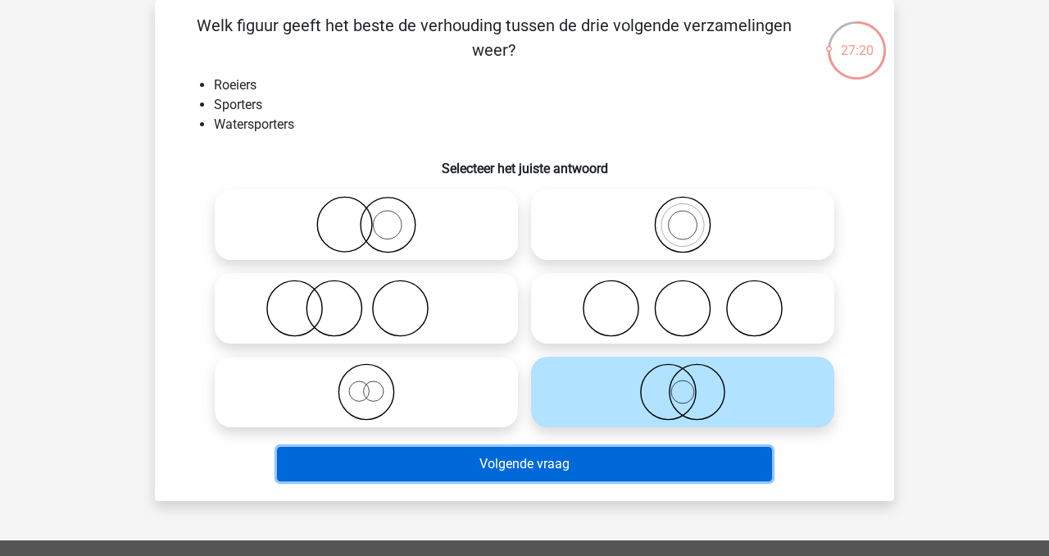
click at [630, 458] on button "Volgende vraag" at bounding box center [525, 464] width 496 height 34
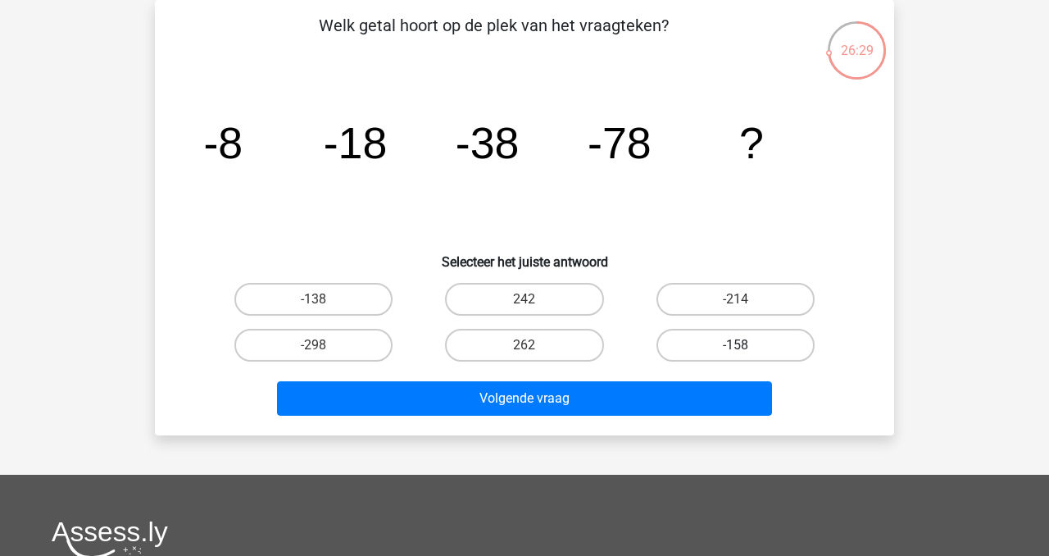
click at [708, 344] on label "-158" at bounding box center [736, 345] width 158 height 33
click at [735, 345] on input "-158" at bounding box center [740, 350] width 11 height 11
radio input "true"
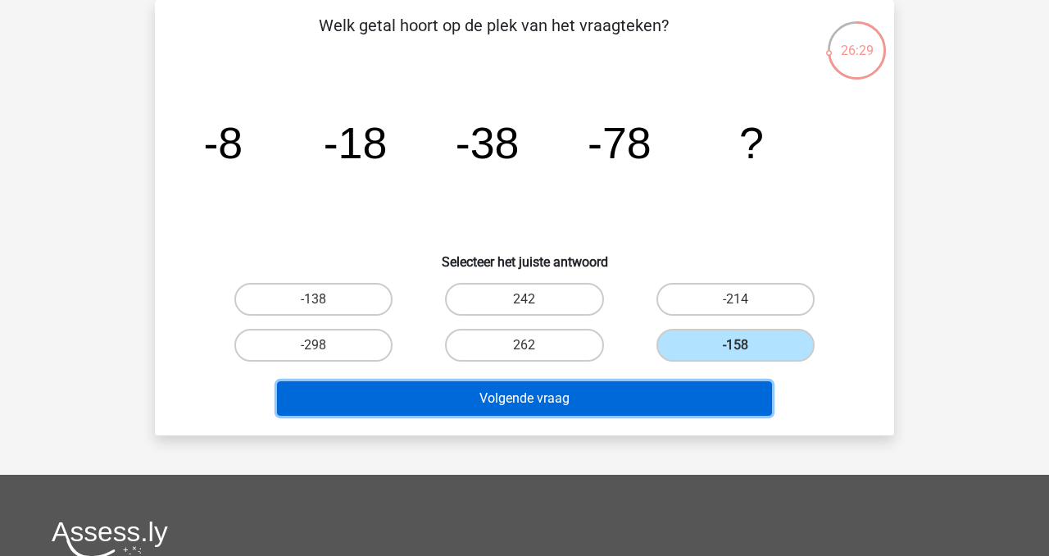
click at [682, 385] on button "Volgende vraag" at bounding box center [525, 398] width 496 height 34
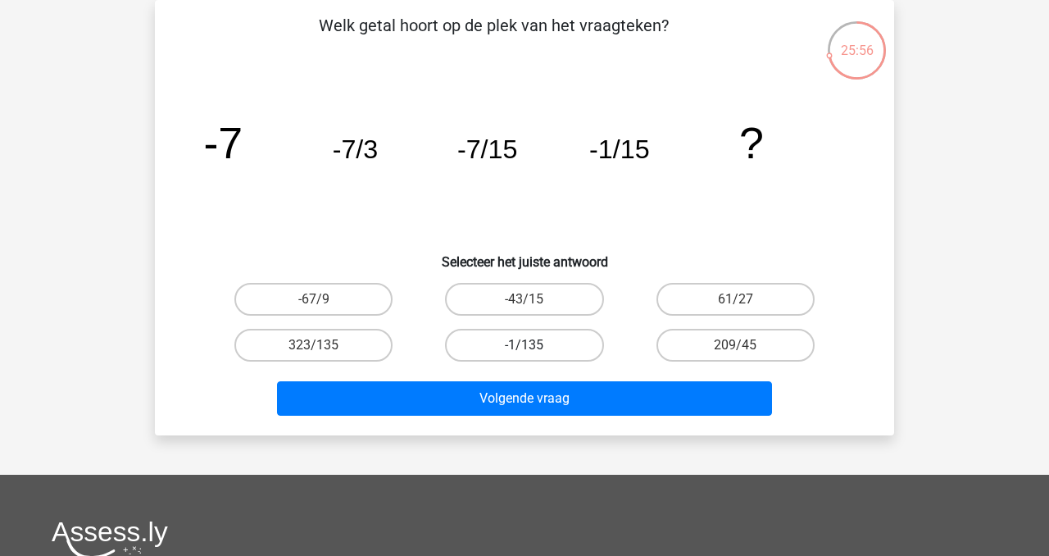
click at [580, 338] on label "-1/135" at bounding box center [524, 345] width 158 height 33
click at [535, 345] on input "-1/135" at bounding box center [530, 350] width 11 height 11
radio input "true"
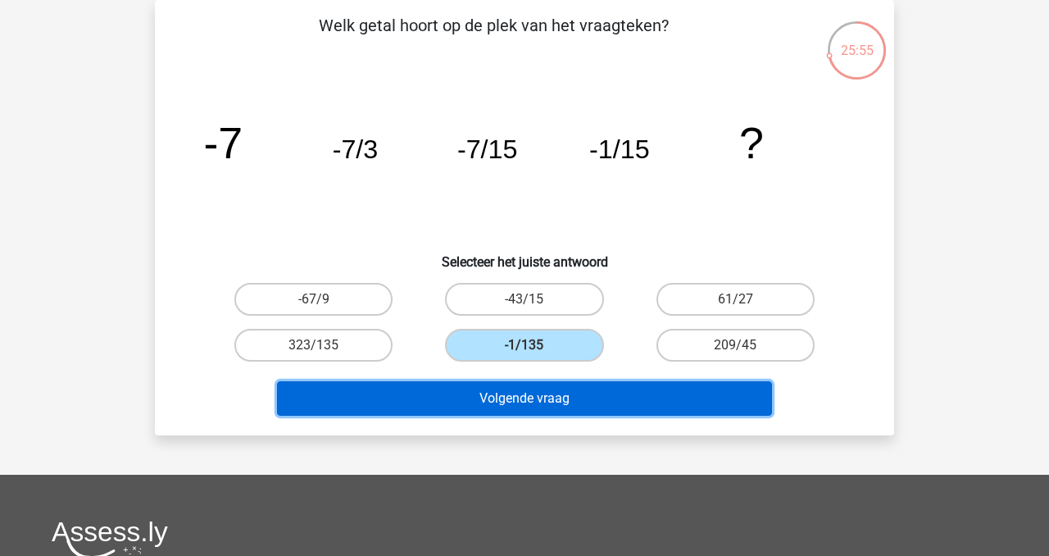
click at [601, 398] on button "Volgende vraag" at bounding box center [525, 398] width 496 height 34
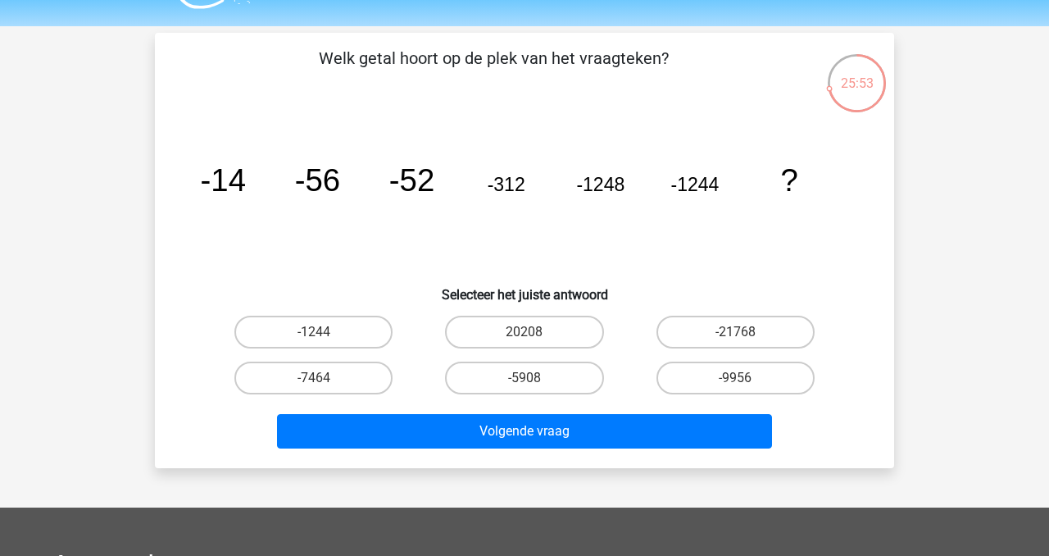
scroll to position [35, 0]
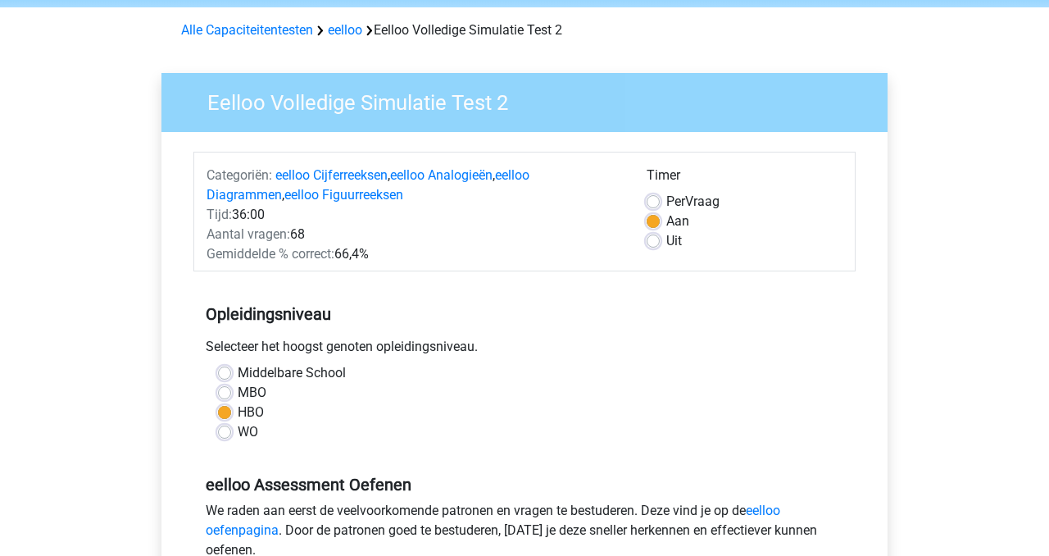
scroll to position [82, 0]
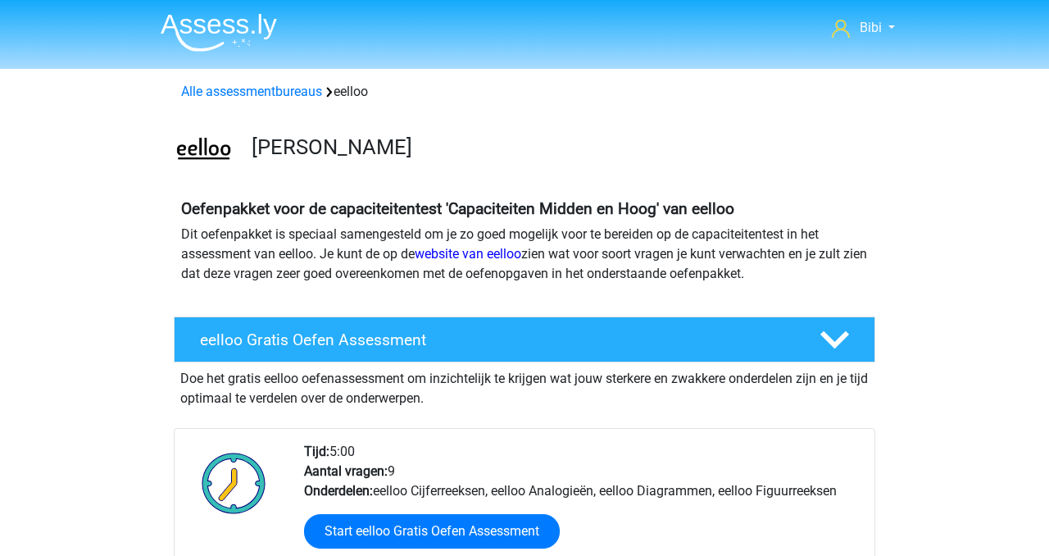
scroll to position [810, 0]
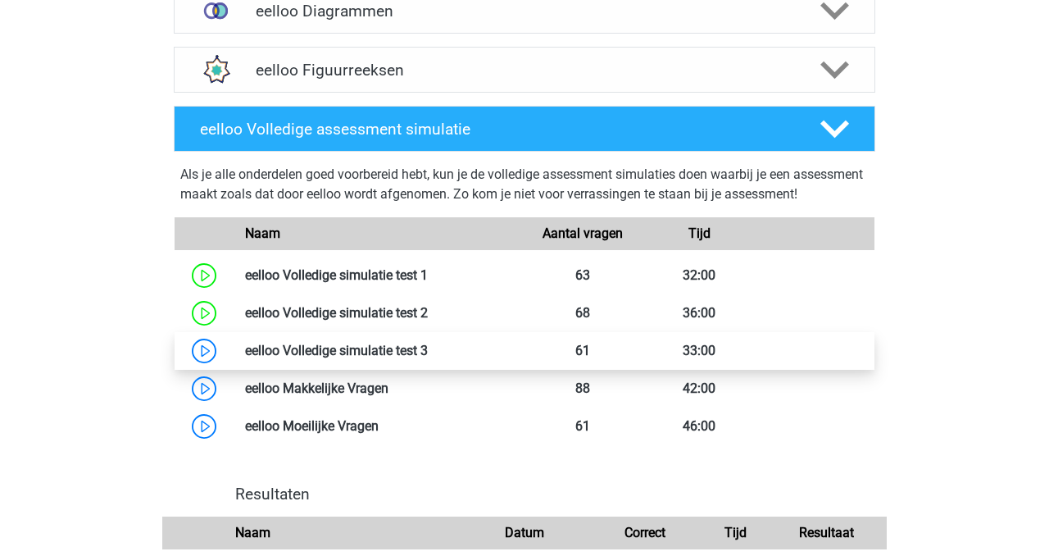
click at [428, 358] on link at bounding box center [428, 351] width 0 height 16
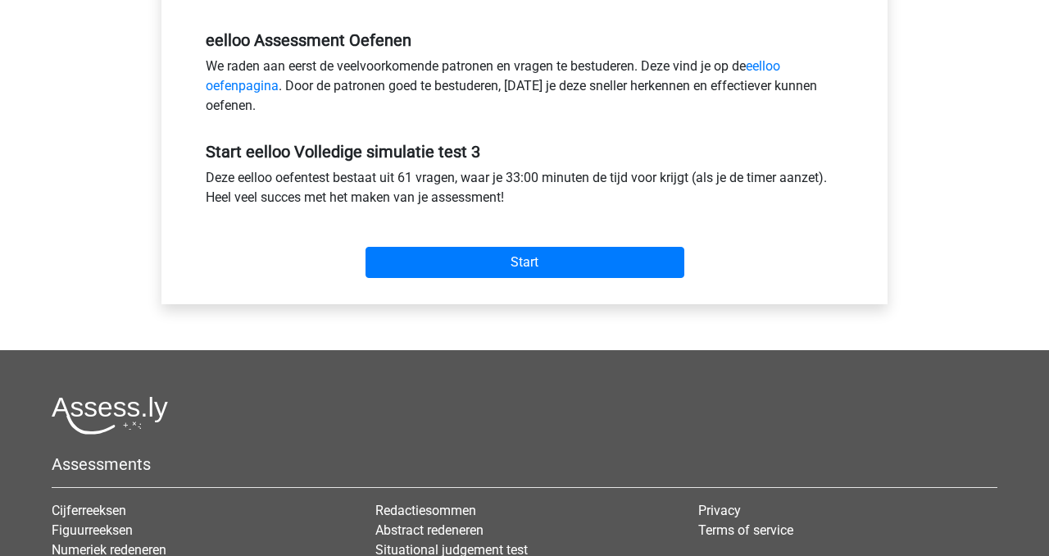
scroll to position [512, 0]
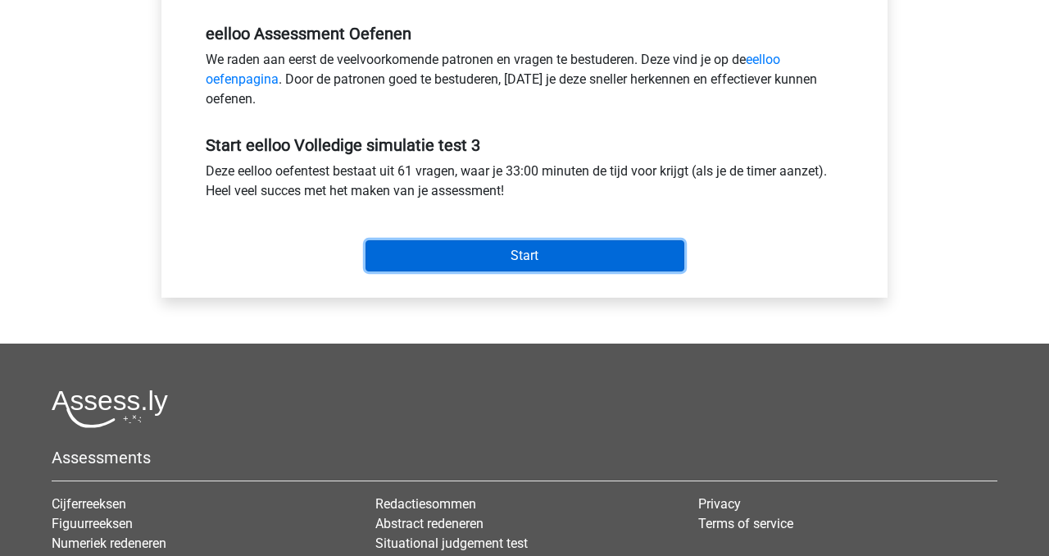
click at [406, 248] on input "Start" at bounding box center [525, 255] width 319 height 31
